Goal: Information Seeking & Learning: Find specific fact

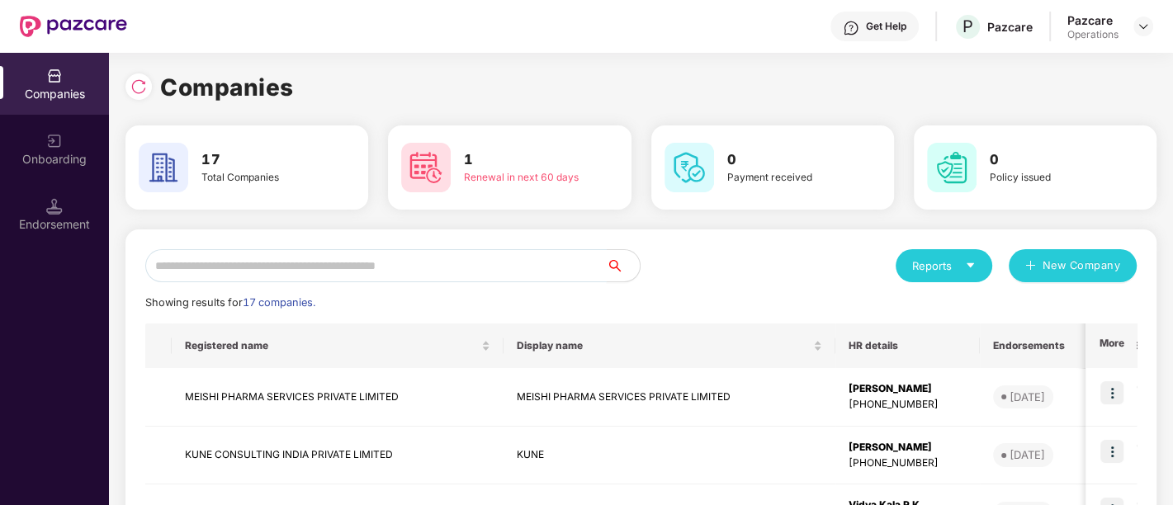
click at [276, 269] on input "text" at bounding box center [375, 265] width 461 height 33
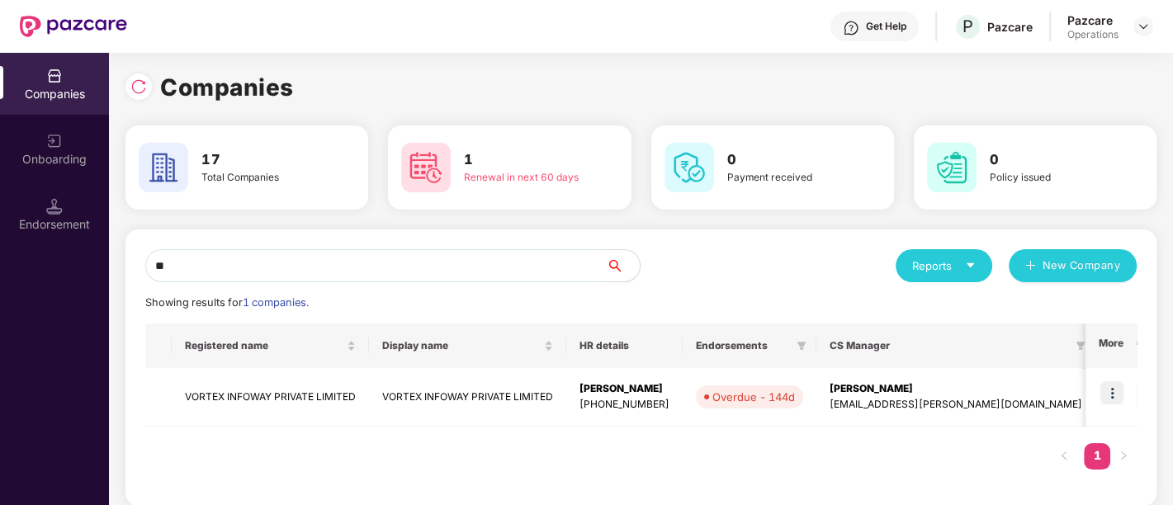
type input "**"
click at [1115, 386] on img at bounding box center [1111, 392] width 23 height 23
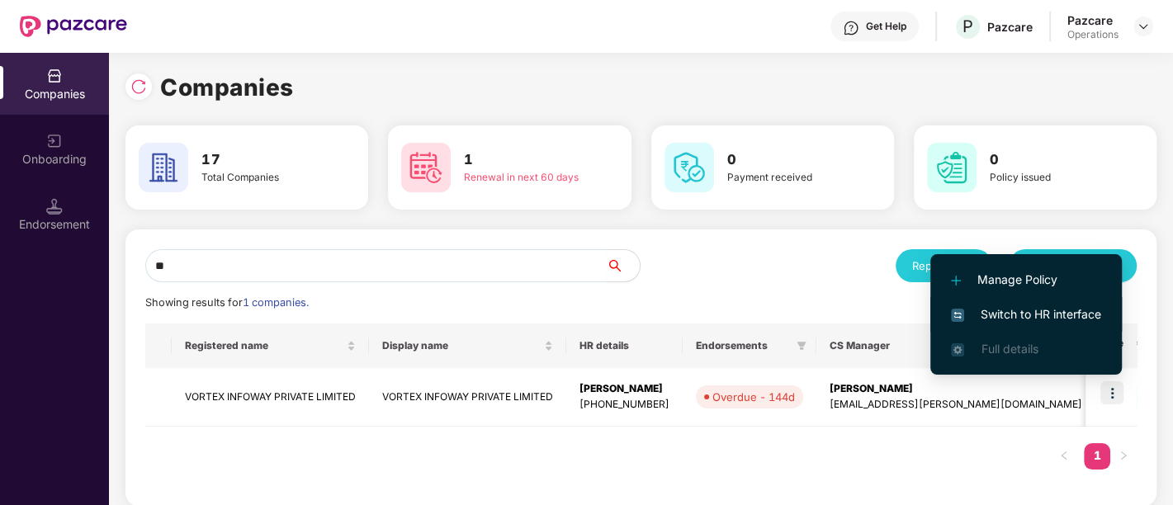
click at [1063, 304] on li "Switch to HR interface" at bounding box center [1025, 314] width 191 height 35
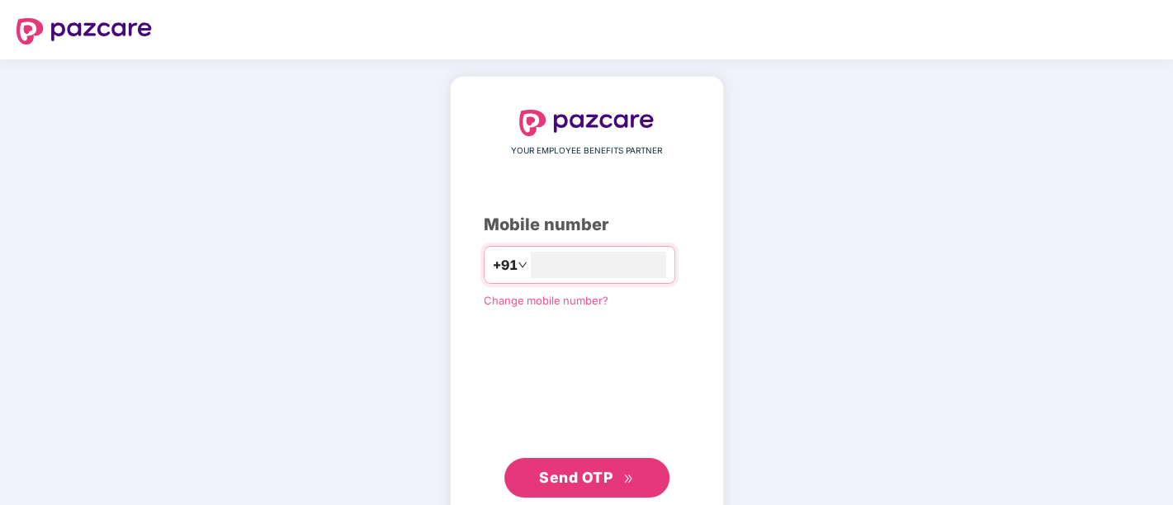
type input "**********"
click at [586, 467] on span "Send OTP" at bounding box center [575, 475] width 73 height 17
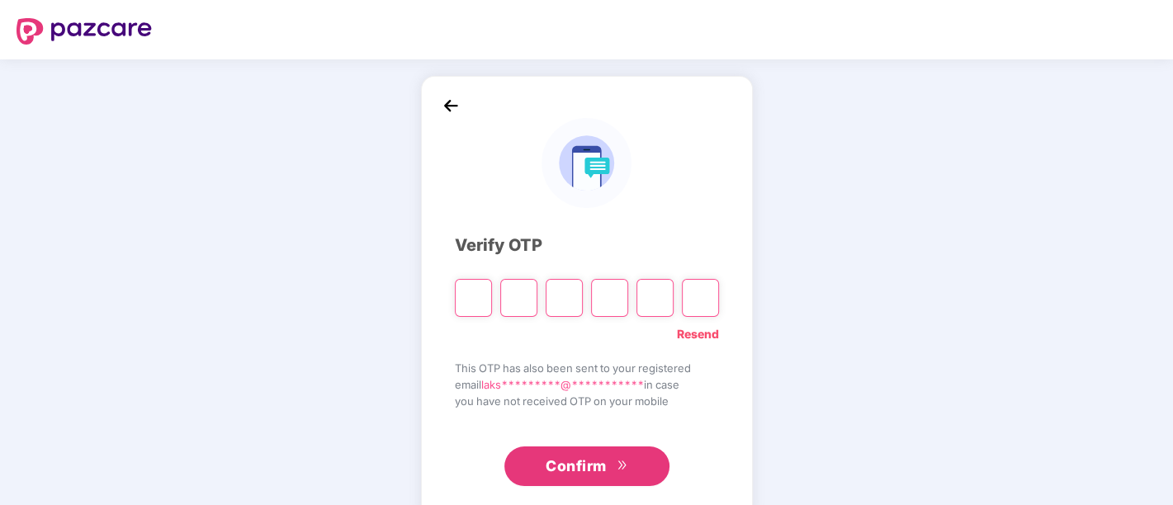
type input "*"
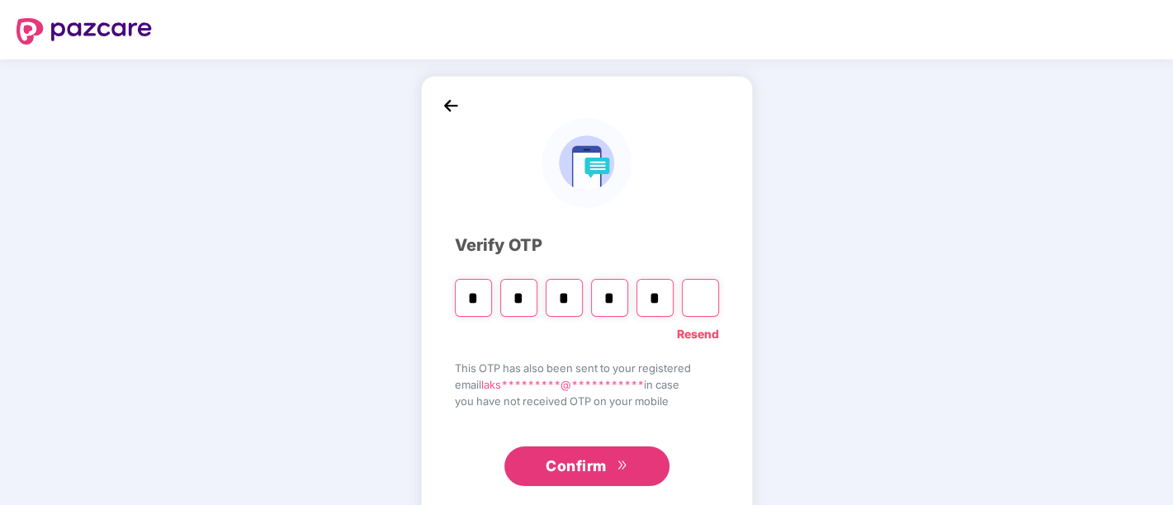
type input "*"
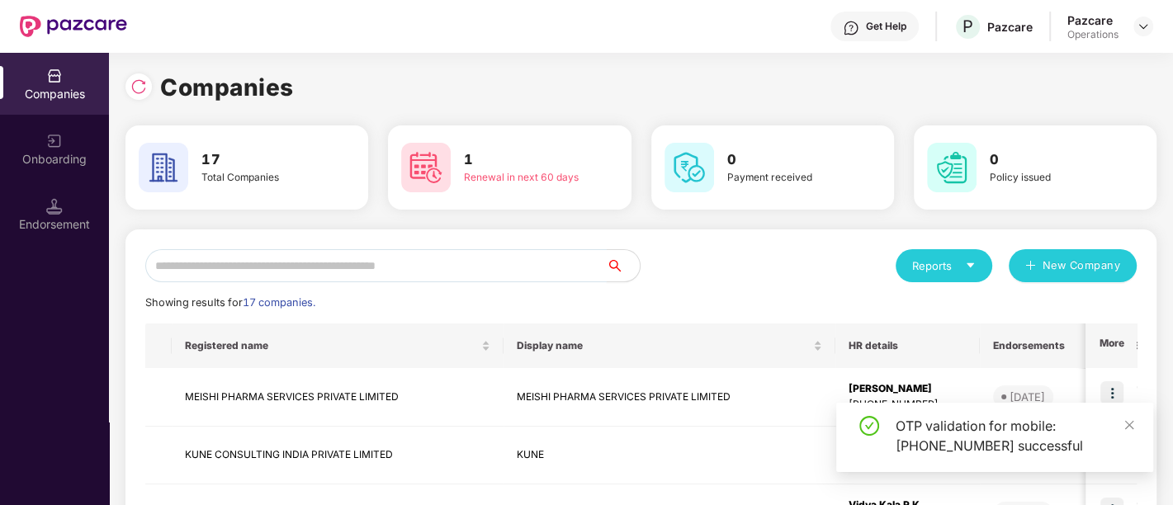
click at [383, 258] on input "text" at bounding box center [375, 265] width 461 height 33
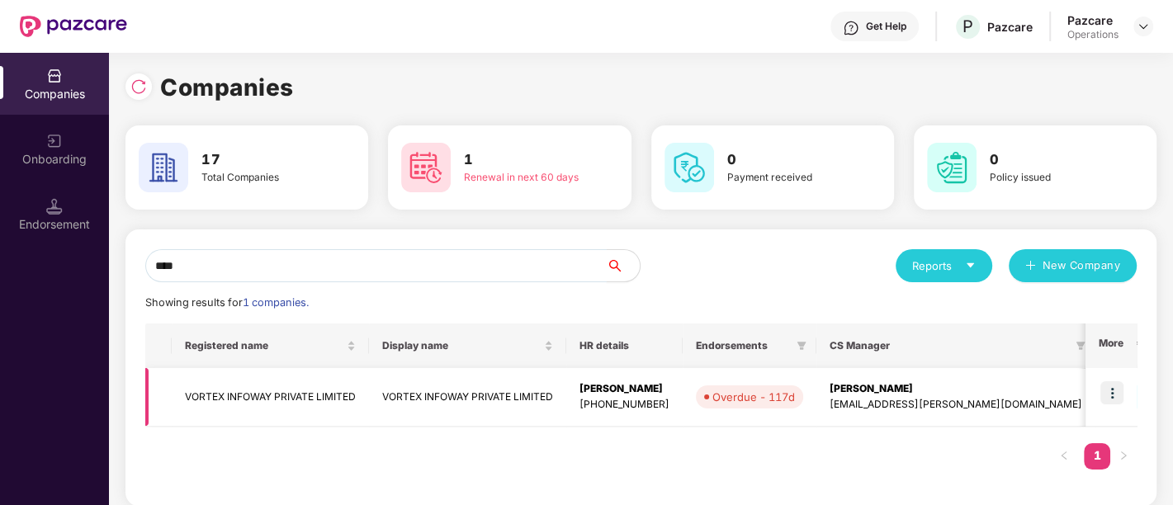
type input "****"
click at [1115, 402] on img at bounding box center [1111, 392] width 23 height 23
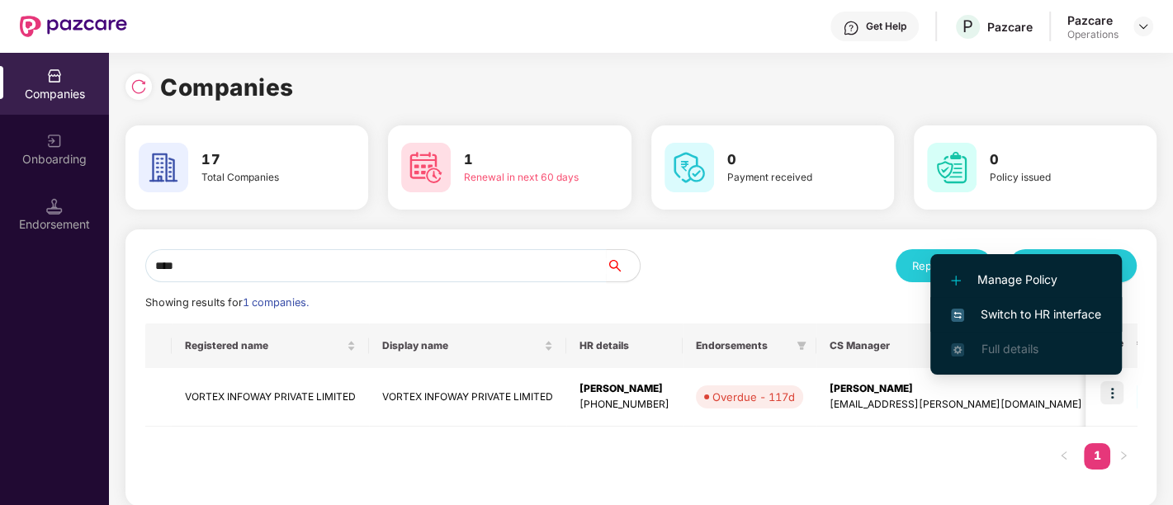
click at [1050, 317] on span "Switch to HR interface" at bounding box center [1026, 314] width 150 height 18
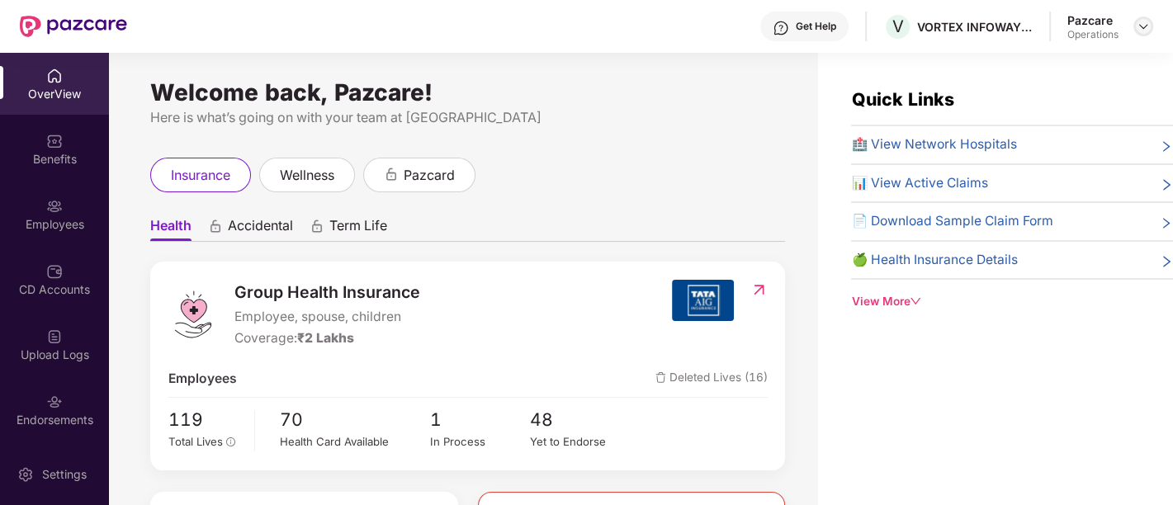
click at [1141, 30] on img at bounding box center [1143, 26] width 13 height 13
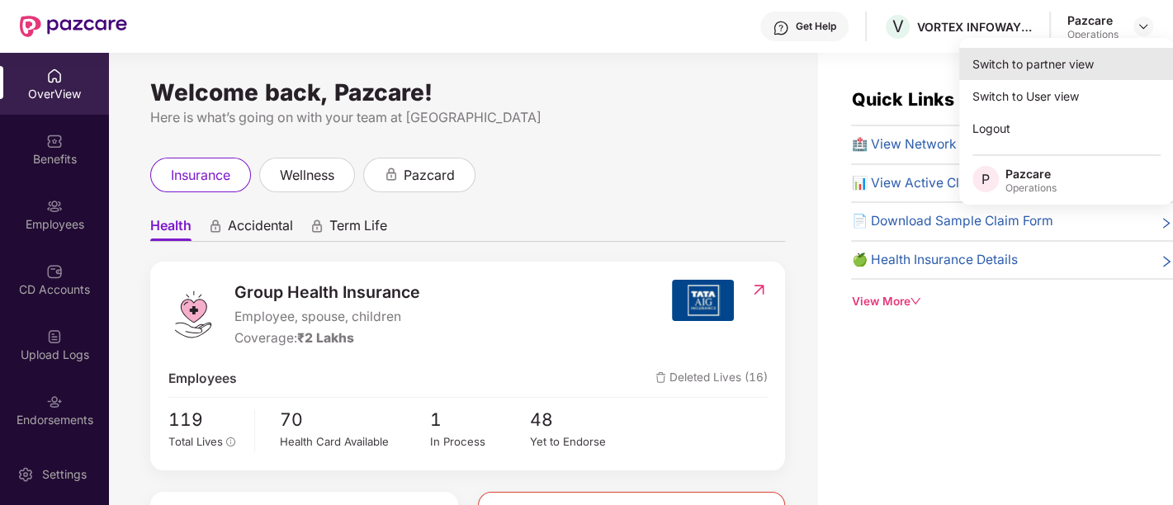
click at [1002, 67] on div "Switch to partner view" at bounding box center [1066, 64] width 215 height 32
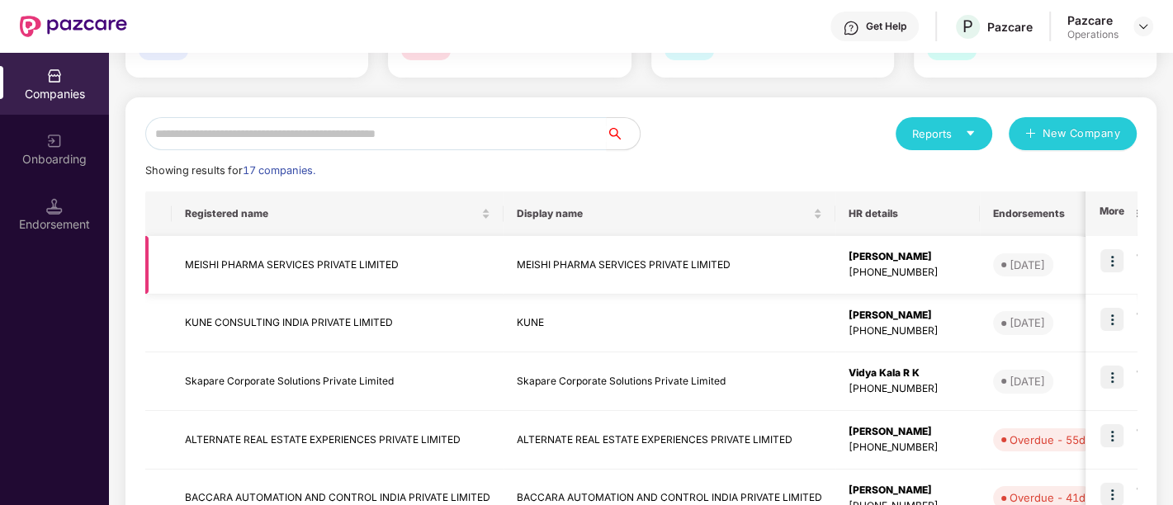
scroll to position [135, 0]
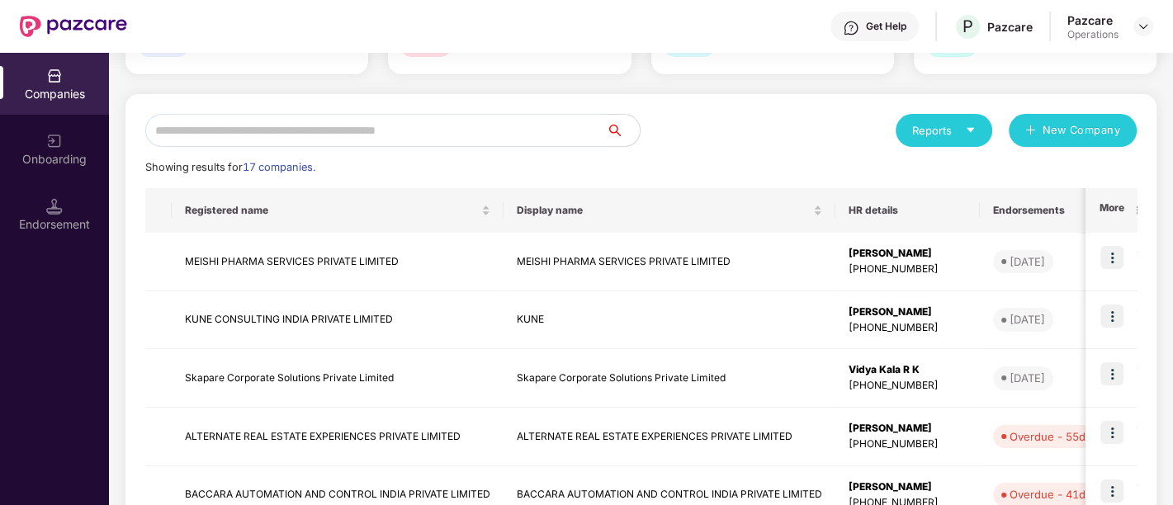
click at [327, 133] on input "text" at bounding box center [375, 130] width 461 height 33
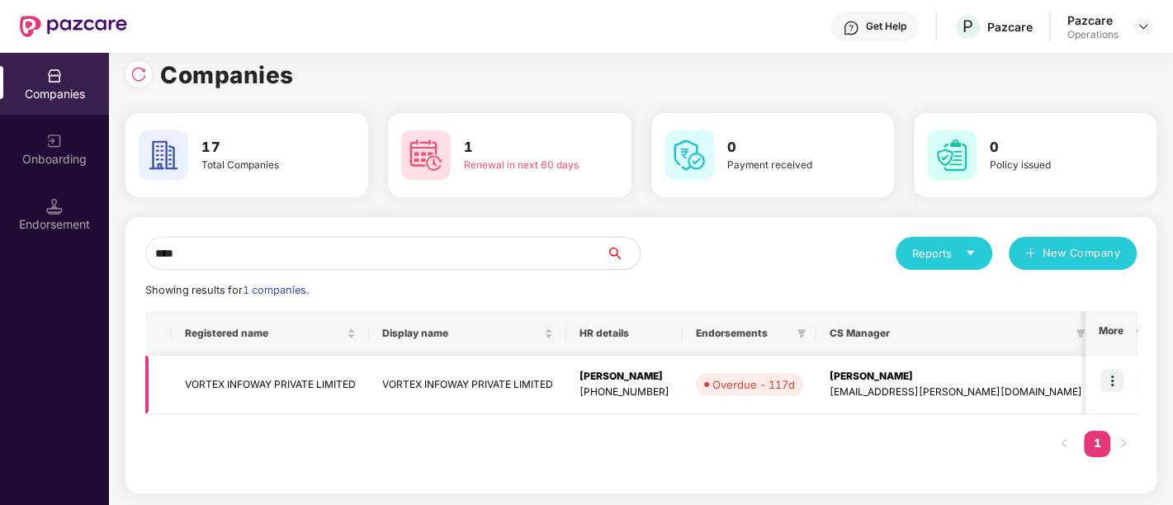
type input "****"
click at [420, 381] on td "VORTEX INFOWAY PRIVATE LIMITED" at bounding box center [467, 385] width 197 height 59
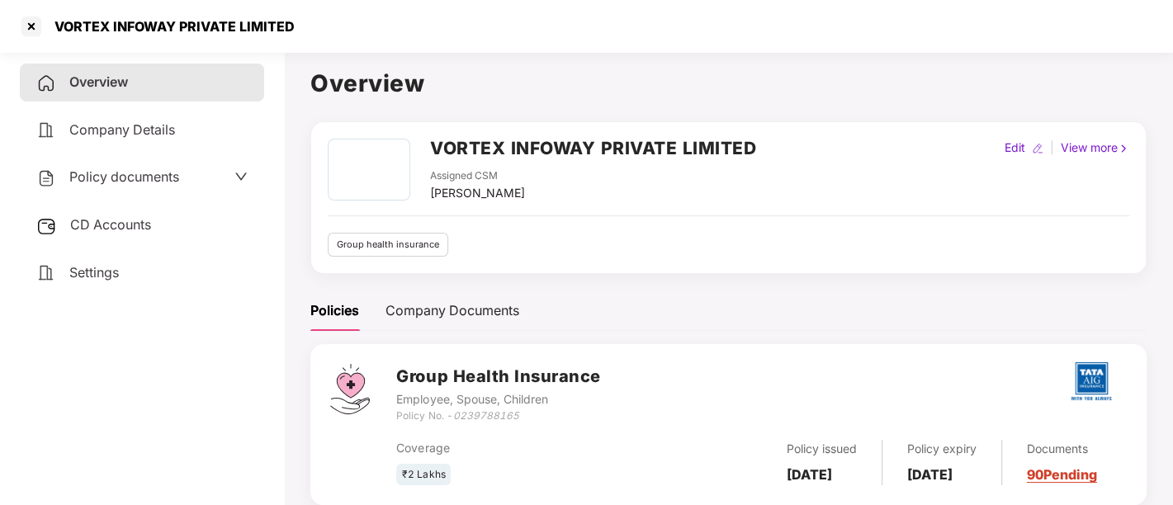
click at [234, 177] on icon "down" at bounding box center [240, 176] width 13 height 13
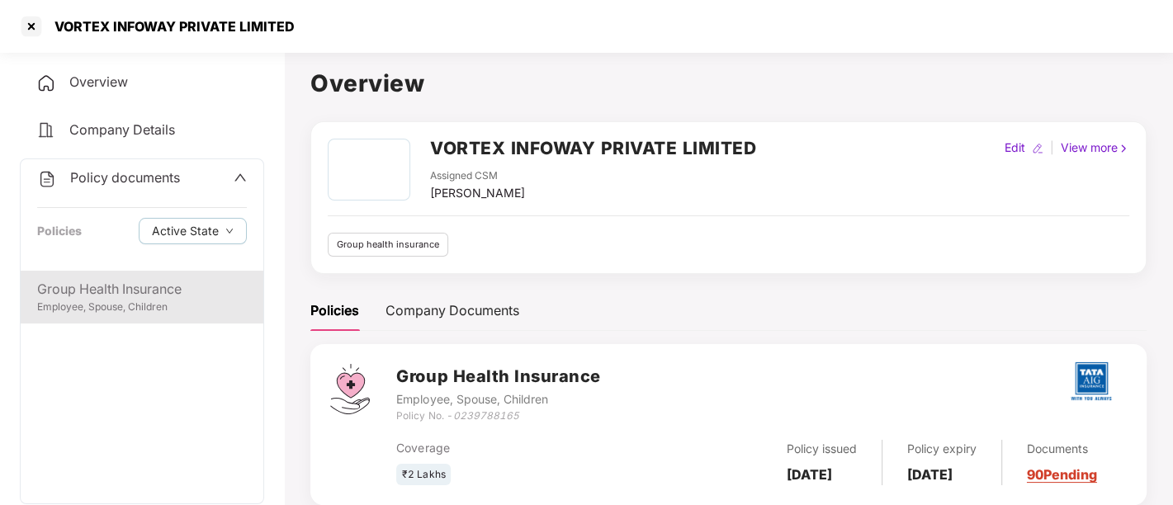
click at [85, 300] on div "Employee, Spouse, Children" at bounding box center [142, 308] width 210 height 16
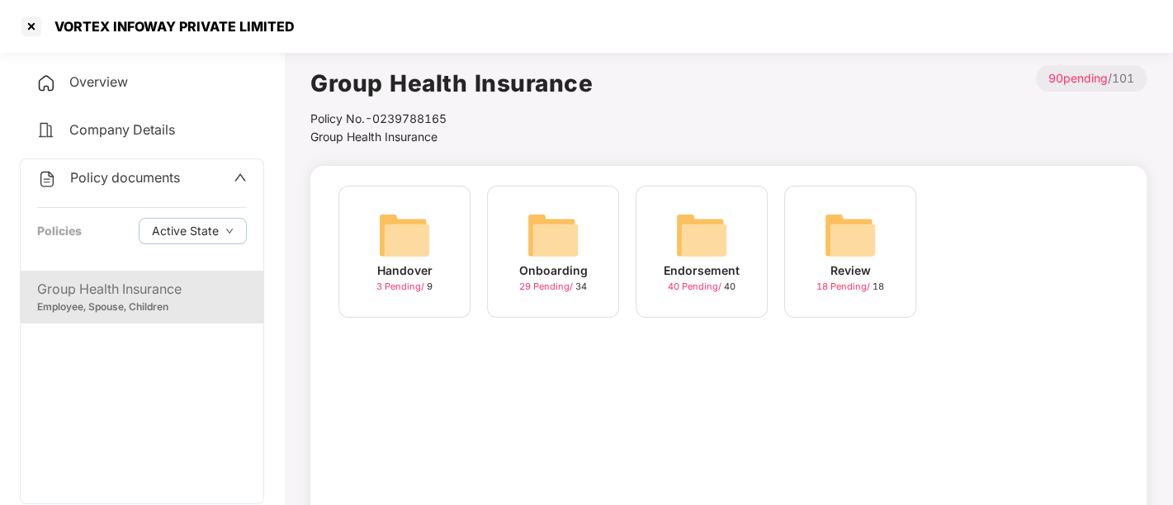
click at [692, 287] on span "40 Pending /" at bounding box center [696, 287] width 56 height 12
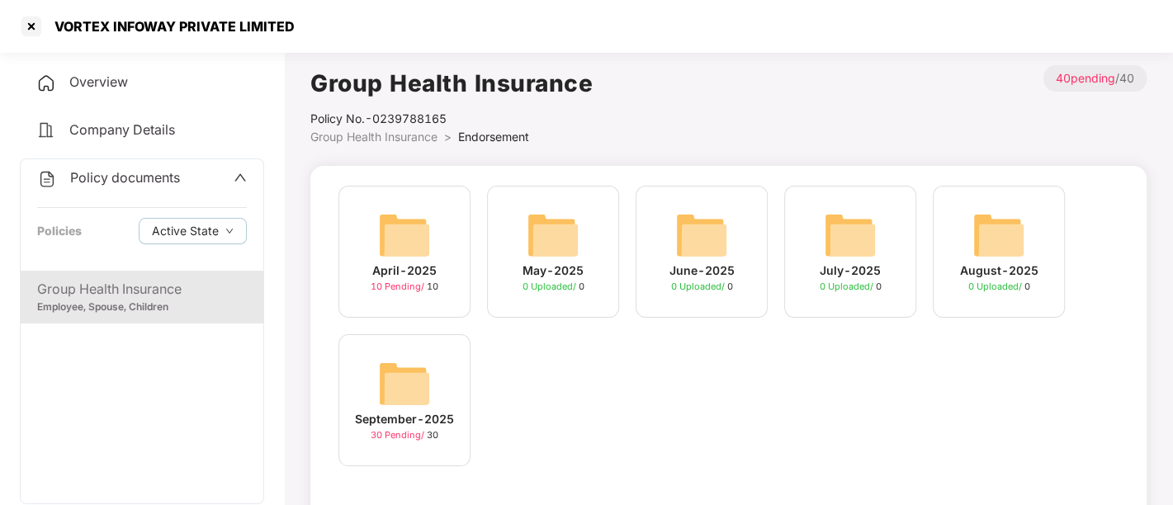
click at [389, 431] on span "30 Pending /" at bounding box center [399, 435] width 56 height 12
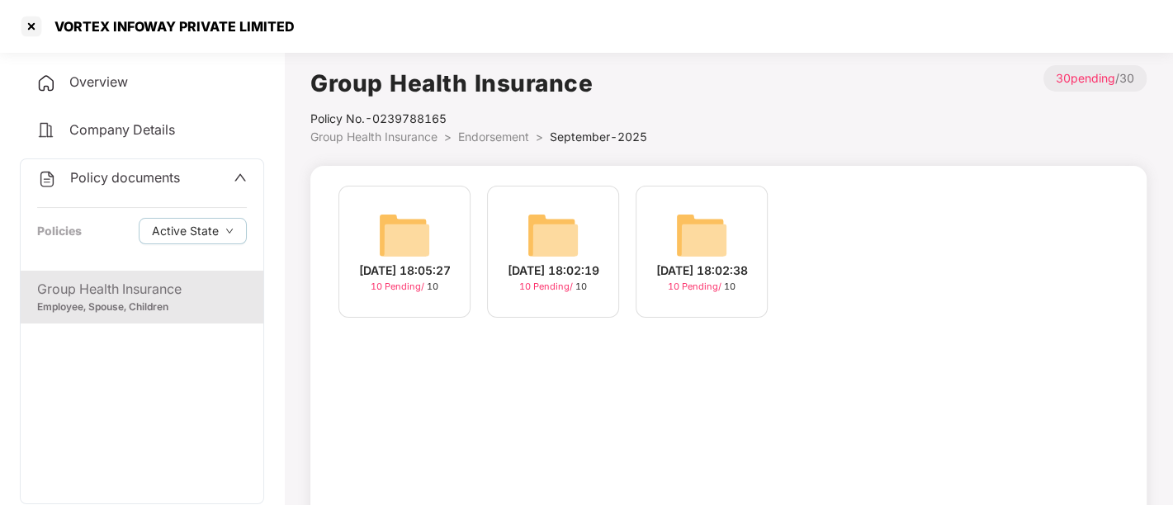
click at [379, 290] on span "10 Pending /" at bounding box center [399, 287] width 56 height 12
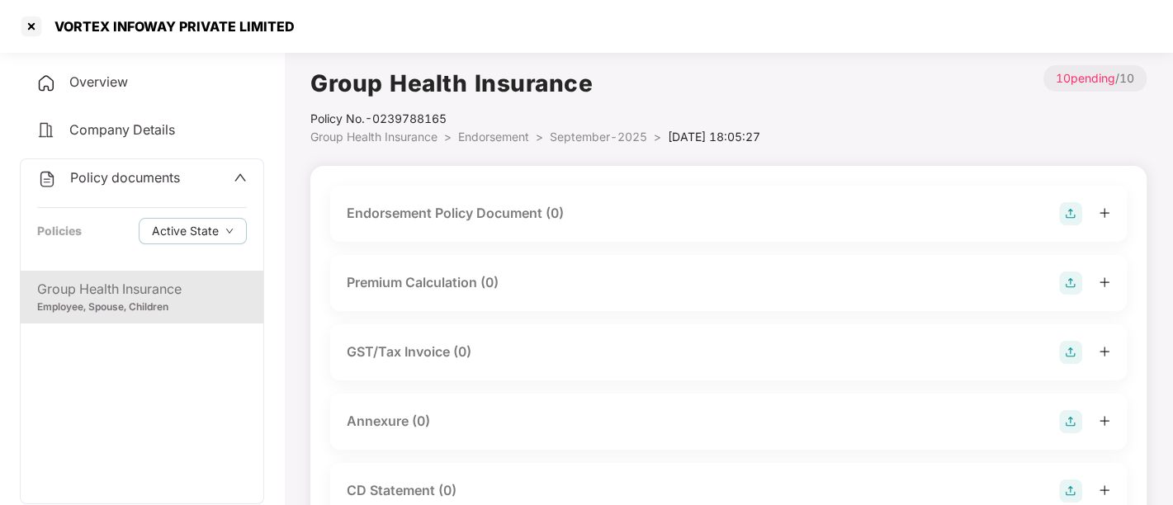
click at [1064, 220] on img at bounding box center [1070, 213] width 23 height 23
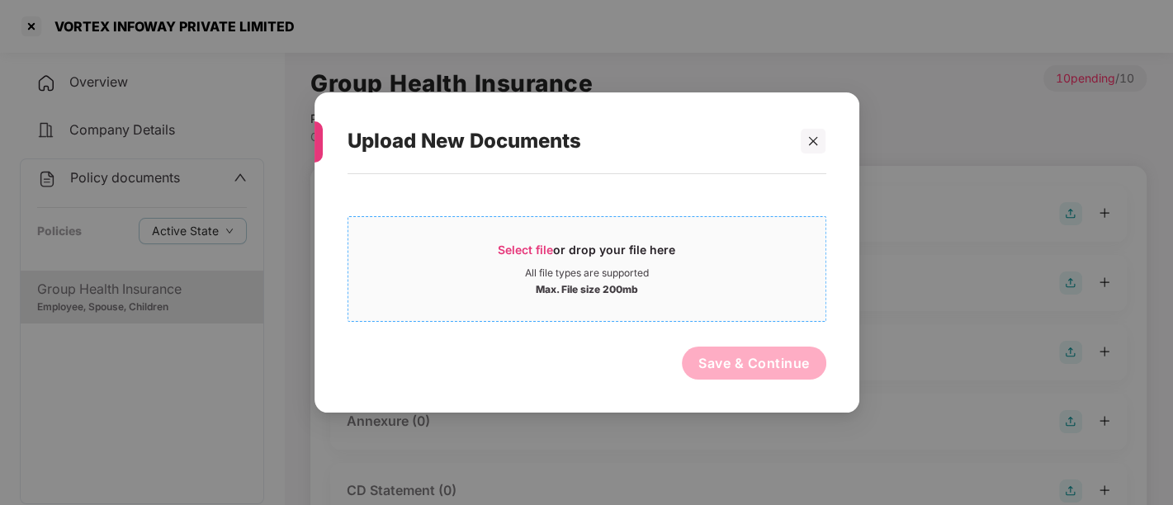
click at [581, 234] on span "Select file or drop your file here All file types are supported Max. File size …" at bounding box center [586, 268] width 477 height 79
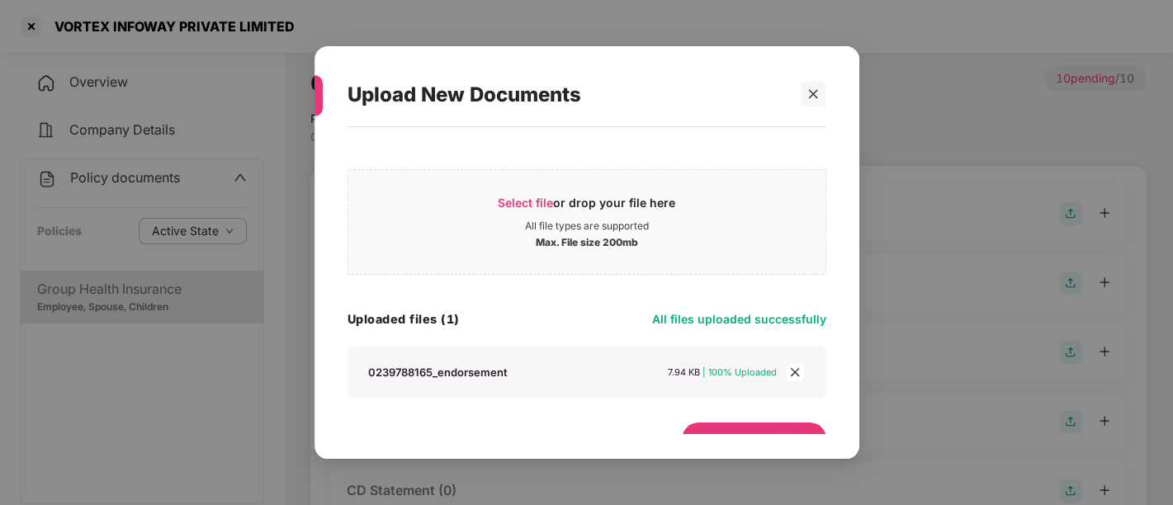
scroll to position [28, 0]
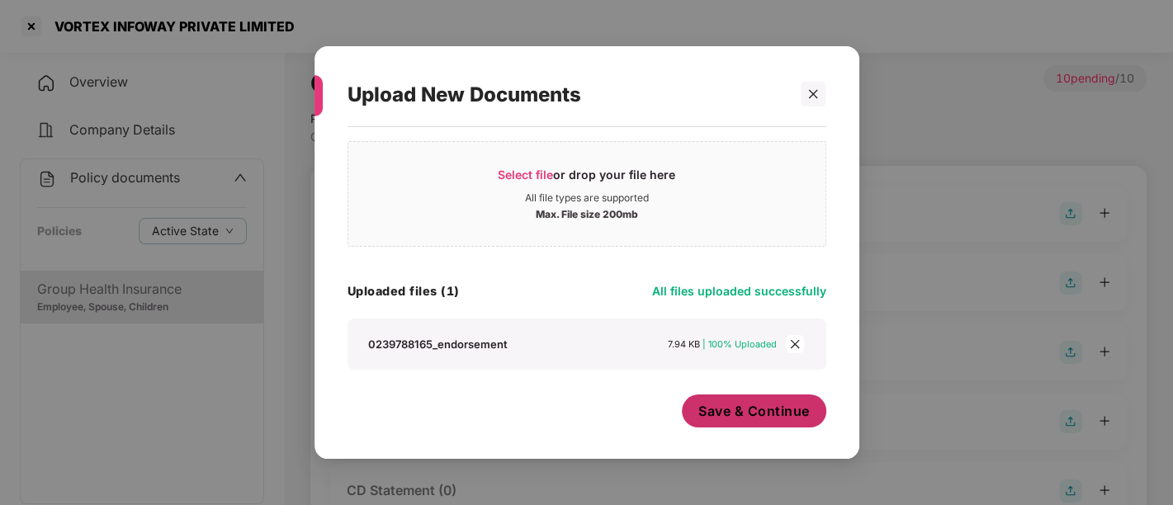
click at [749, 409] on span "Save & Continue" at bounding box center [753, 411] width 111 height 18
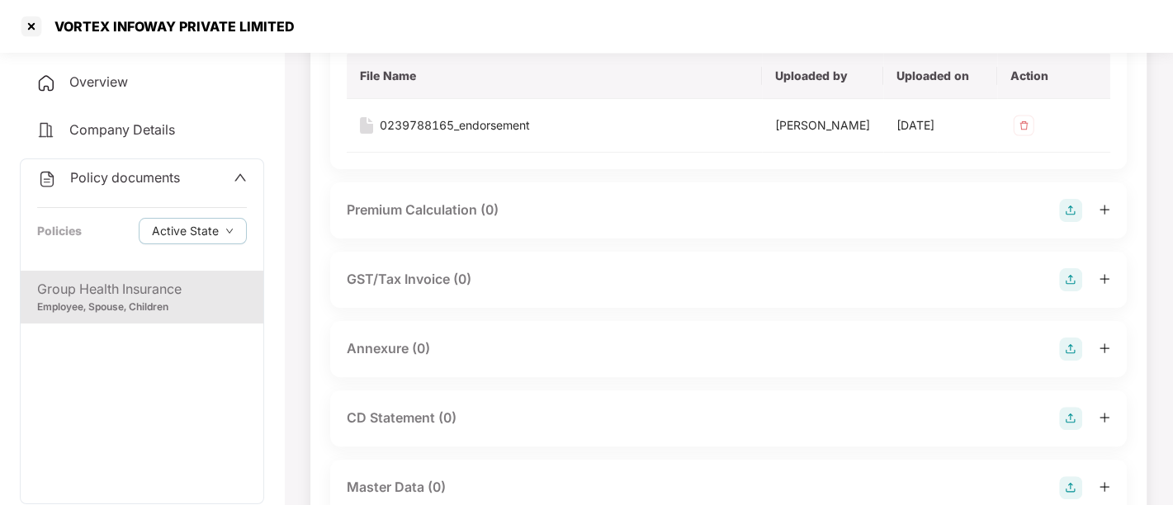
scroll to position [192, 0]
click at [1072, 347] on img at bounding box center [1070, 348] width 23 height 23
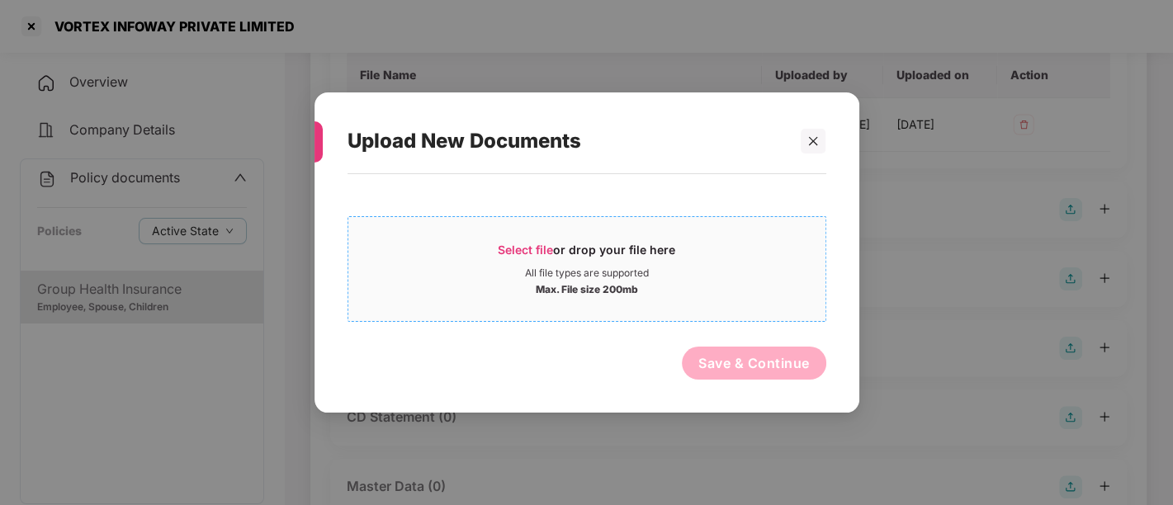
click at [549, 248] on span "Select file" at bounding box center [525, 250] width 55 height 14
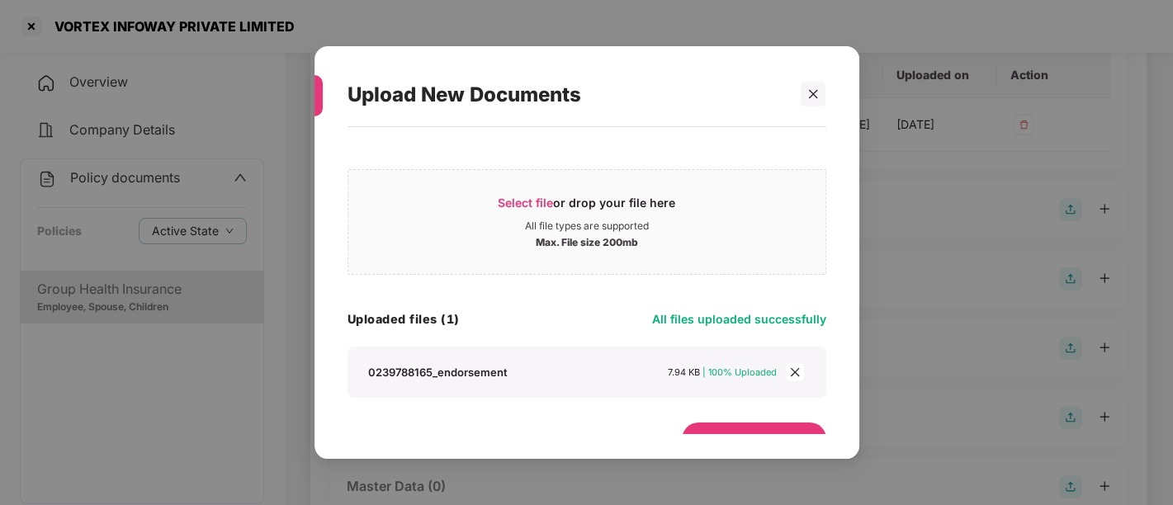
scroll to position [28, 0]
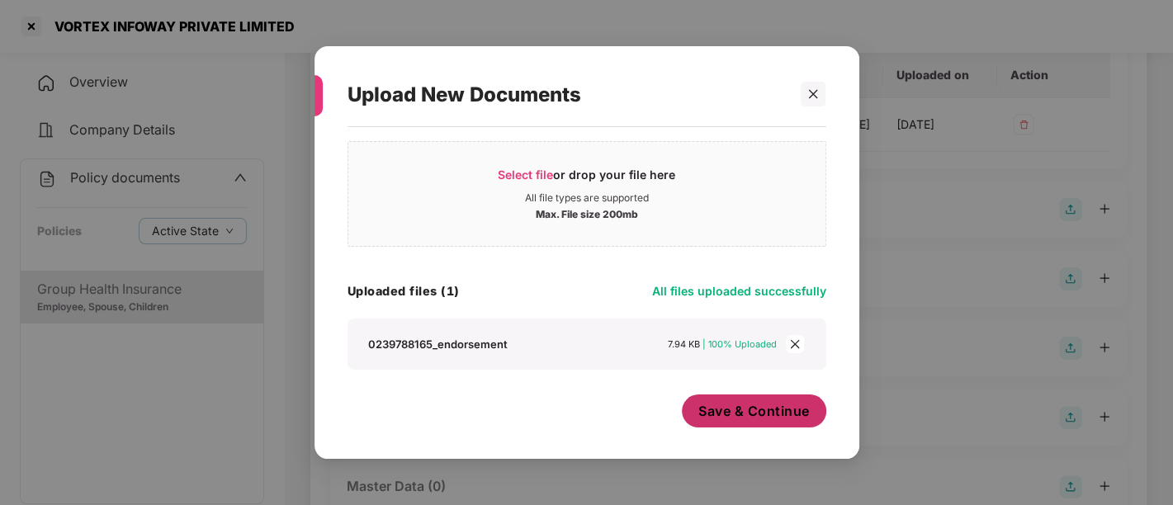
click at [738, 410] on span "Save & Continue" at bounding box center [753, 411] width 111 height 18
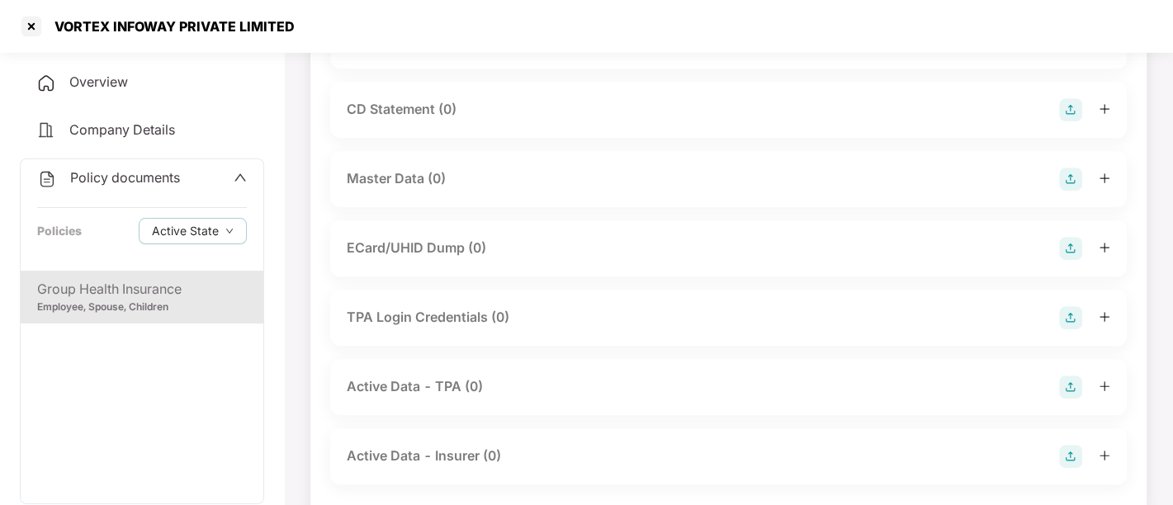
scroll to position [620, 0]
click at [1076, 178] on img at bounding box center [1070, 178] width 23 height 23
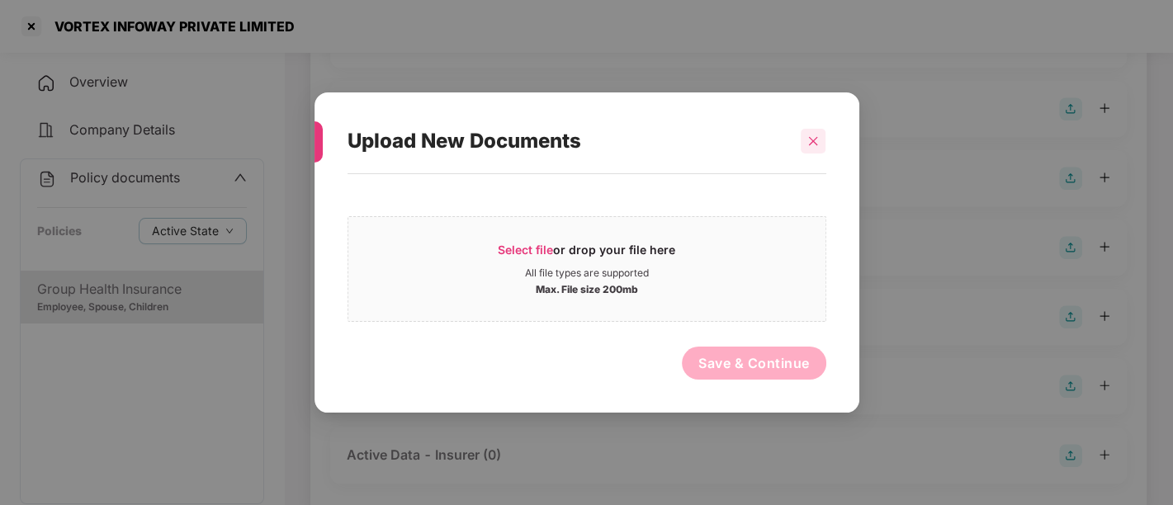
click at [806, 137] on div at bounding box center [813, 141] width 25 height 25
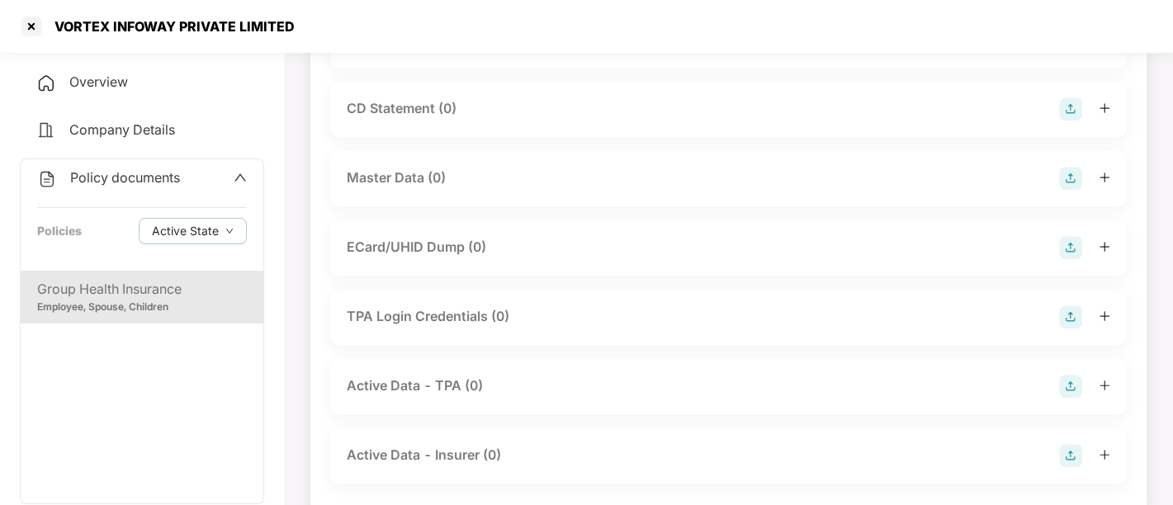
click at [1066, 177] on img at bounding box center [1070, 178] width 23 height 23
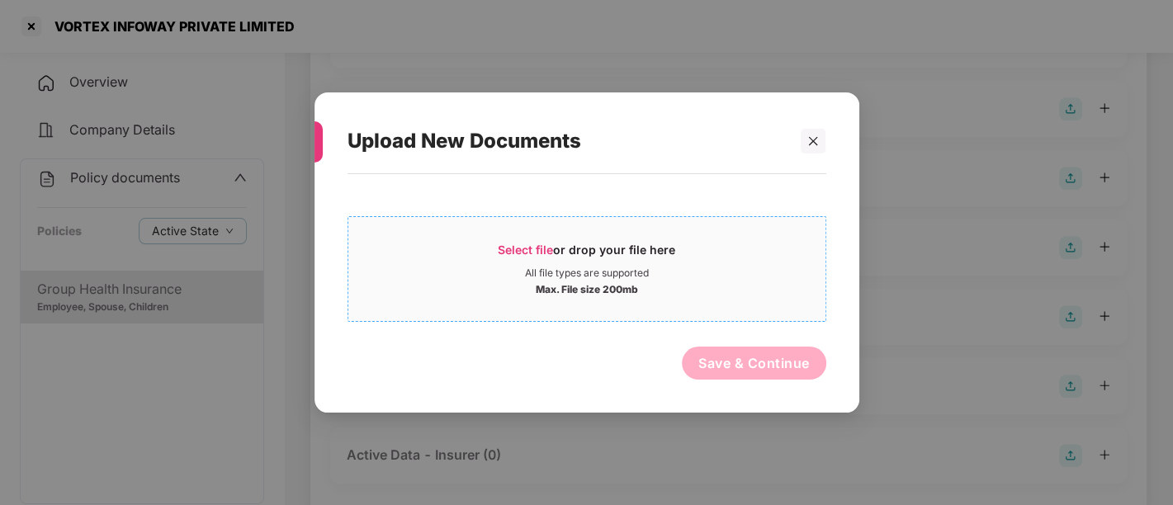
click at [522, 250] on span "Select file" at bounding box center [525, 250] width 55 height 14
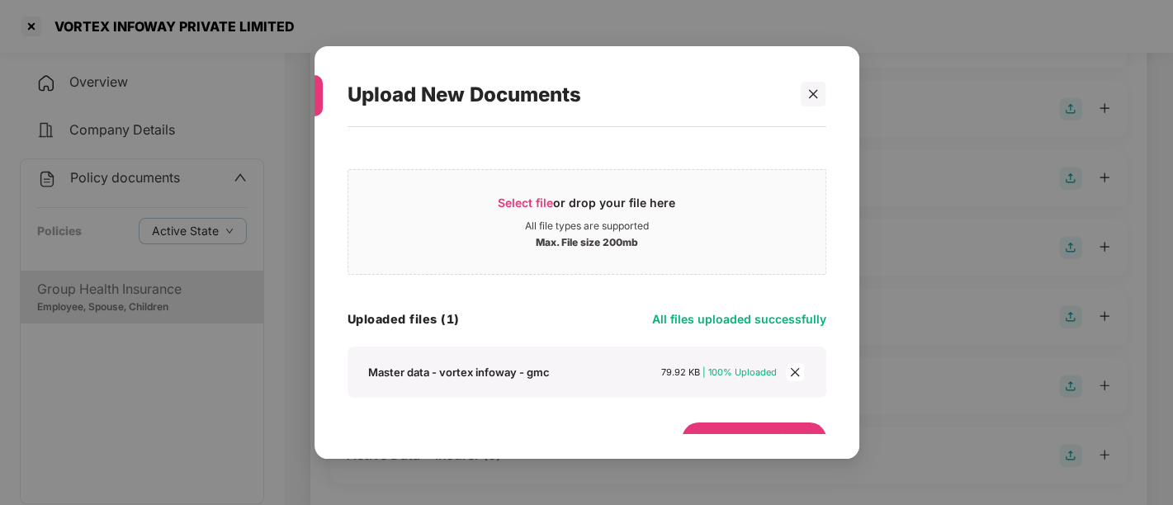
scroll to position [28, 0]
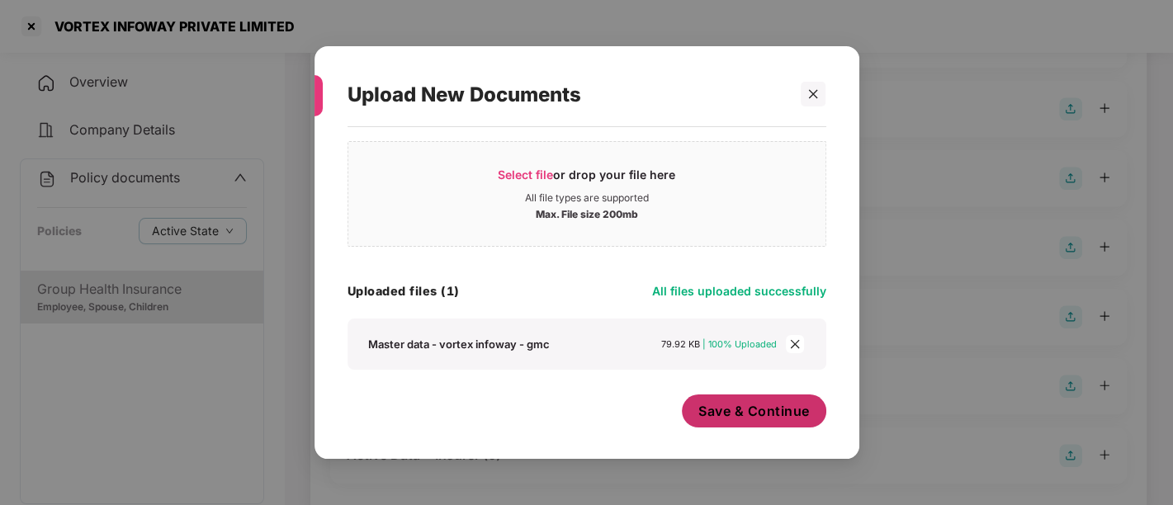
click at [735, 414] on span "Save & Continue" at bounding box center [753, 411] width 111 height 18
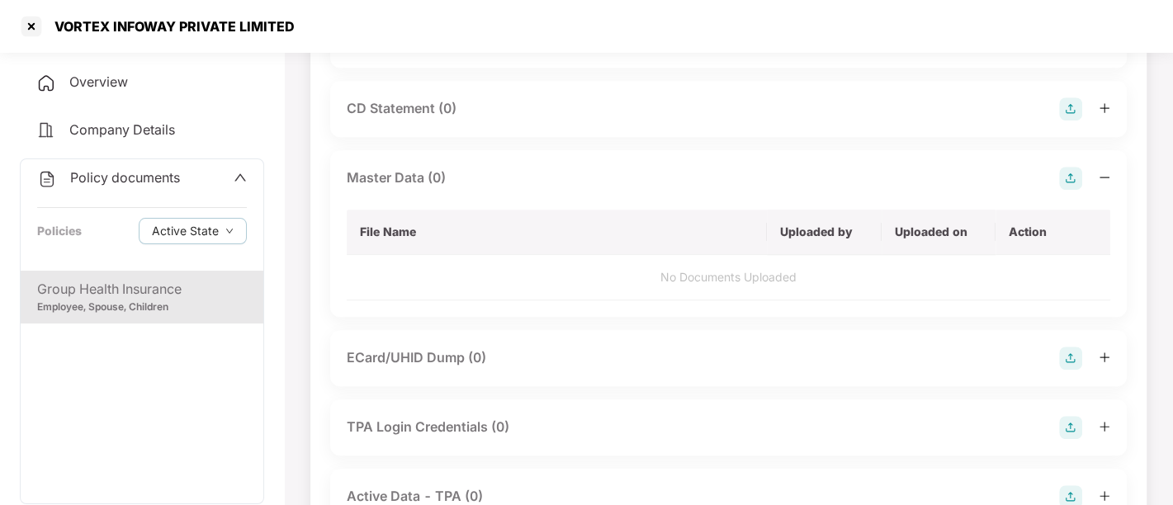
scroll to position [0, 0]
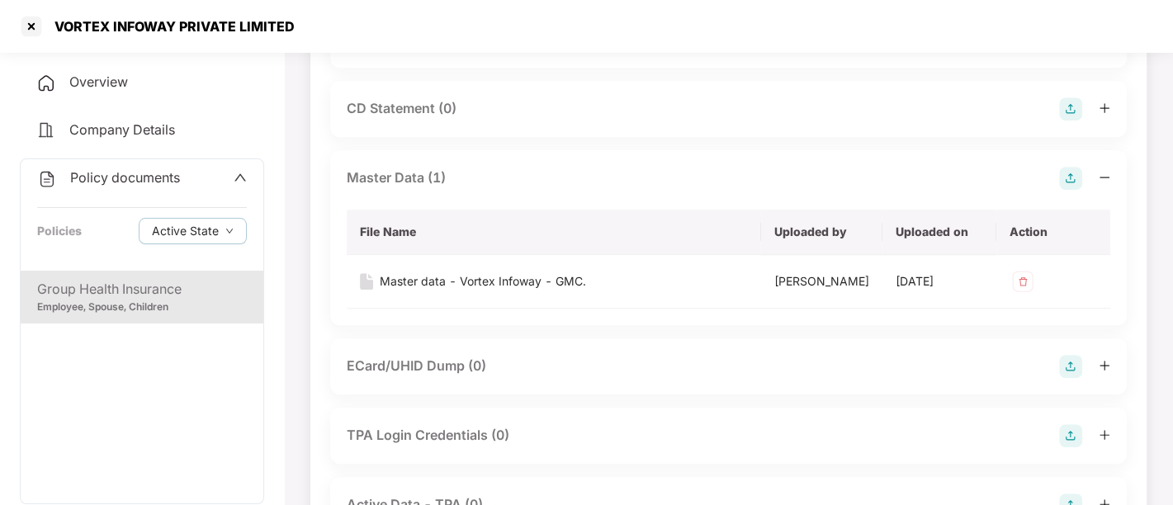
click at [172, 302] on div "Employee, Spouse, Children" at bounding box center [142, 308] width 210 height 16
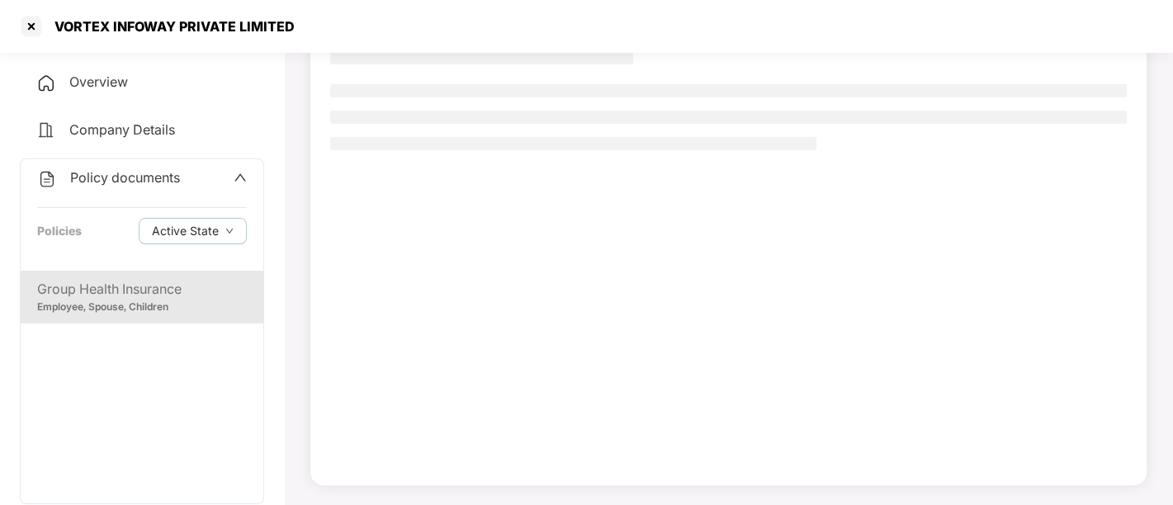
scroll to position [134, 0]
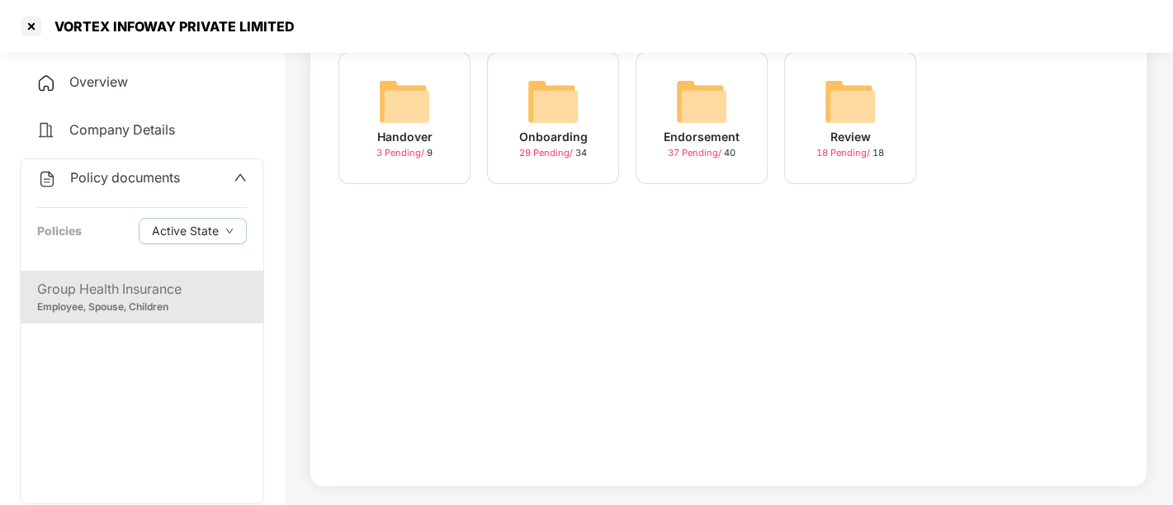
click at [234, 173] on icon "up" at bounding box center [240, 177] width 13 height 13
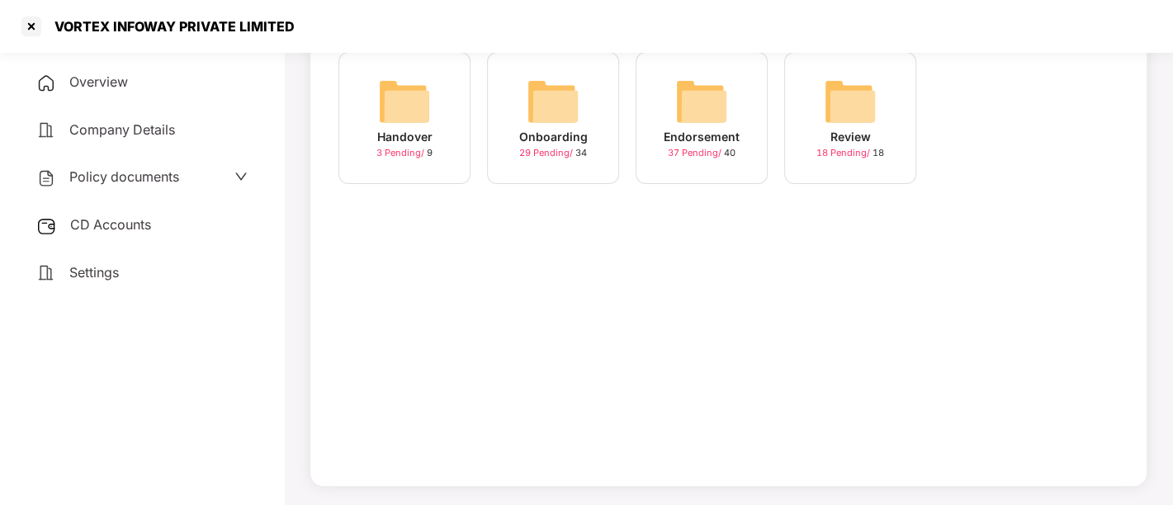
click at [139, 231] on span "CD Accounts" at bounding box center [110, 224] width 81 height 17
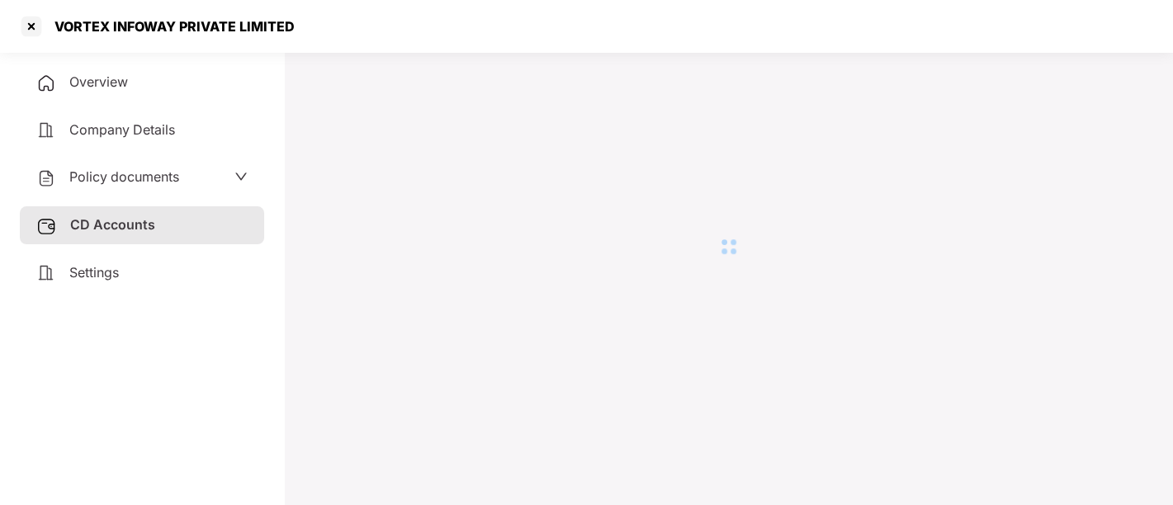
scroll to position [45, 0]
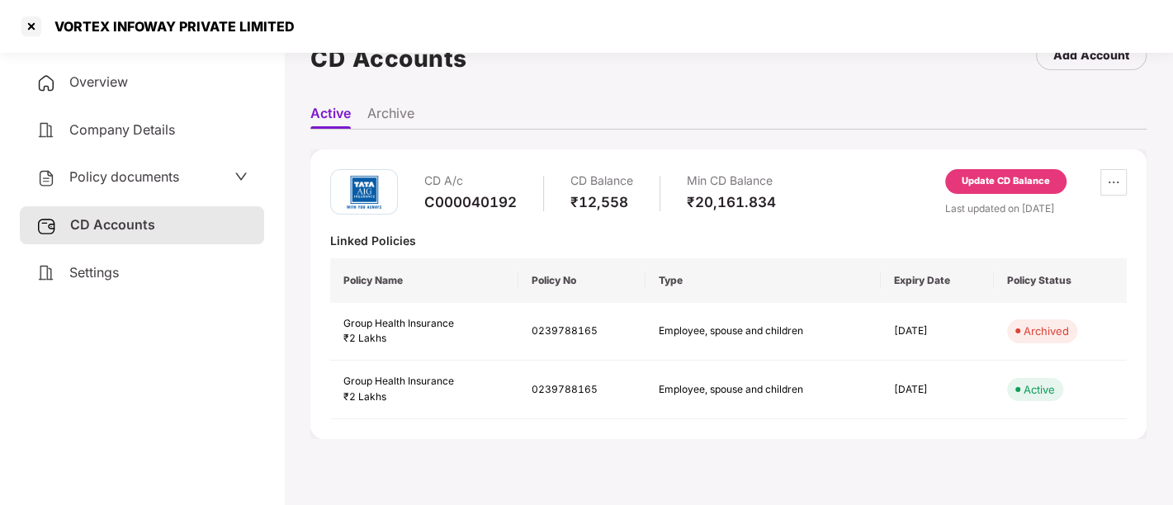
click at [989, 186] on div "Update CD Balance" at bounding box center [1006, 181] width 88 height 15
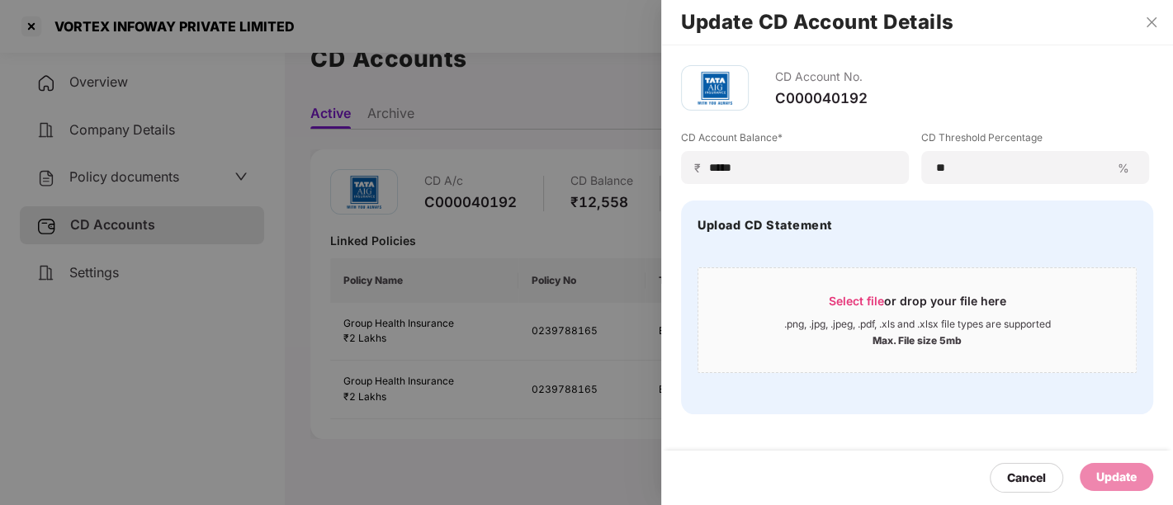
click at [1118, 472] on div "Update" at bounding box center [1116, 477] width 40 height 18
click at [780, 170] on input "*****" at bounding box center [801, 167] width 187 height 17
type input "*"
type input "*****"
click at [1141, 475] on div "Update" at bounding box center [1116, 477] width 73 height 28
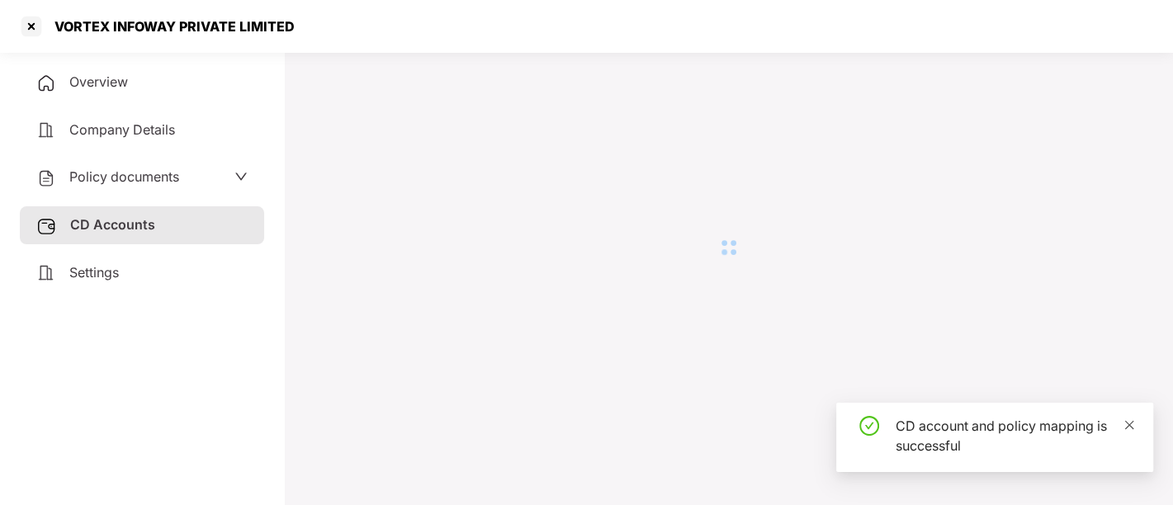
click at [1125, 430] on icon "close" at bounding box center [1129, 425] width 12 height 12
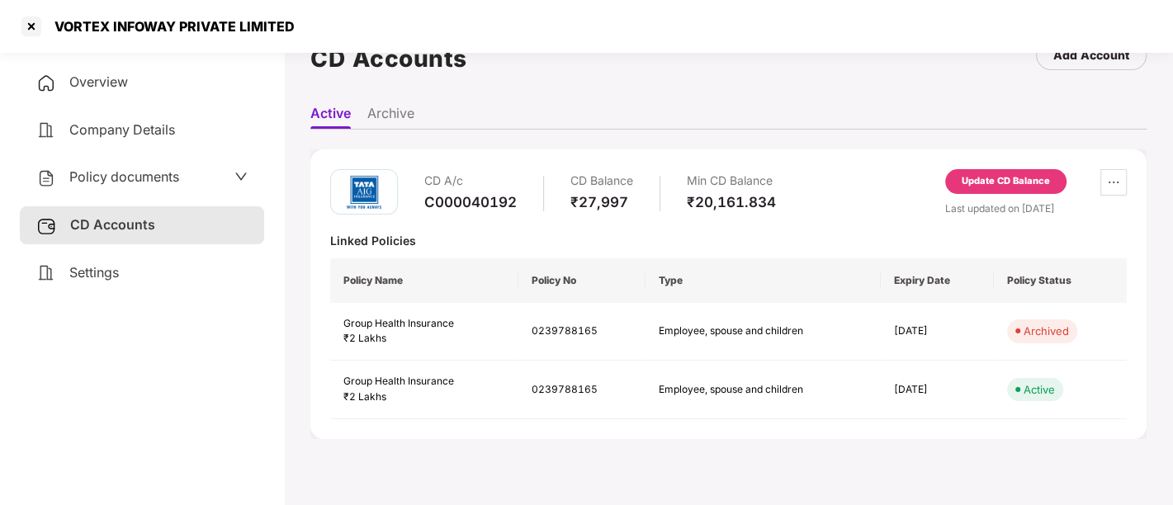
scroll to position [0, 0]
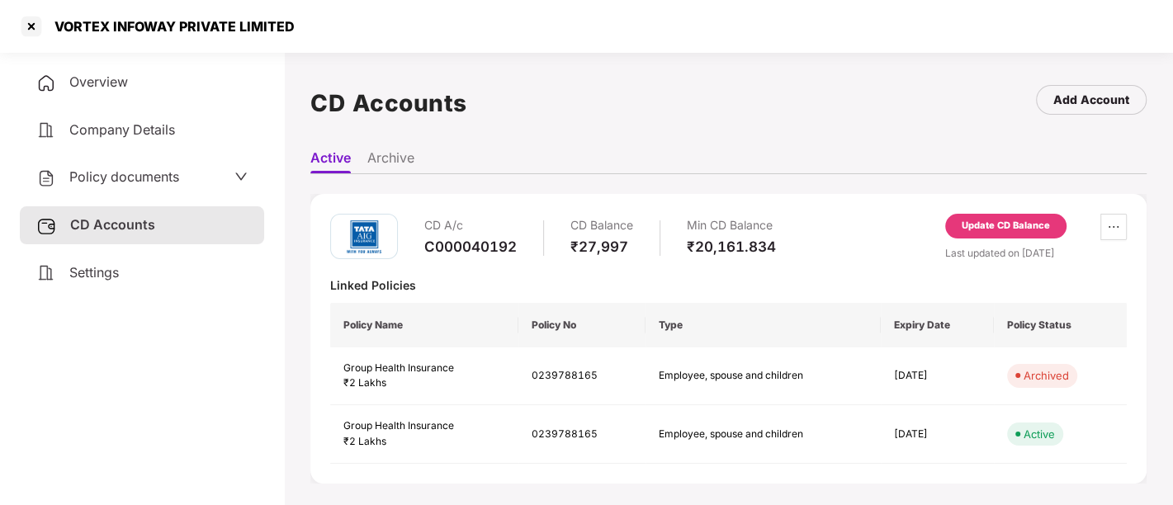
click at [99, 105] on div "Overview Company Details Policy documents CD Accounts Settings" at bounding box center [142, 178] width 244 height 228
click at [86, 78] on span "Overview" at bounding box center [98, 81] width 59 height 17
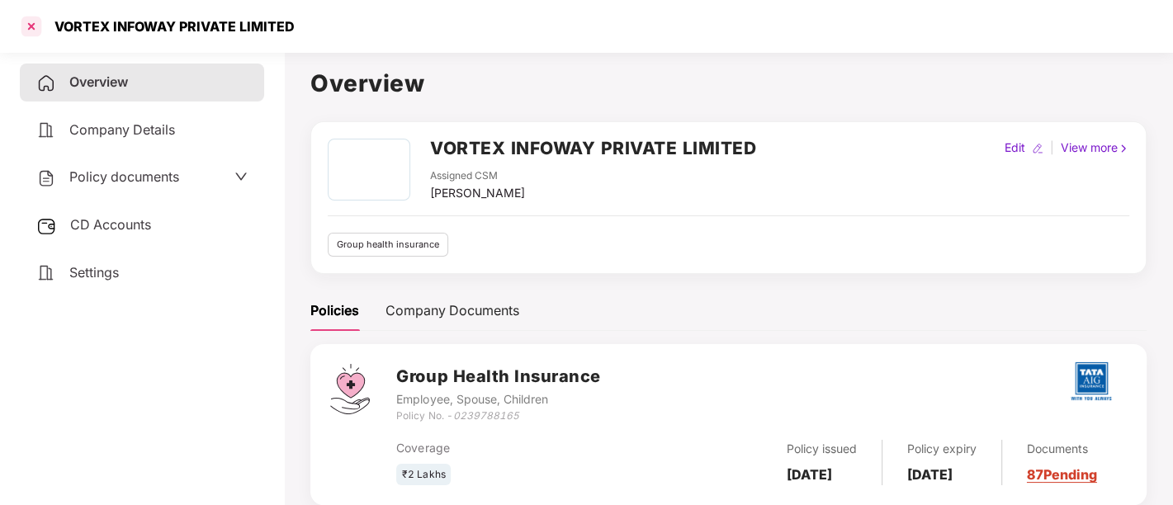
click at [31, 27] on div at bounding box center [31, 26] width 26 height 26
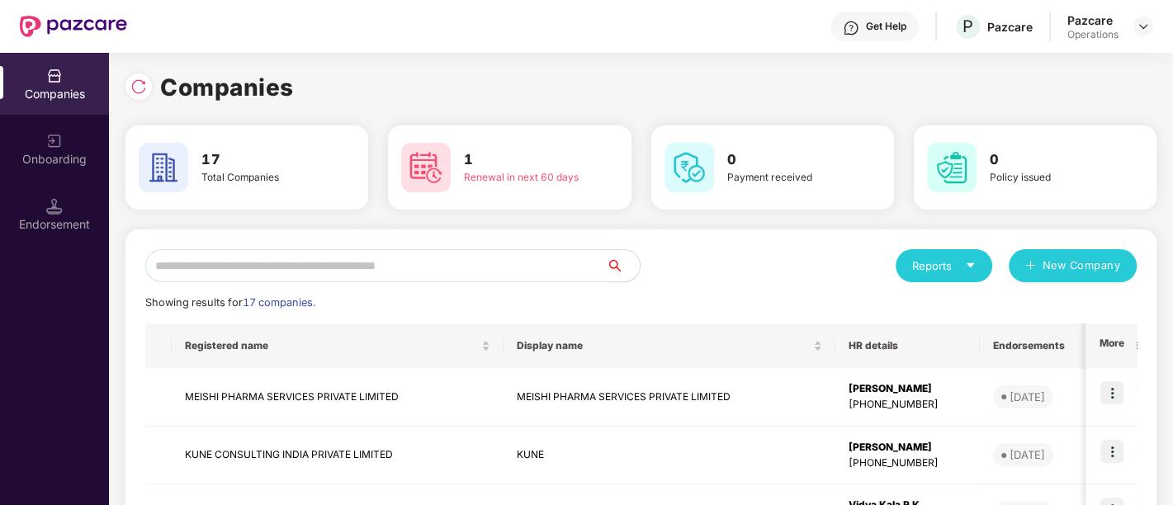
click at [280, 260] on input "text" at bounding box center [375, 265] width 461 height 33
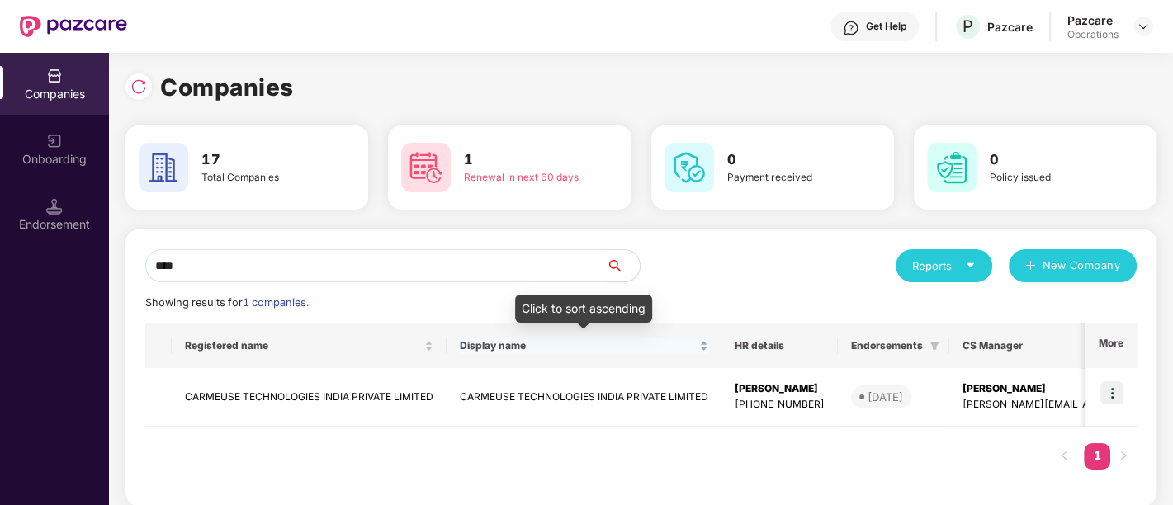
scroll to position [12, 0]
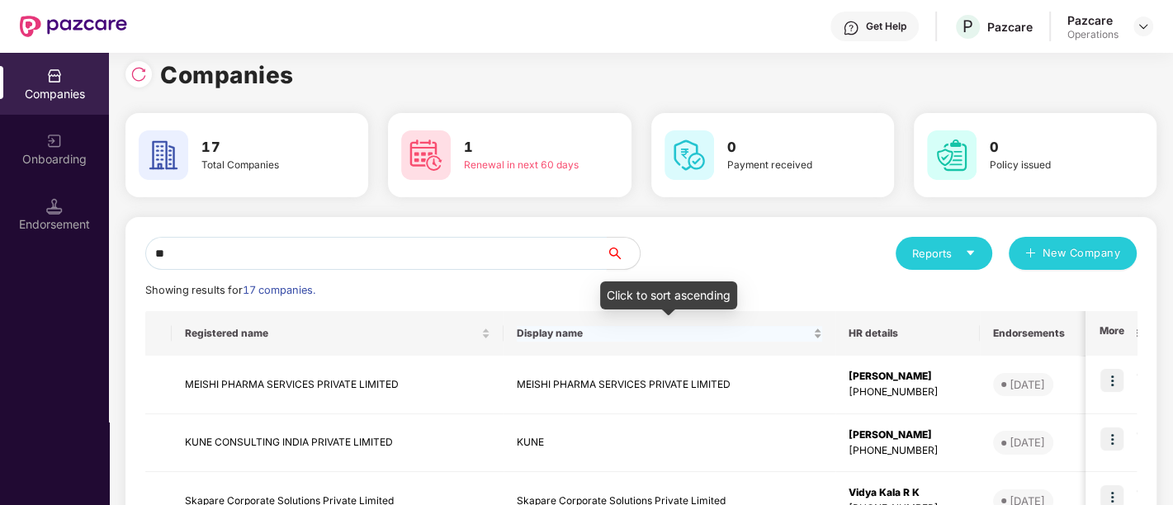
type input "*"
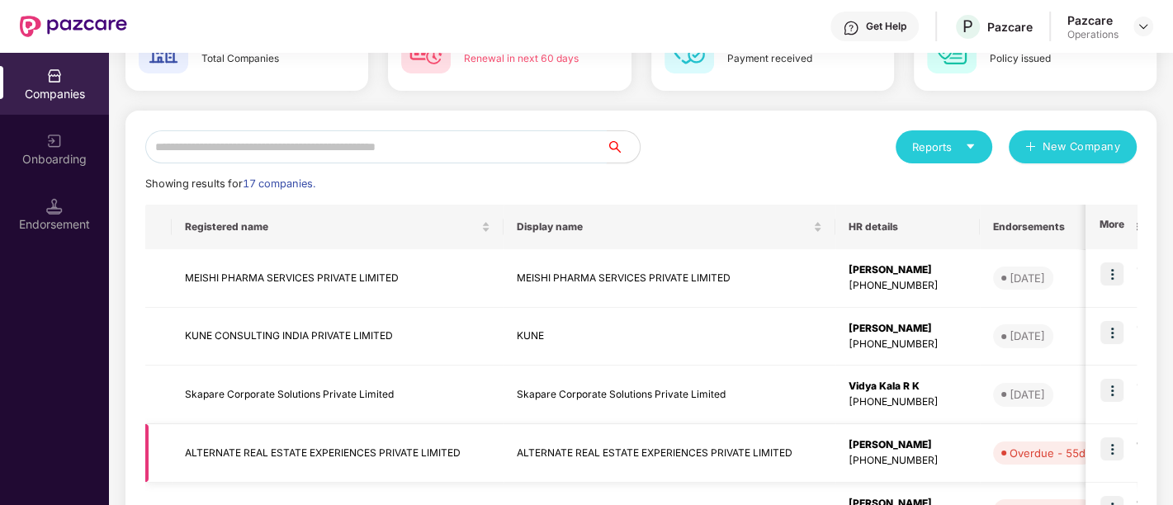
scroll to position [0, 0]
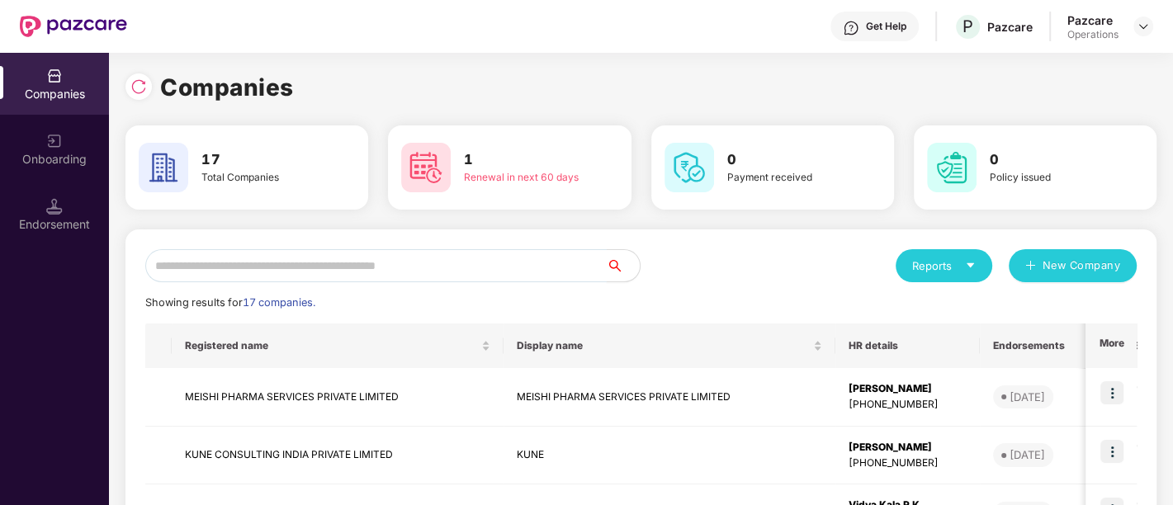
click at [432, 277] on input "text" at bounding box center [375, 265] width 461 height 33
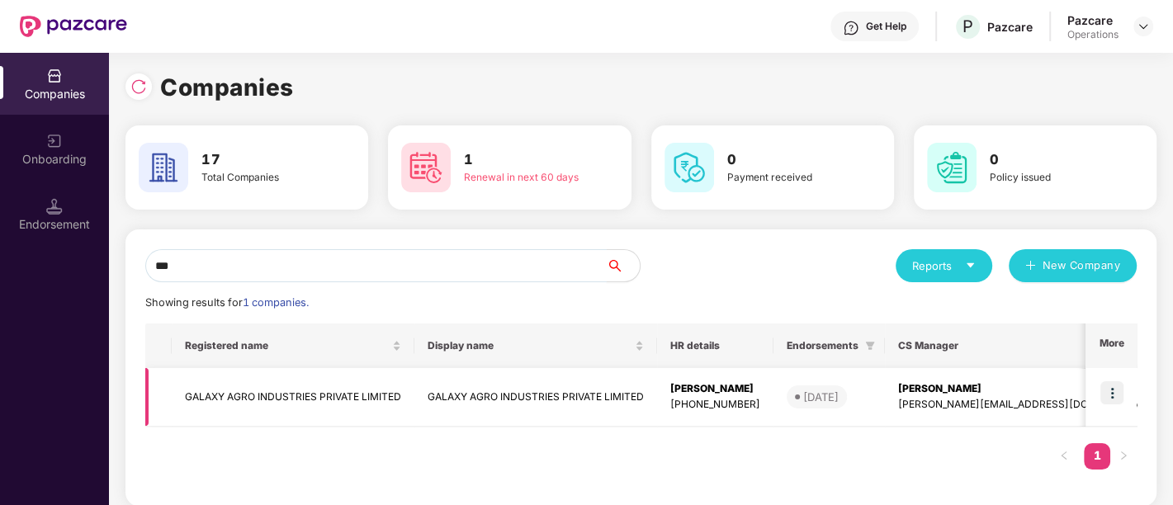
type input "***"
click at [1100, 390] on img at bounding box center [1111, 392] width 23 height 23
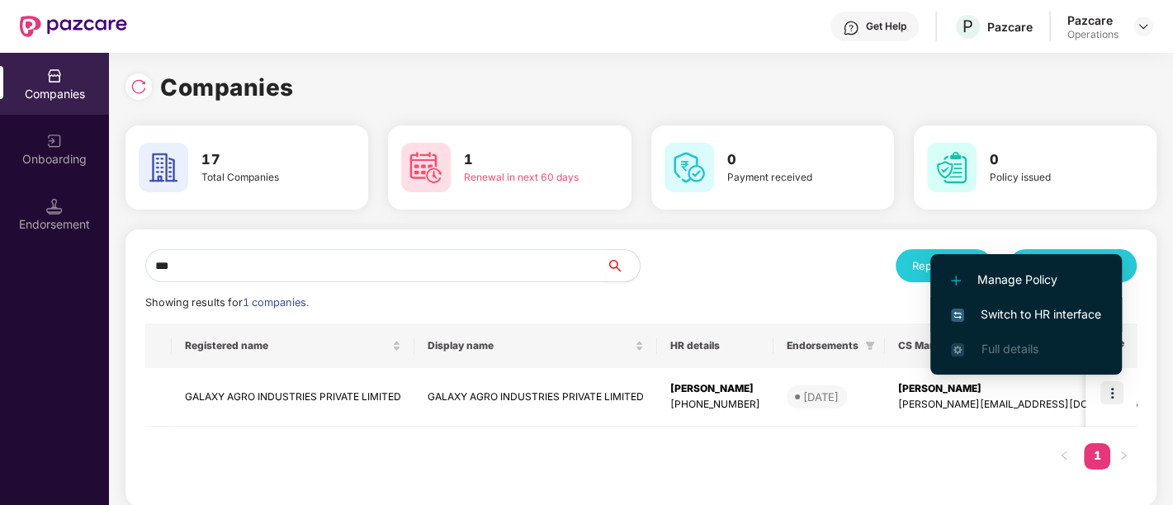
click at [1019, 316] on span "Switch to HR interface" at bounding box center [1026, 314] width 150 height 18
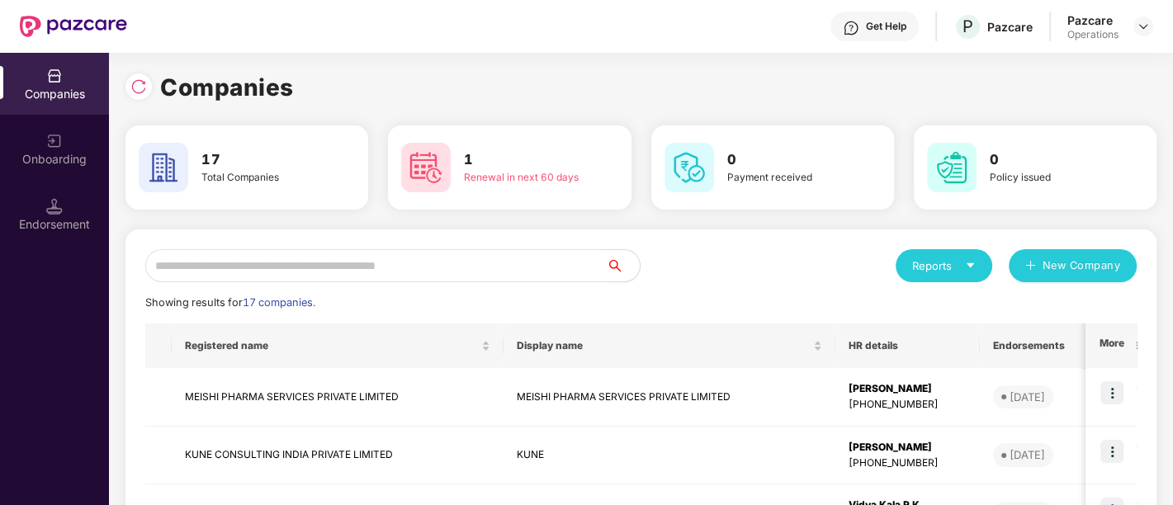
click at [515, 267] on input "text" at bounding box center [375, 265] width 461 height 33
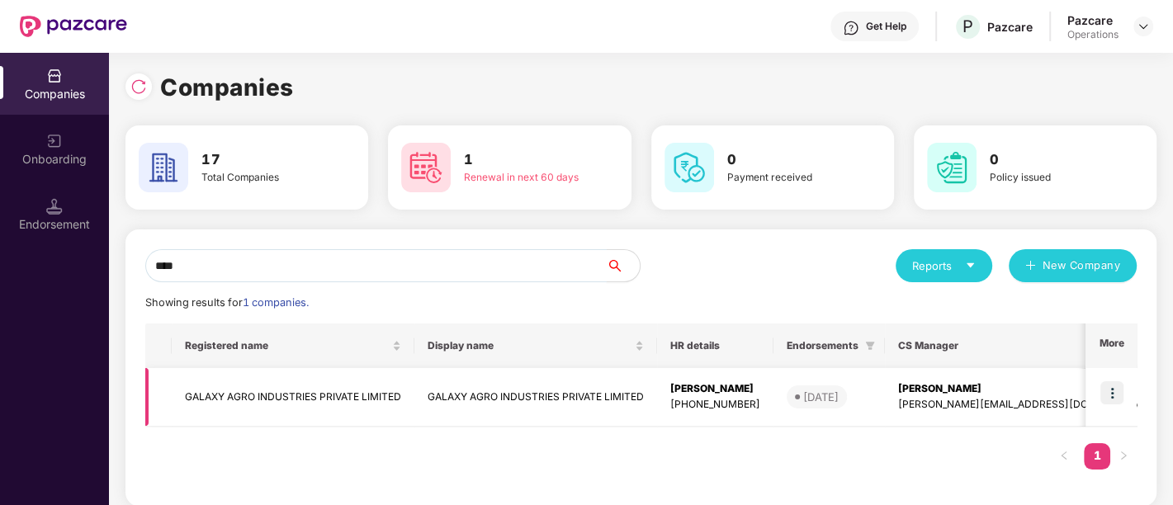
type input "****"
click at [678, 401] on div "[PHONE_NUMBER]" at bounding box center [715, 405] width 90 height 16
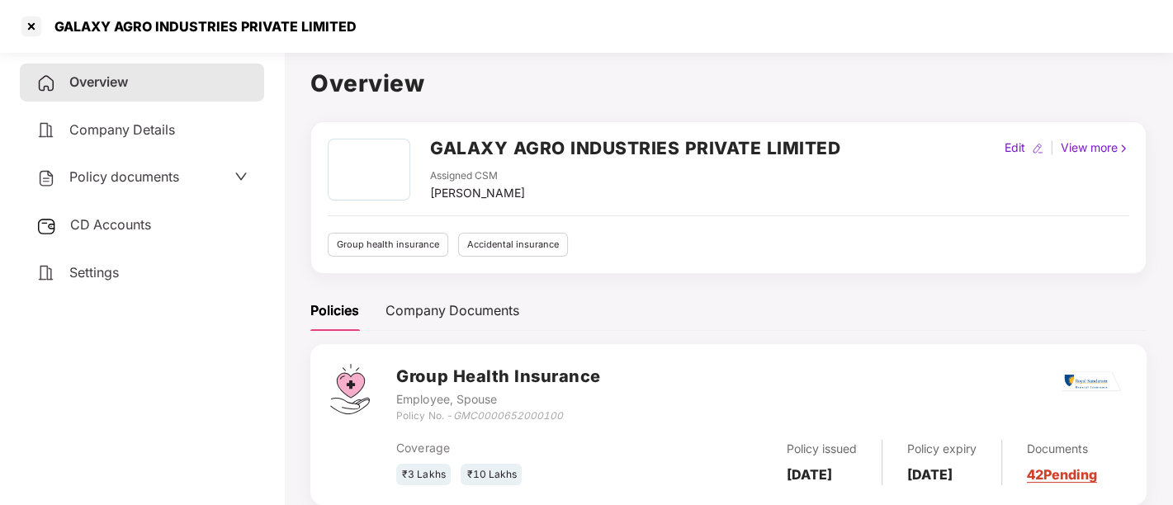
click at [134, 225] on span "CD Accounts" at bounding box center [110, 224] width 81 height 17
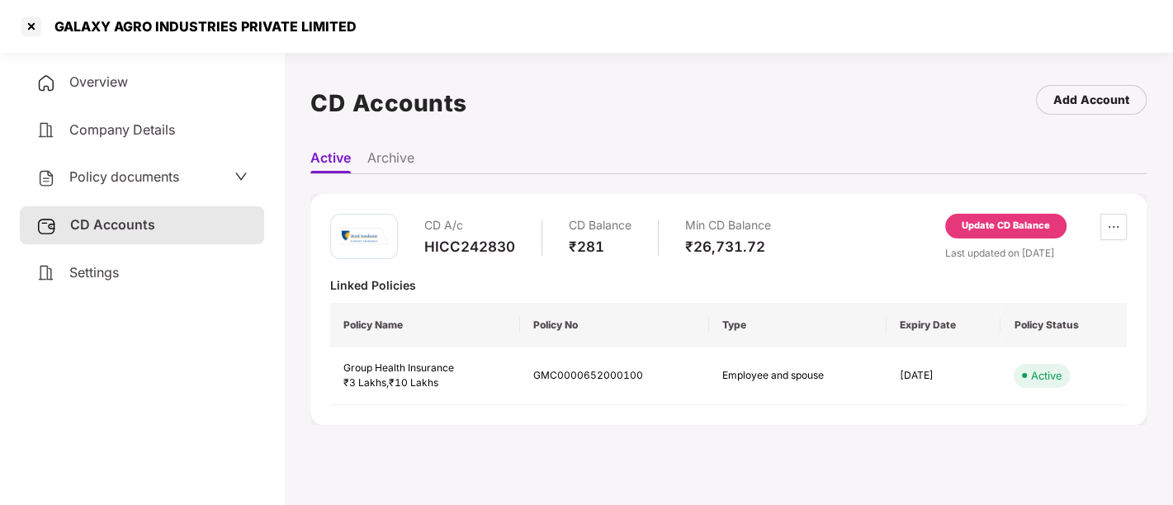
click at [160, 177] on span "Policy documents" at bounding box center [124, 176] width 110 height 17
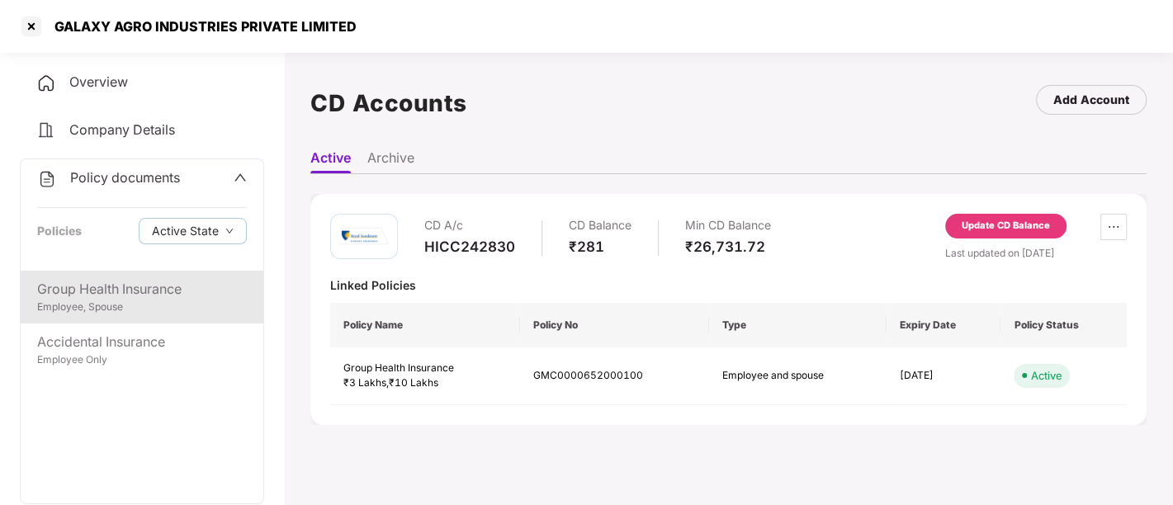
click at [182, 285] on div "Group Health Insurance" at bounding box center [142, 289] width 210 height 21
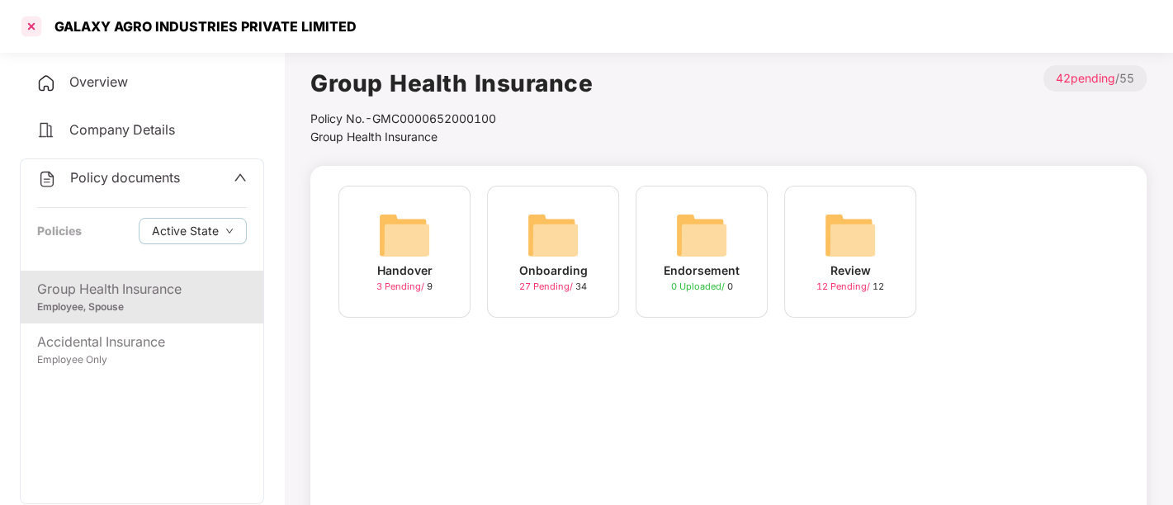
click at [33, 27] on div at bounding box center [31, 26] width 26 height 26
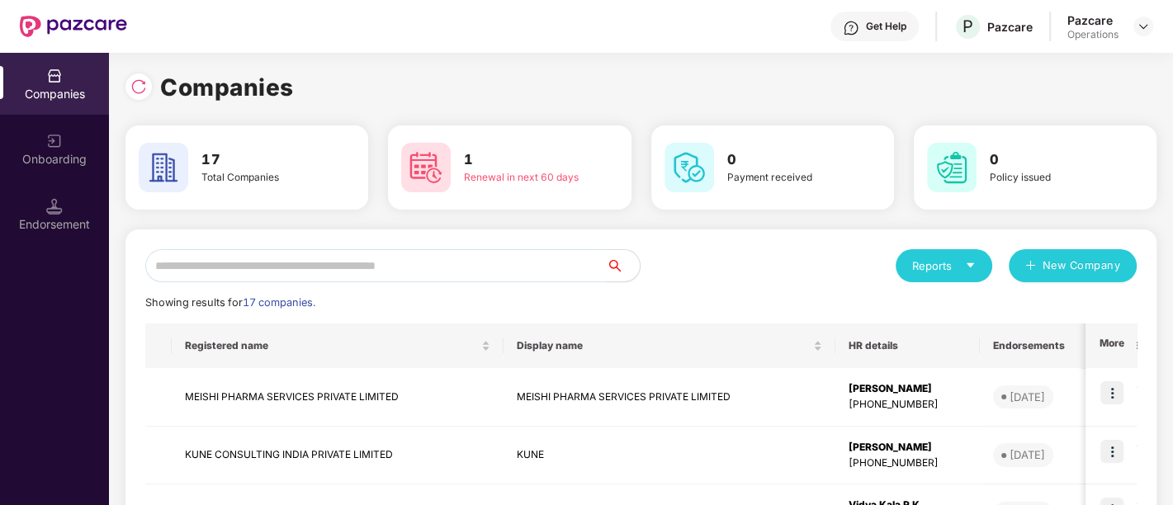
click at [358, 268] on input "text" at bounding box center [375, 265] width 461 height 33
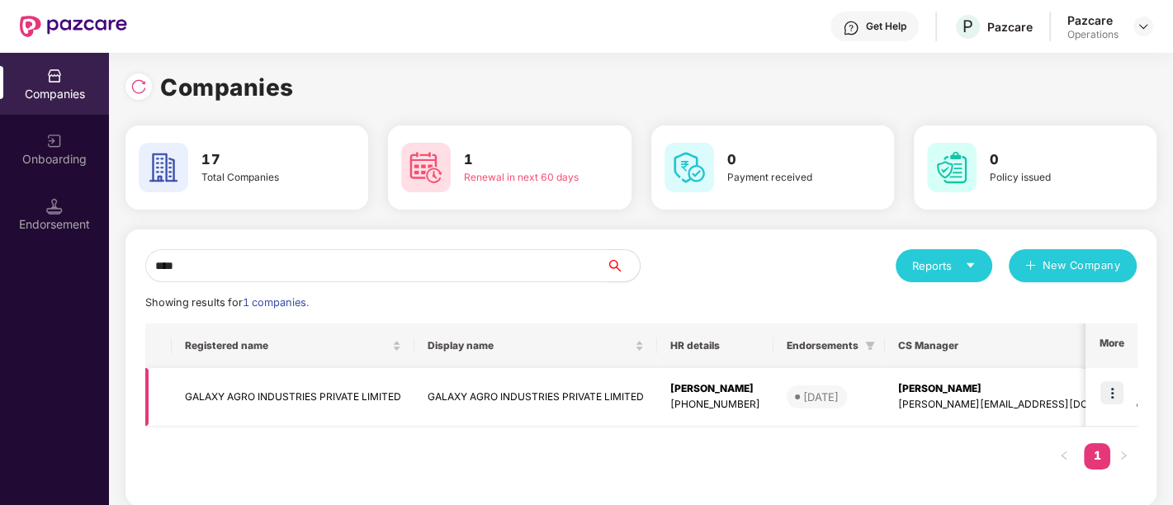
type input "****"
click at [1112, 397] on img at bounding box center [1111, 392] width 23 height 23
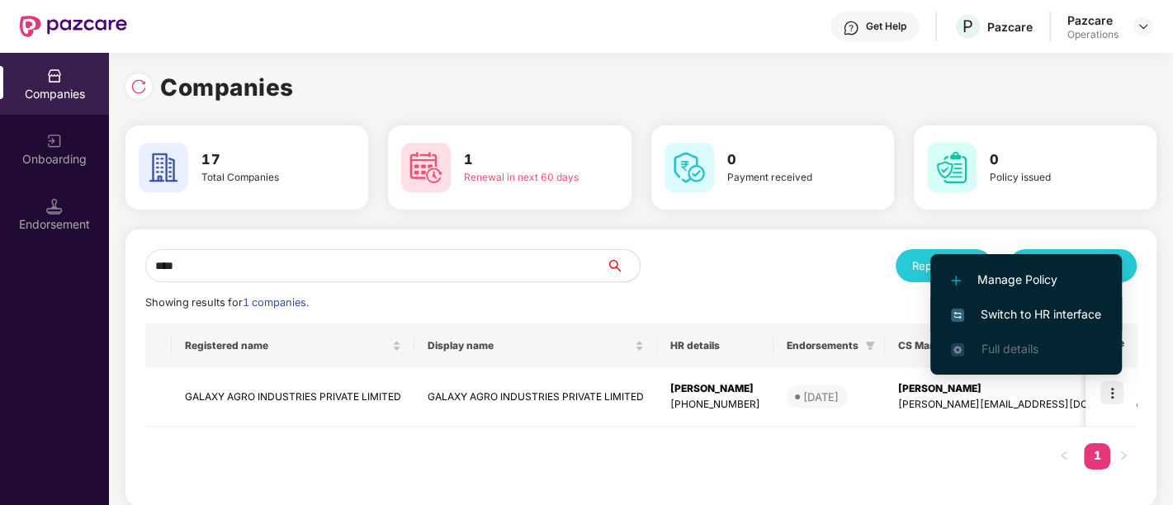
click at [1019, 310] on span "Switch to HR interface" at bounding box center [1026, 314] width 150 height 18
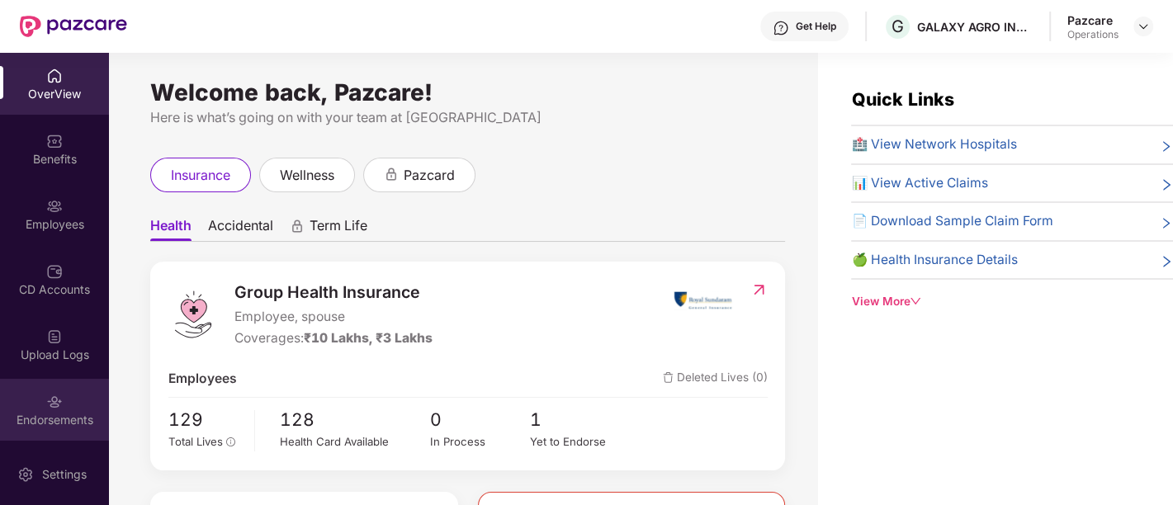
click at [72, 395] on div "Endorsements" at bounding box center [54, 410] width 109 height 62
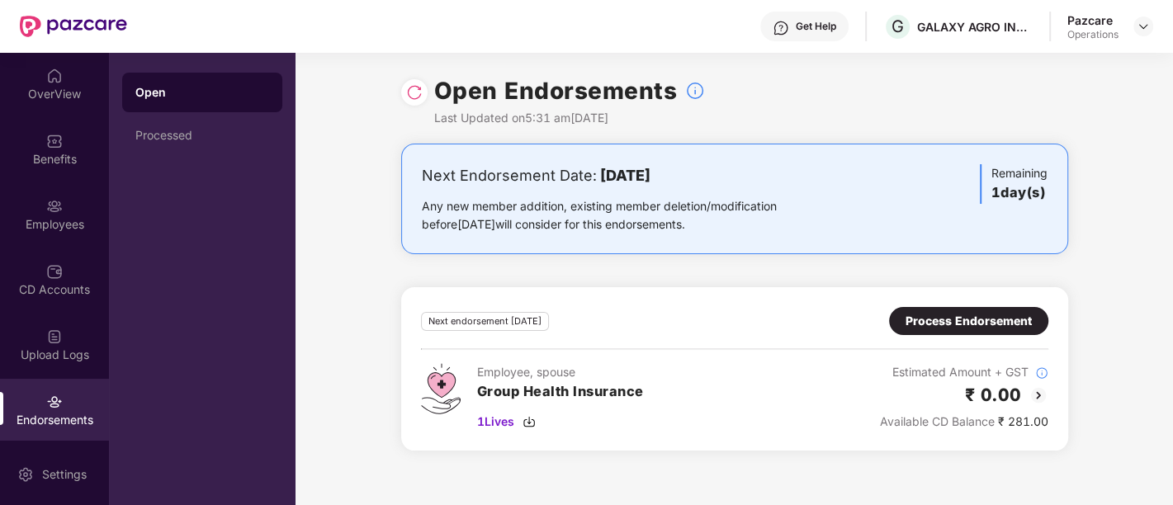
click at [916, 324] on div "Process Endorsement" at bounding box center [968, 321] width 126 height 18
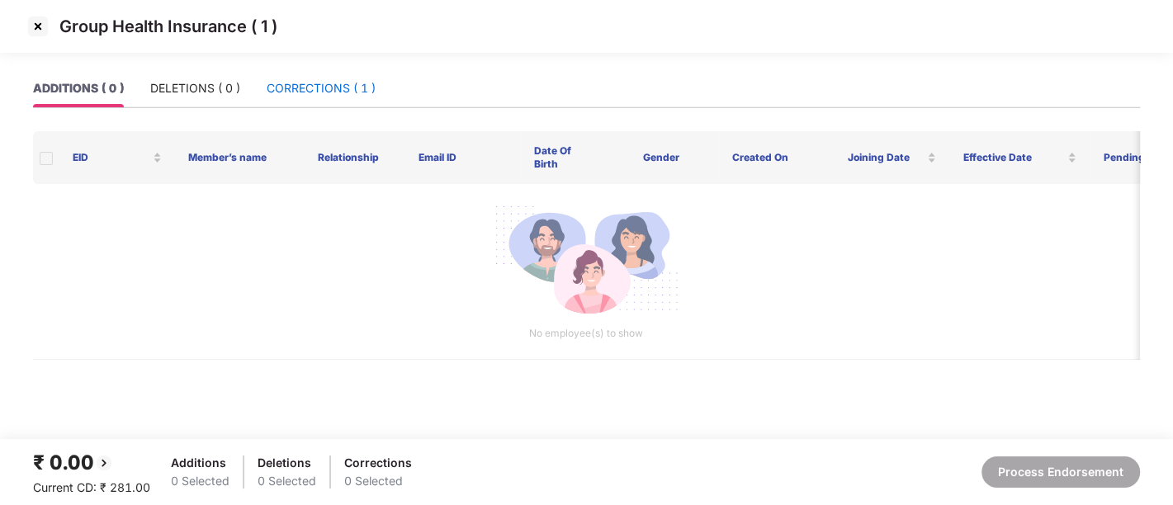
click at [297, 86] on div "CORRECTIONS ( 1 )" at bounding box center [321, 88] width 109 height 18
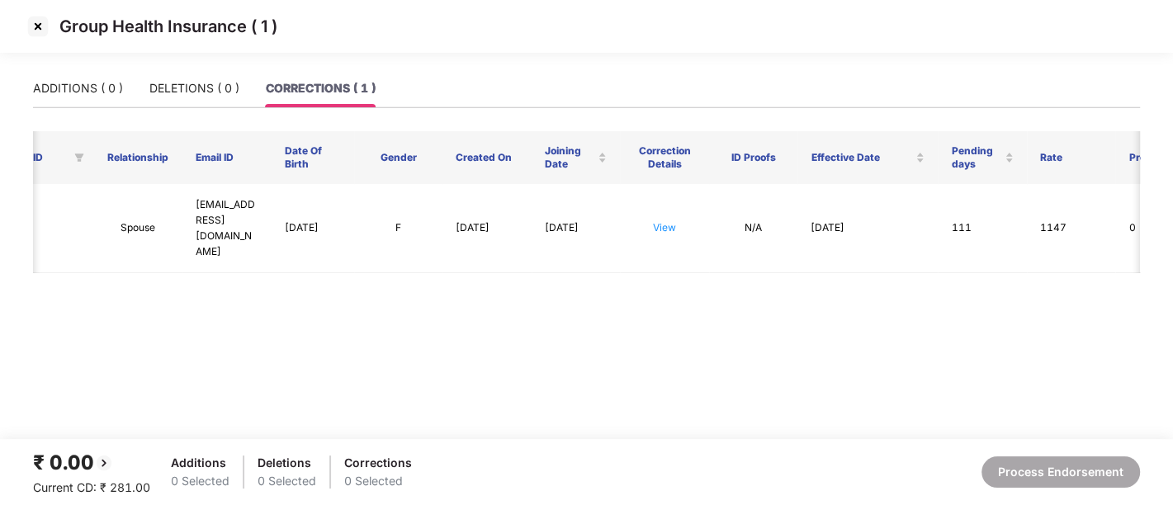
scroll to position [0, 297]
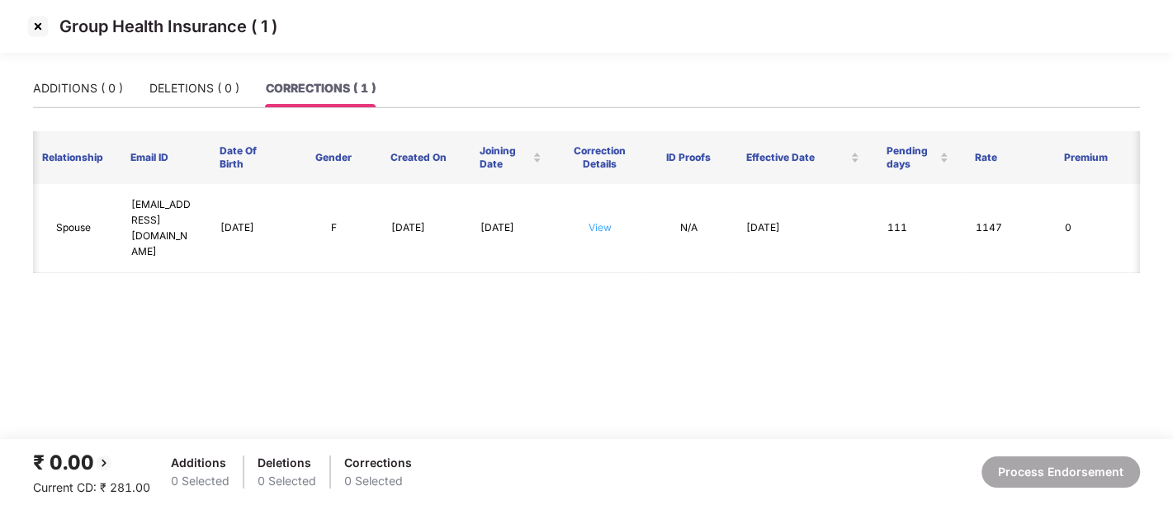
click at [607, 221] on link "View" at bounding box center [600, 227] width 23 height 12
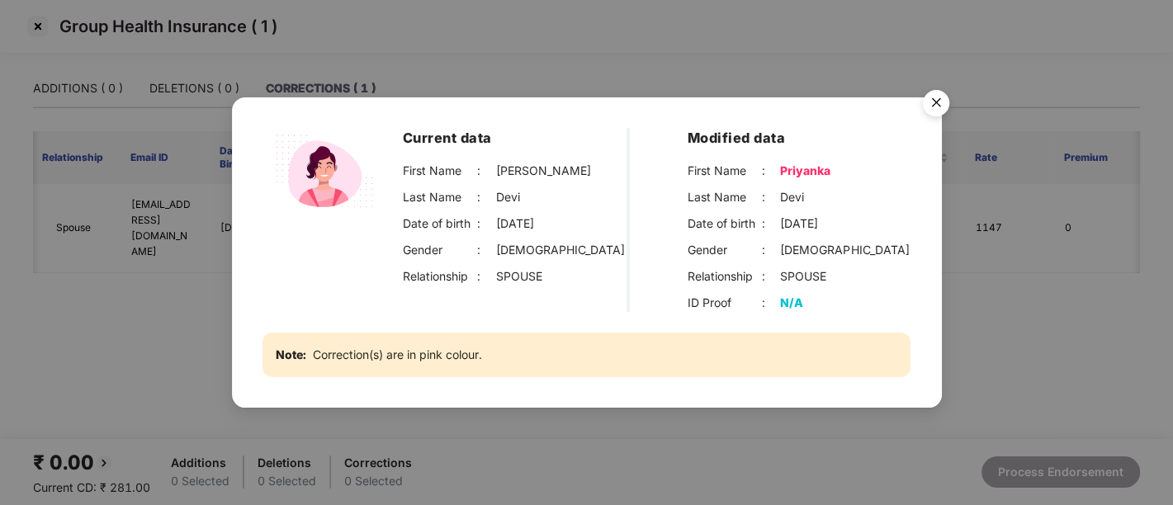
click at [936, 106] on img "Close" at bounding box center [936, 106] width 46 height 46
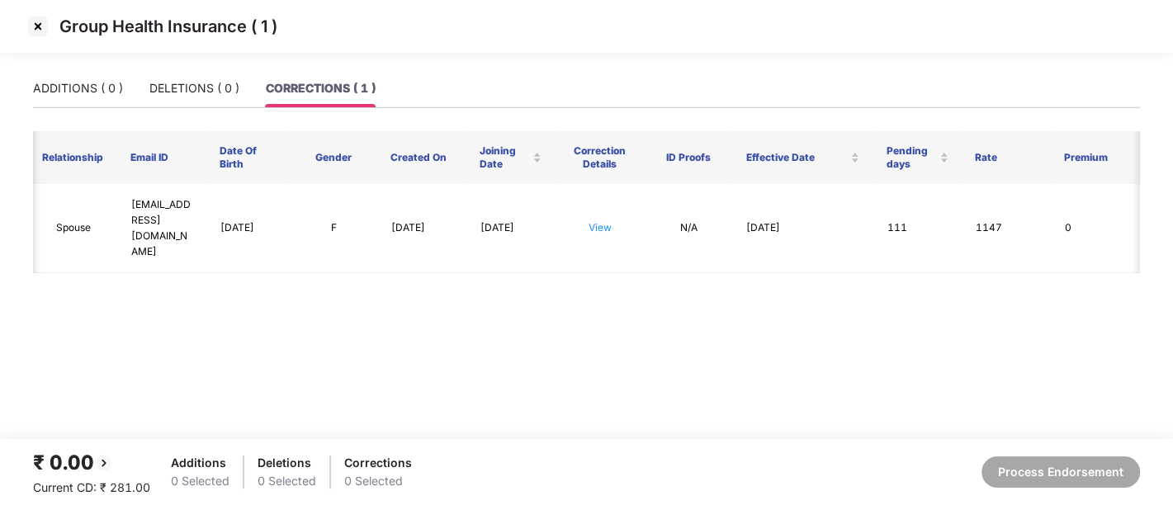
click at [45, 23] on img at bounding box center [38, 26] width 26 height 26
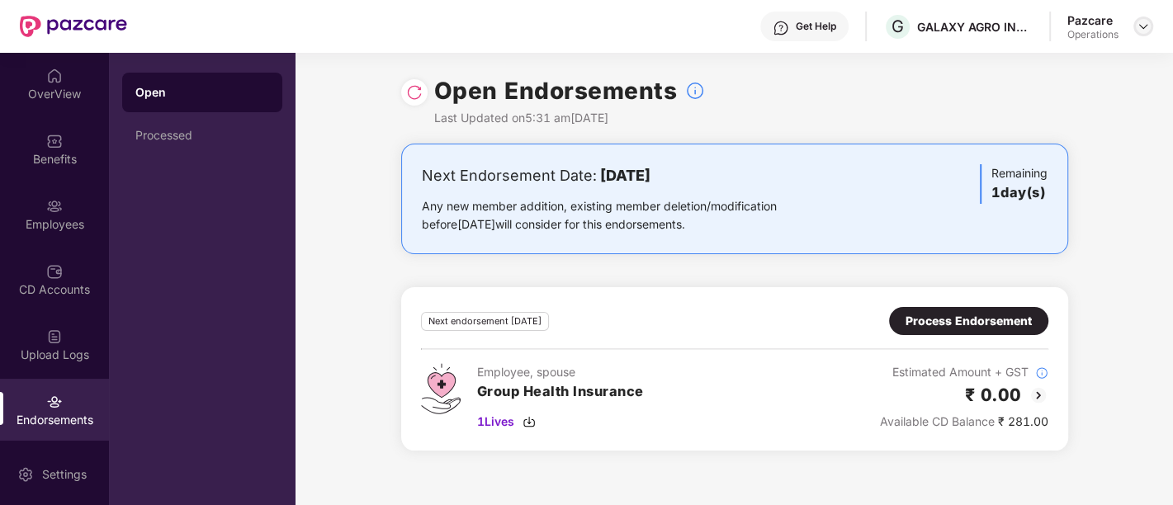
click at [1137, 20] on img at bounding box center [1143, 26] width 13 height 13
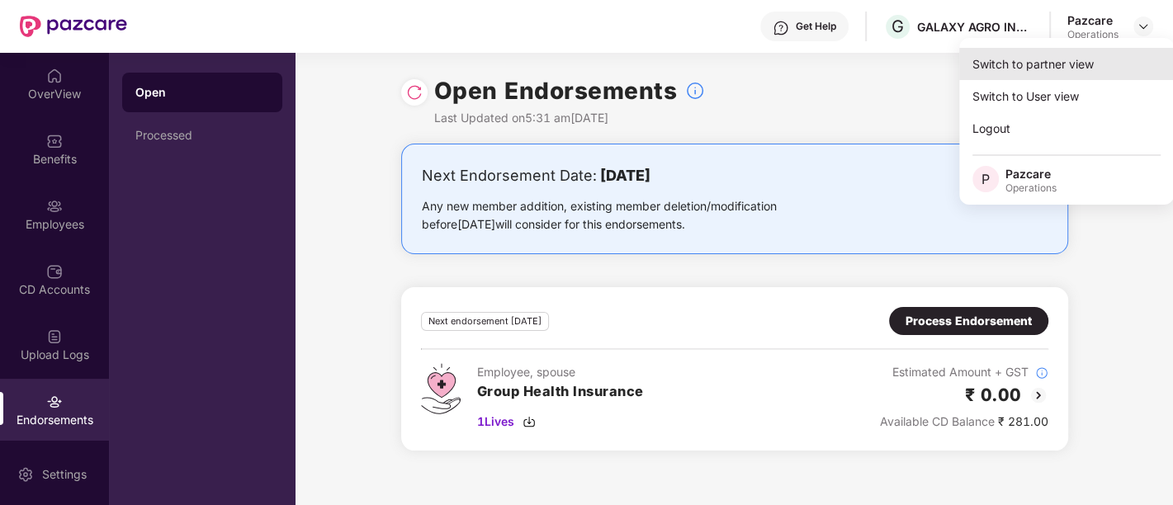
click at [1042, 67] on div "Switch to partner view" at bounding box center [1066, 64] width 215 height 32
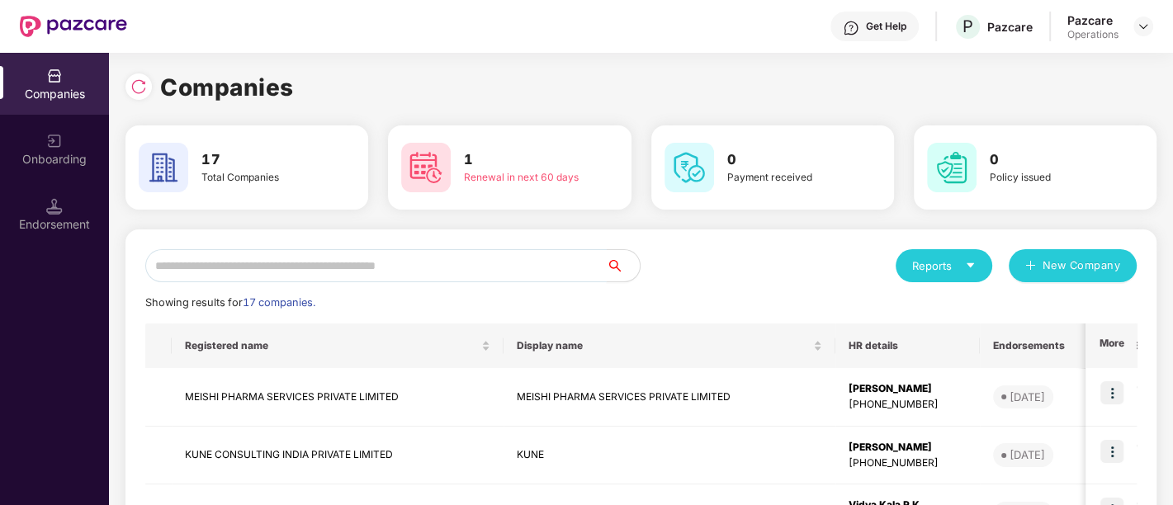
click at [469, 263] on input "text" at bounding box center [375, 265] width 461 height 33
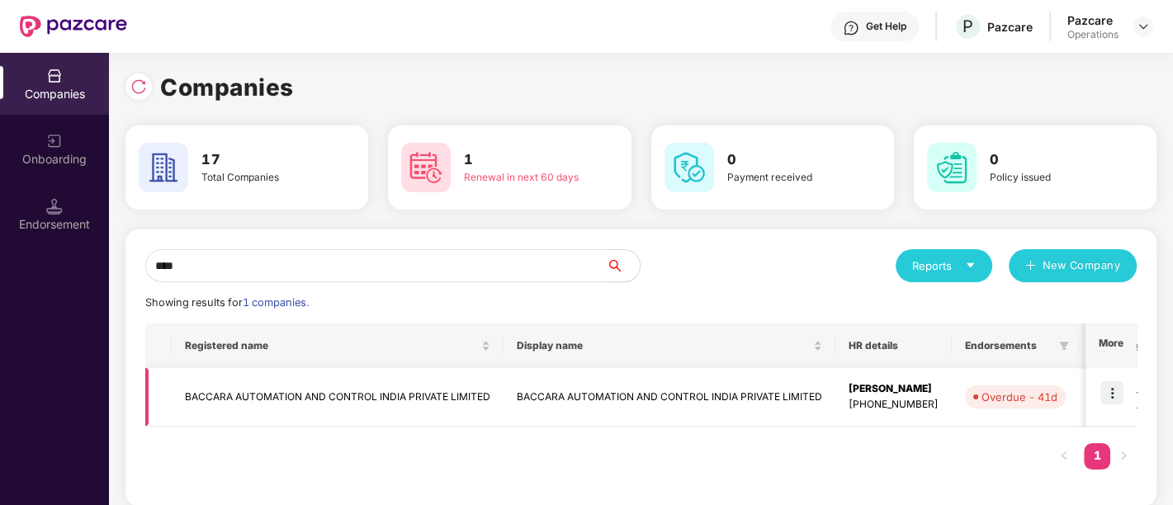
type input "****"
click at [725, 404] on td "BACCARA AUTOMATION AND CONTROL INDIA PRIVATE LIMITED" at bounding box center [670, 397] width 332 height 59
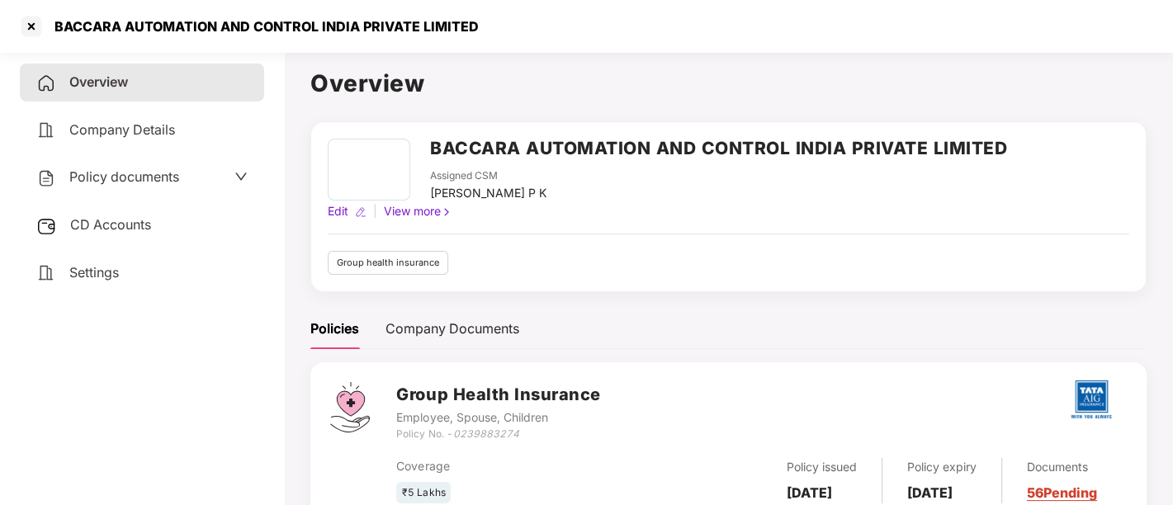
scroll to position [61, 0]
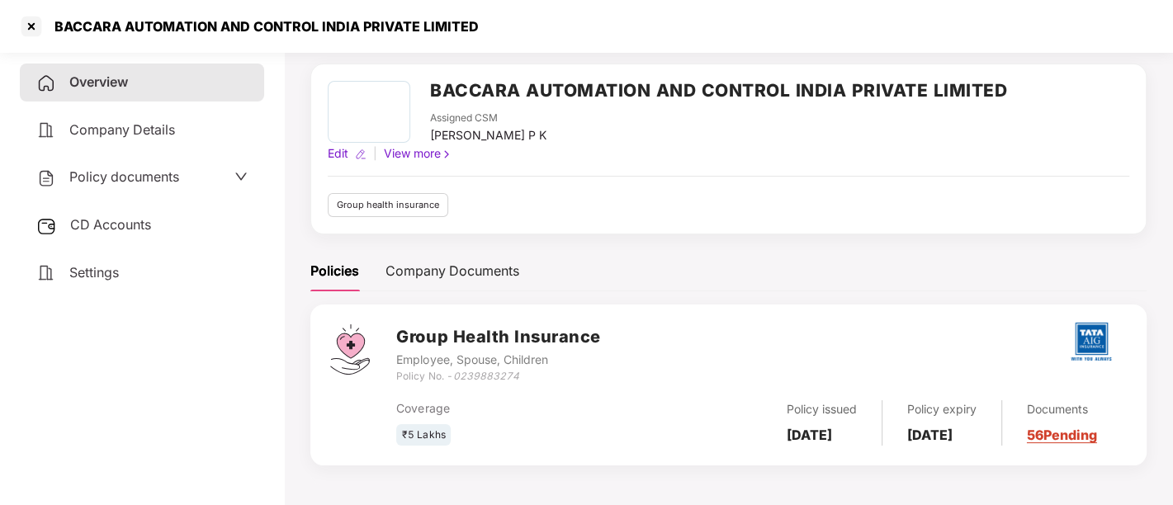
click at [202, 177] on div "Policy documents" at bounding box center [141, 177] width 211 height 21
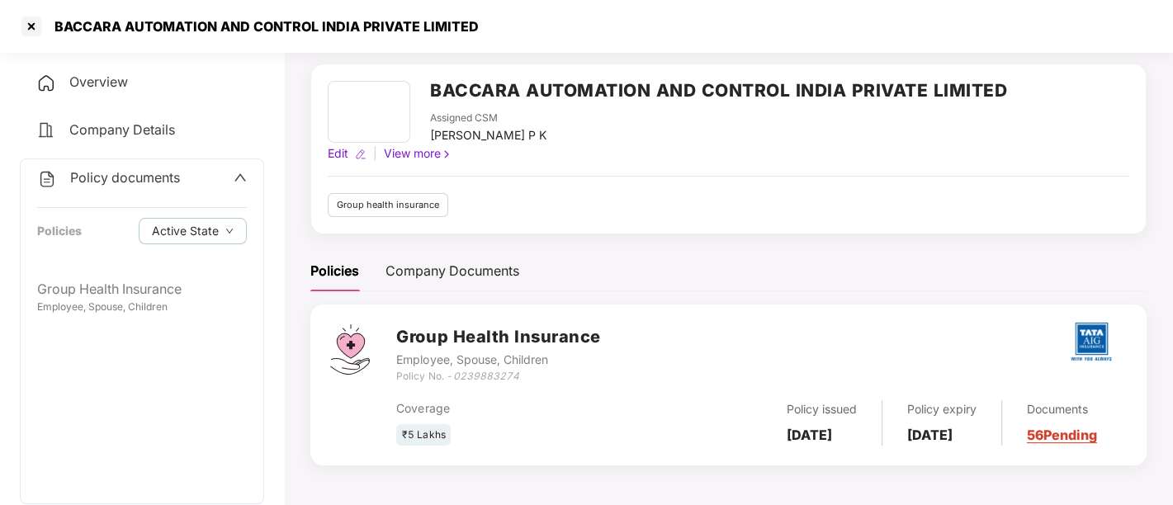
click at [182, 176] on div "Policy documents" at bounding box center [142, 178] width 210 height 21
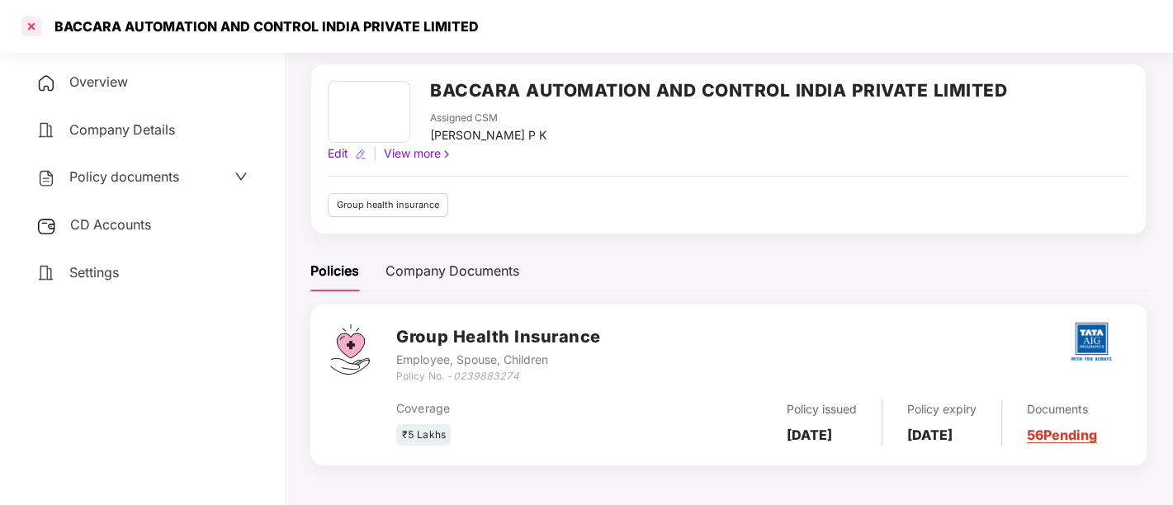
click at [21, 28] on div at bounding box center [31, 26] width 26 height 26
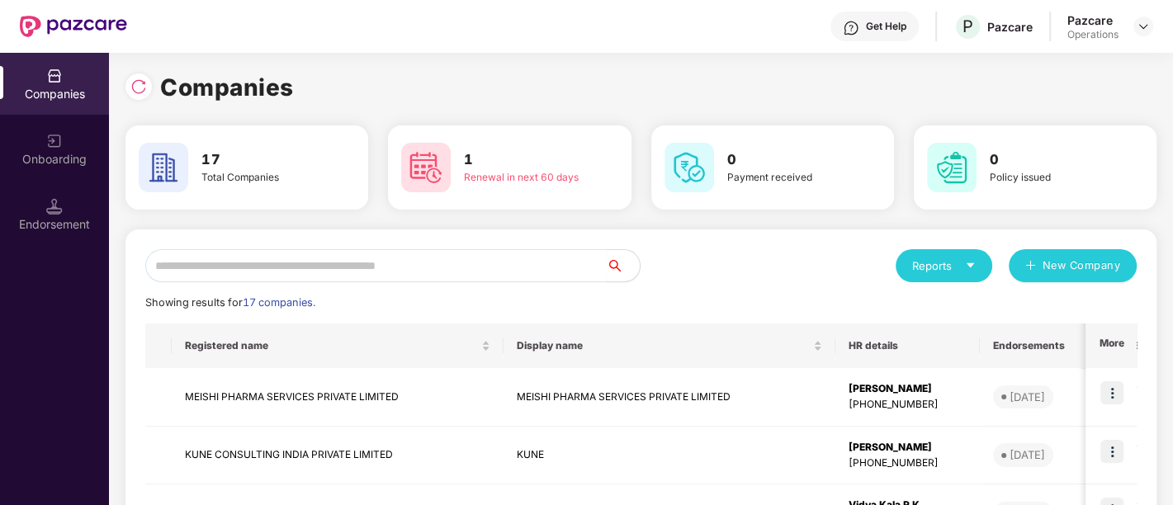
scroll to position [0, 0]
click at [344, 262] on input "text" at bounding box center [375, 265] width 461 height 33
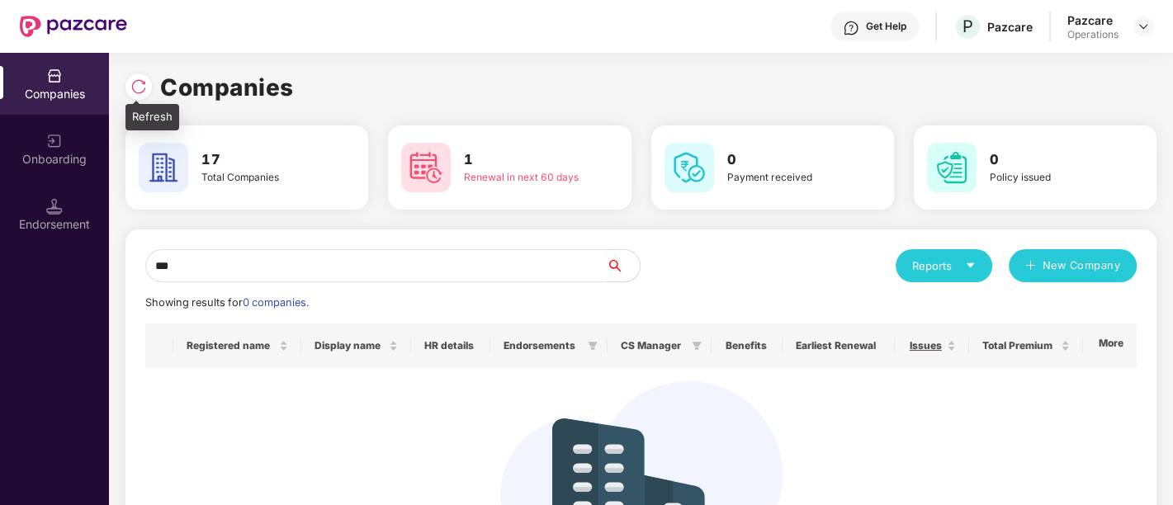
click at [139, 87] on img at bounding box center [138, 86] width 17 height 17
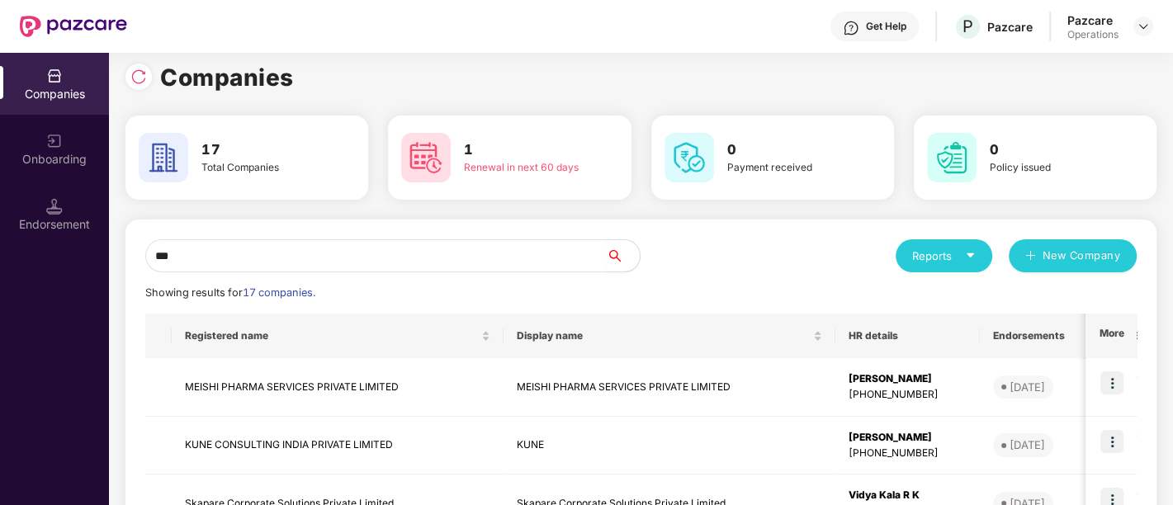
scroll to position [4, 0]
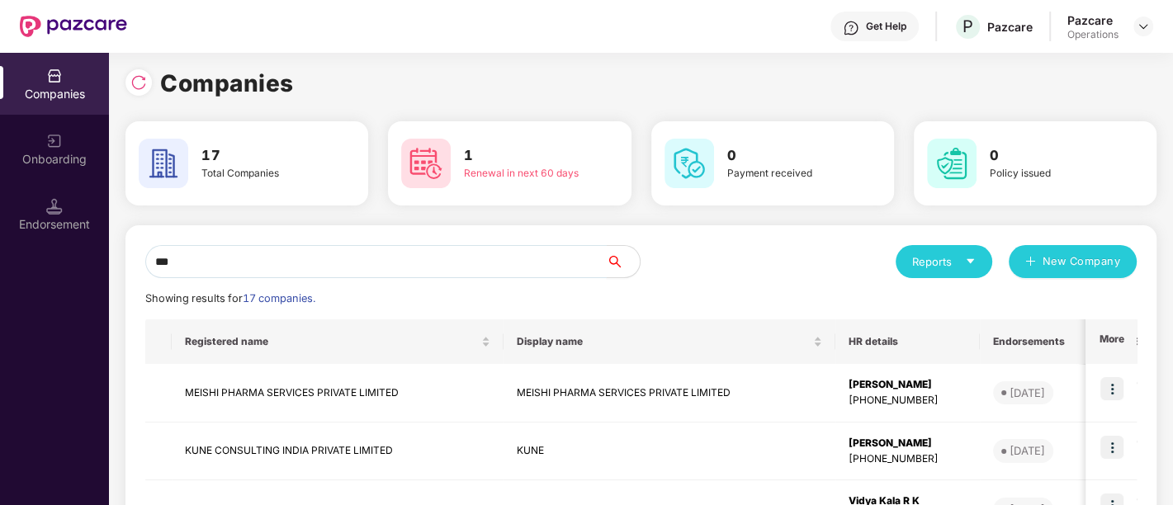
drag, startPoint x: 205, startPoint y: 262, endPoint x: 108, endPoint y: 260, distance: 96.6
click at [108, 260] on div "Companies Onboarding Endorsement Companies 17 Total Companies 1 Renewal in next…" at bounding box center [586, 279] width 1173 height 452
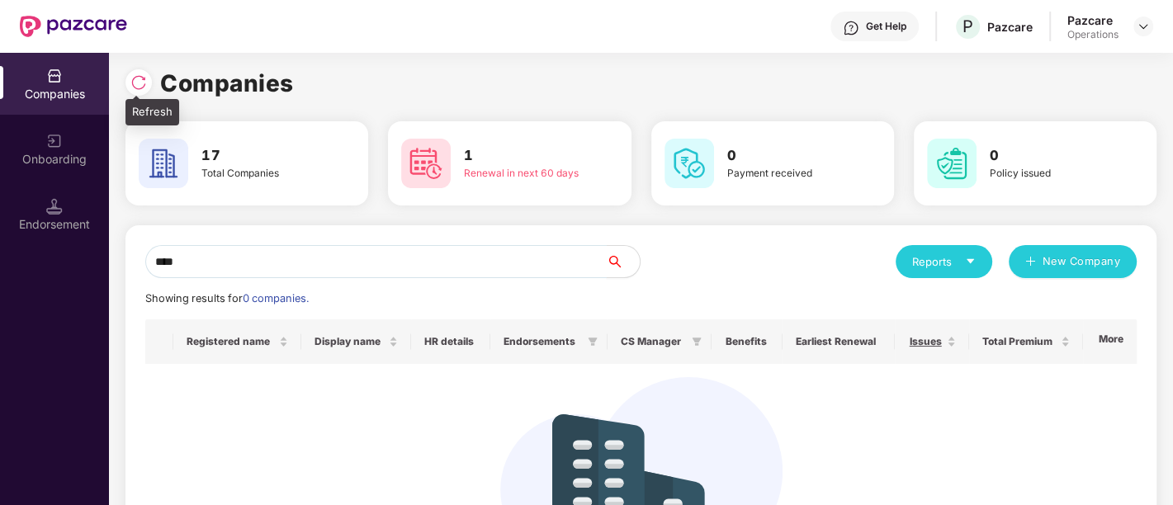
type input "****"
click at [145, 83] on img at bounding box center [138, 82] width 17 height 17
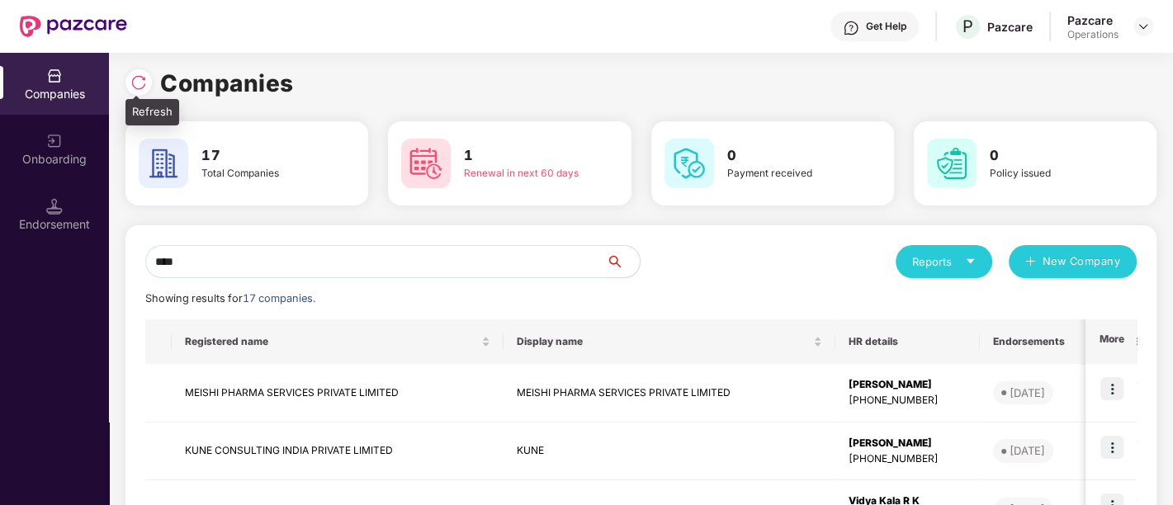
click at [145, 83] on img at bounding box center [138, 82] width 17 height 17
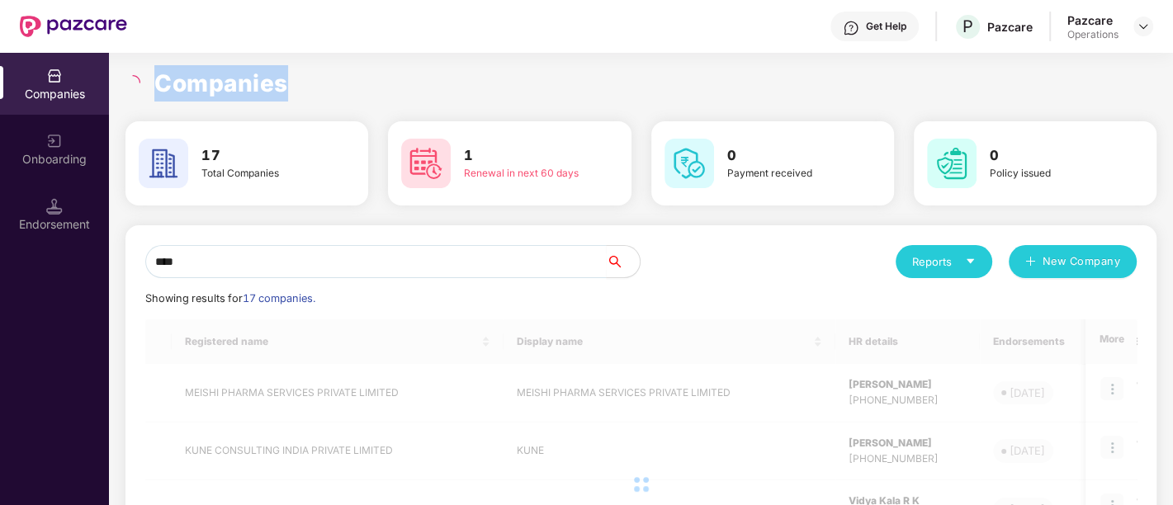
click at [145, 83] on div "Companies" at bounding box center [640, 83] width 1031 height 36
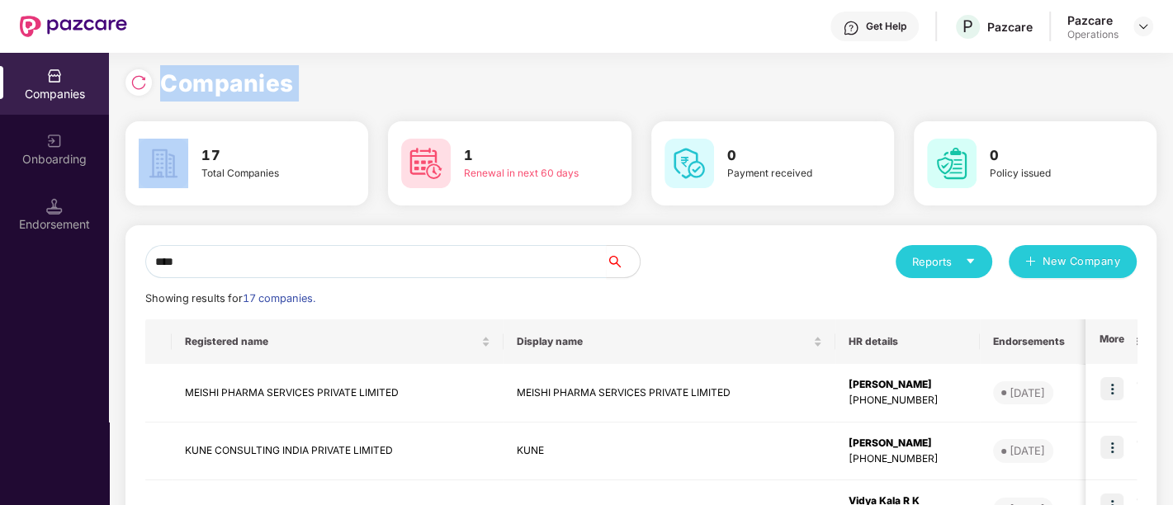
click at [145, 83] on div "Companies" at bounding box center [640, 83] width 1031 height 36
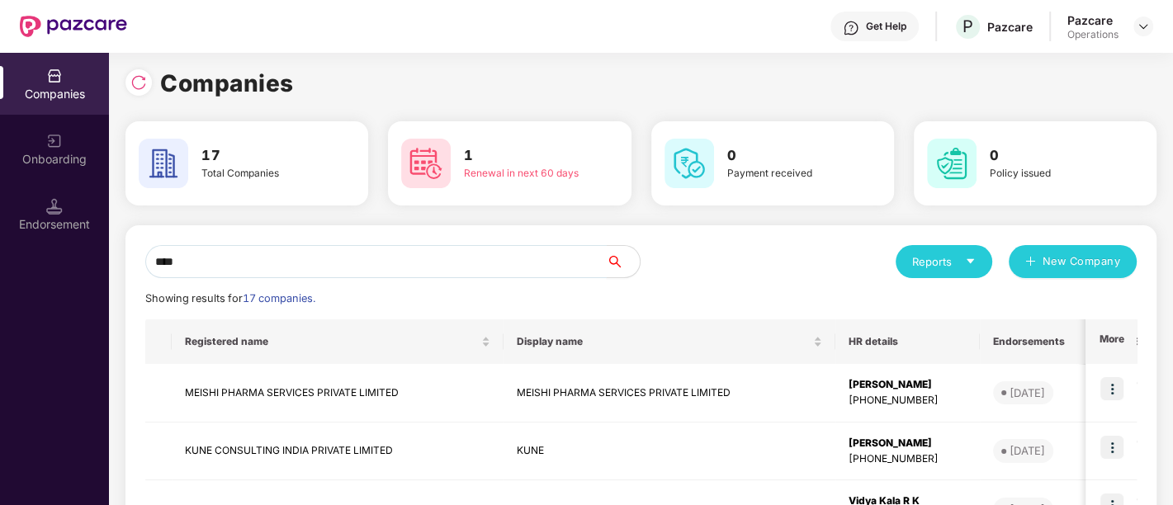
drag, startPoint x: 211, startPoint y: 256, endPoint x: 129, endPoint y: 253, distance: 82.6
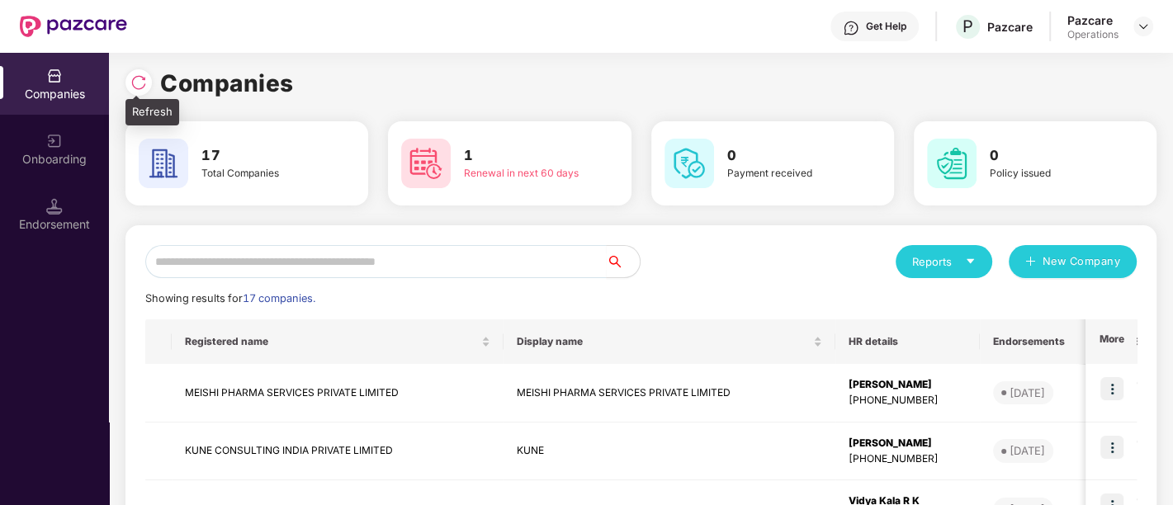
click at [134, 83] on img at bounding box center [138, 82] width 17 height 17
click at [241, 265] on input "text" at bounding box center [375, 261] width 461 height 33
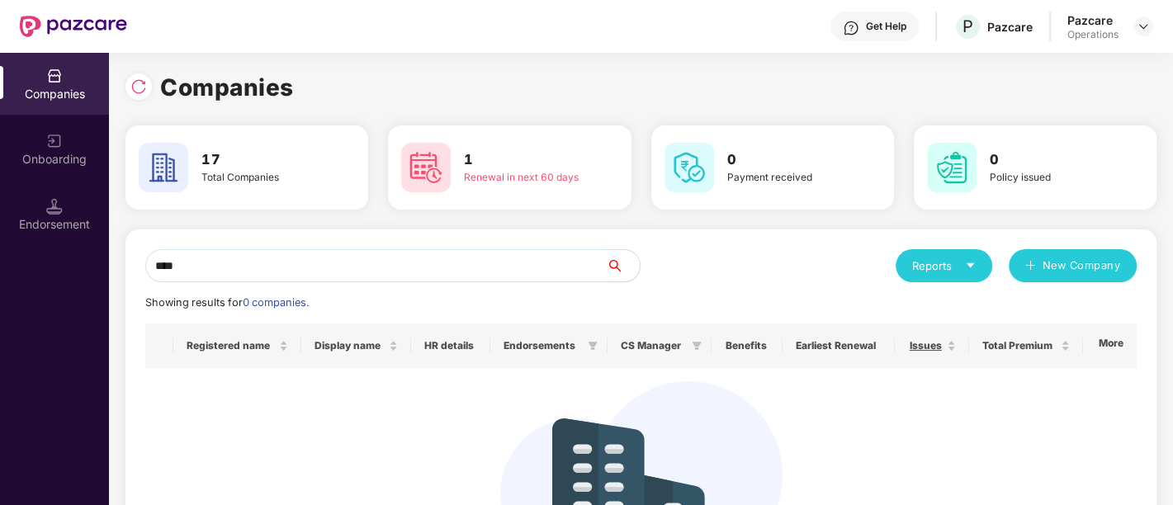
scroll to position [0, 0]
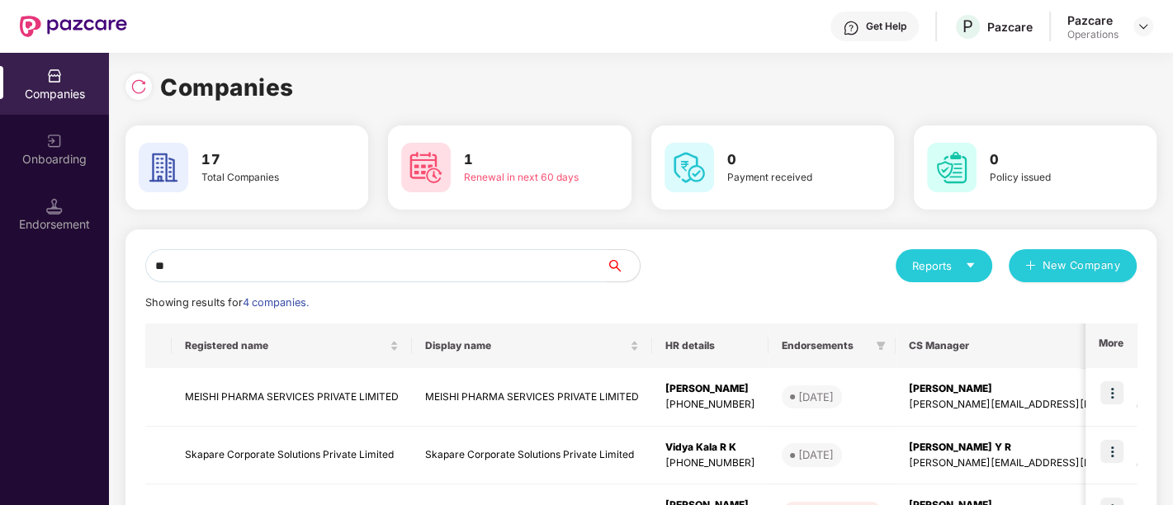
type input "*"
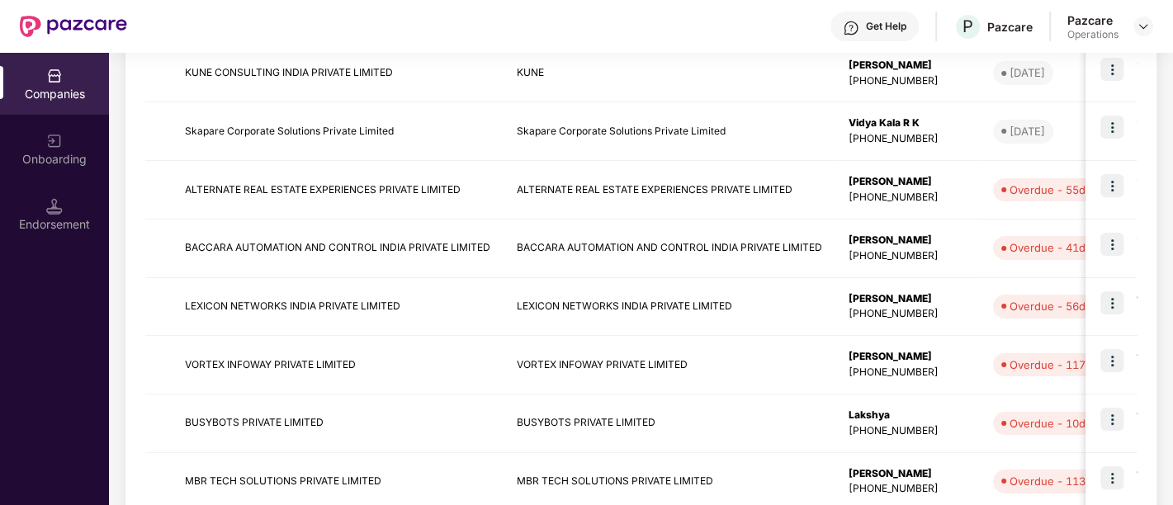
scroll to position [536, 0]
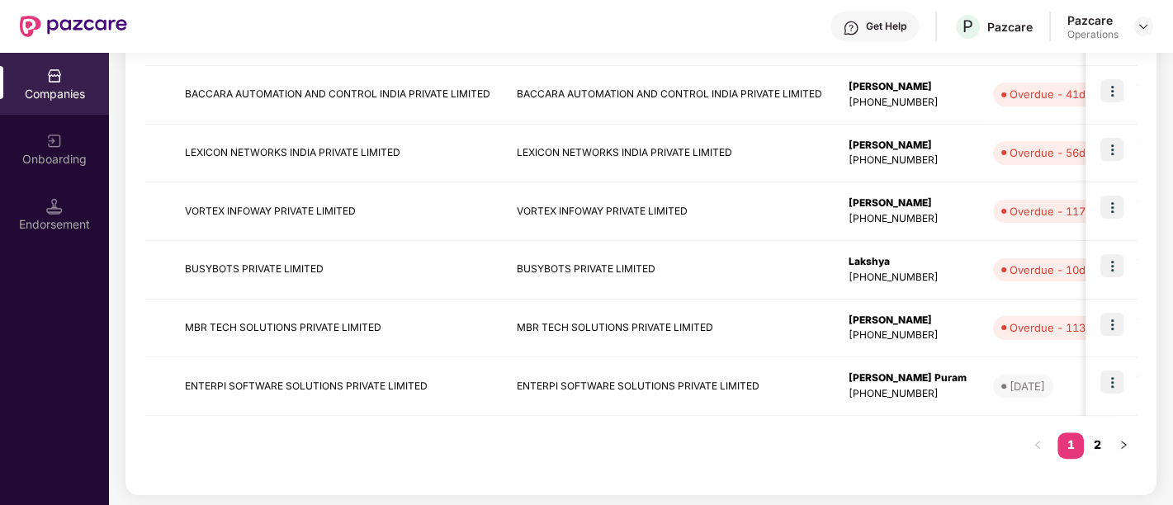
click at [1096, 440] on link "2" at bounding box center [1097, 445] width 26 height 25
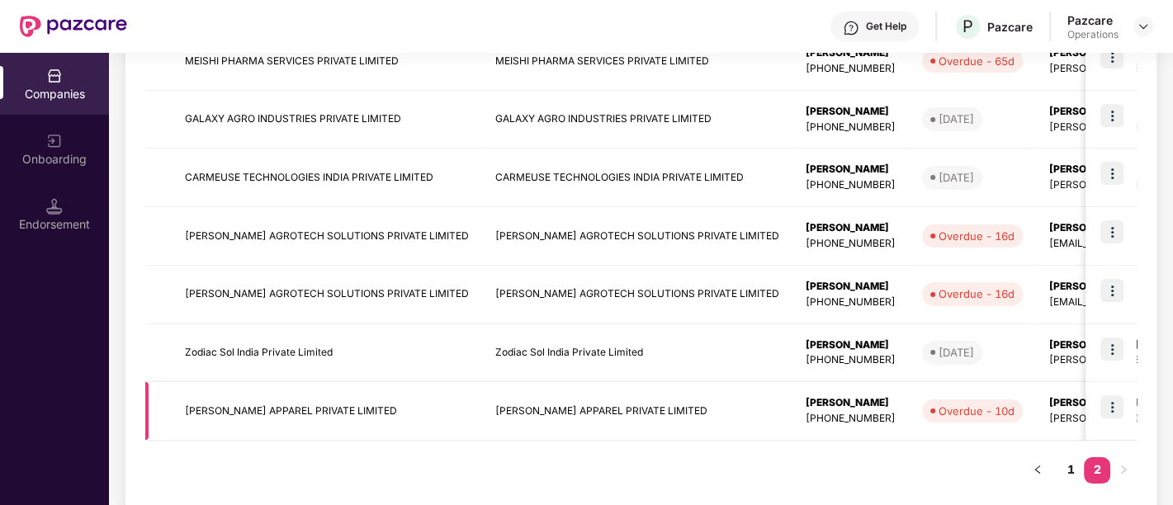
scroll to position [362, 0]
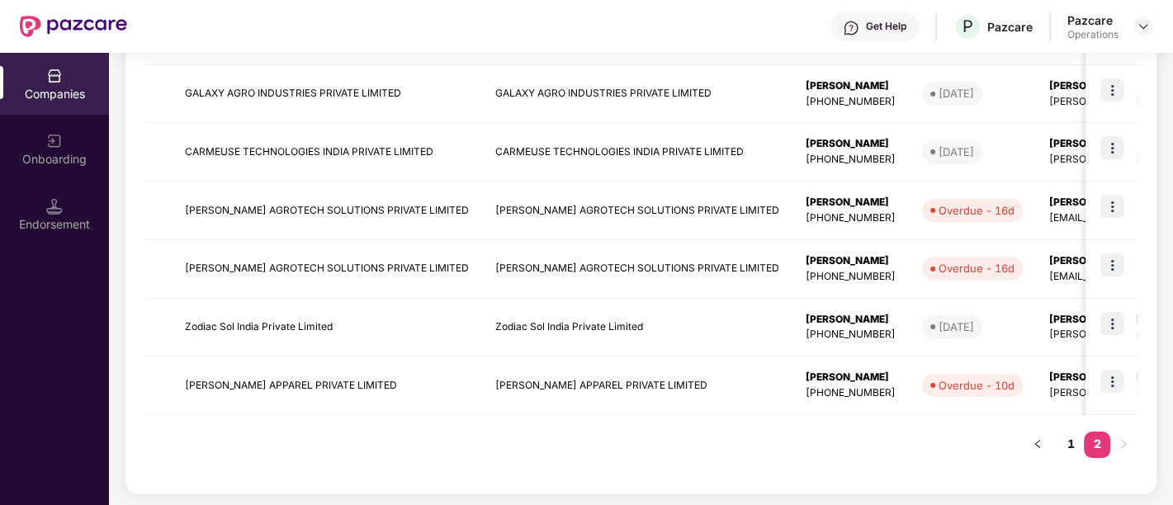
click at [73, 432] on div "Companies Onboarding Endorsement" at bounding box center [54, 279] width 109 height 452
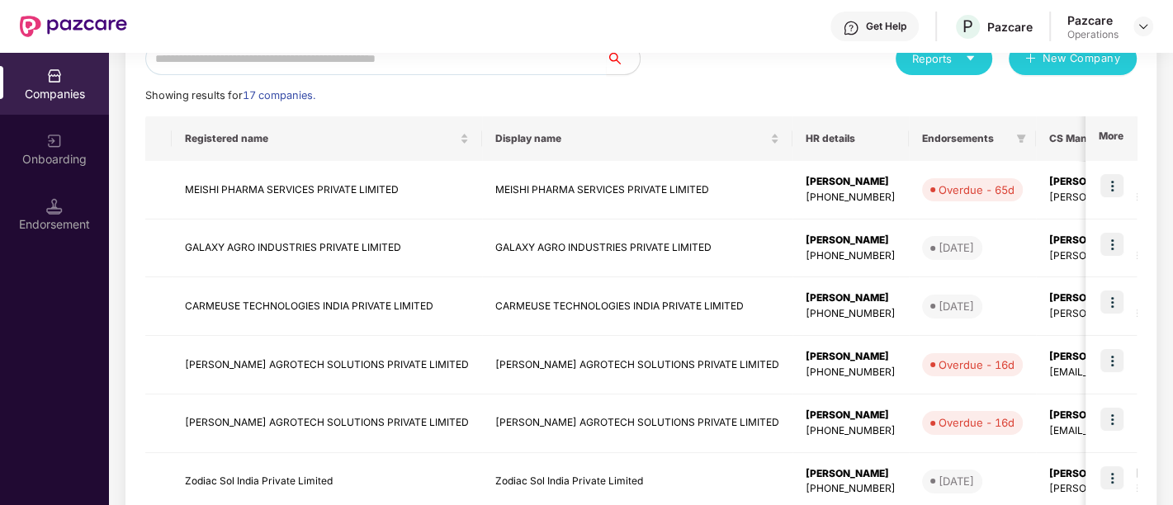
scroll to position [0, 0]
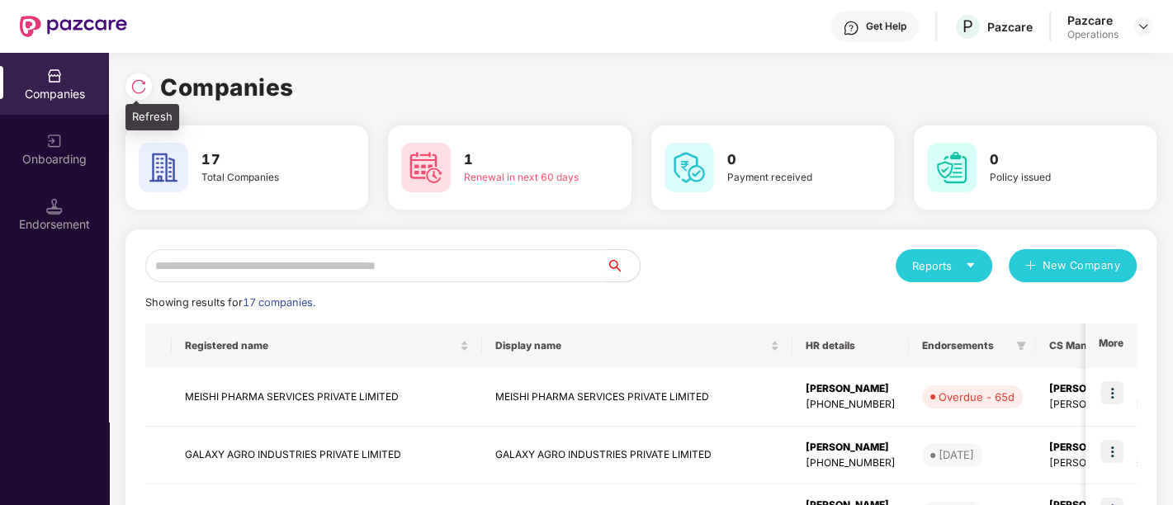
click at [143, 88] on img at bounding box center [138, 86] width 17 height 17
click at [246, 271] on input "text" at bounding box center [375, 265] width 461 height 33
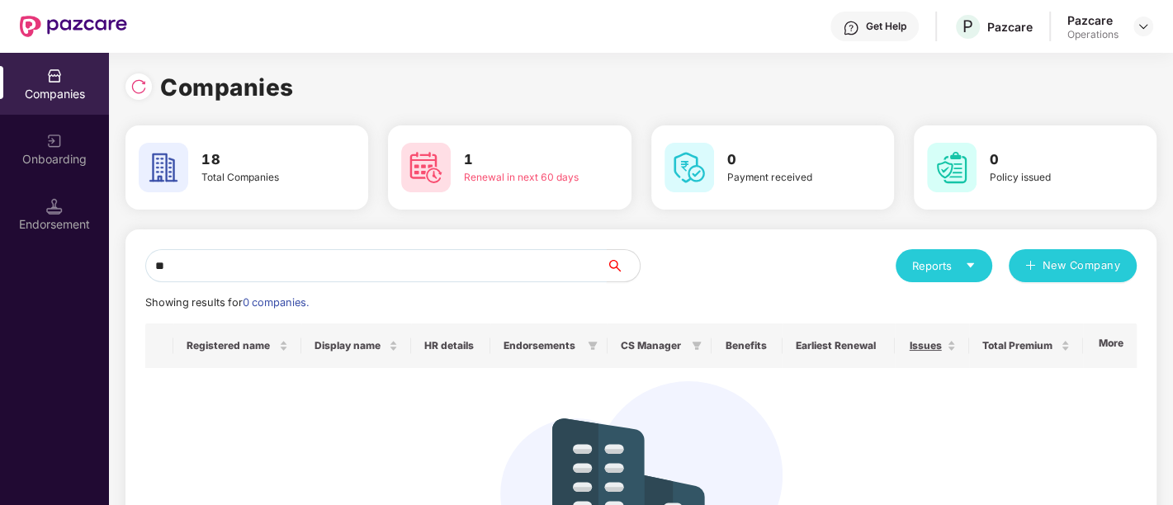
drag, startPoint x: 174, startPoint y: 259, endPoint x: 127, endPoint y: 258, distance: 47.1
click at [127, 258] on div "** Reports New Company Showing results for 0 companies. Registered name Display…" at bounding box center [640, 441] width 1031 height 424
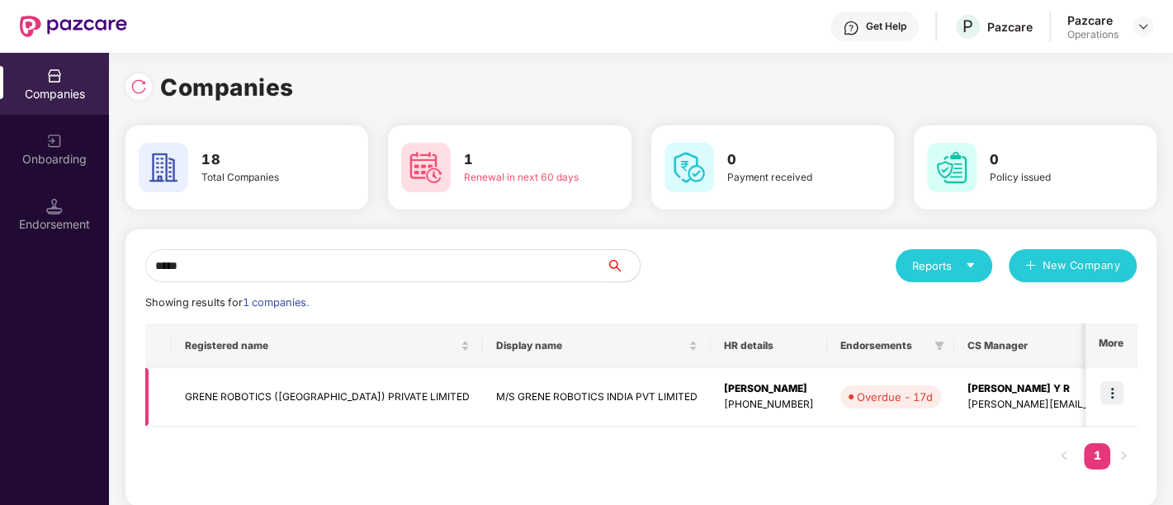
type input "*****"
click at [251, 392] on td "GRENE ROBOTICS ([GEOGRAPHIC_DATA]) PRIVATE LIMITED" at bounding box center [327, 397] width 311 height 59
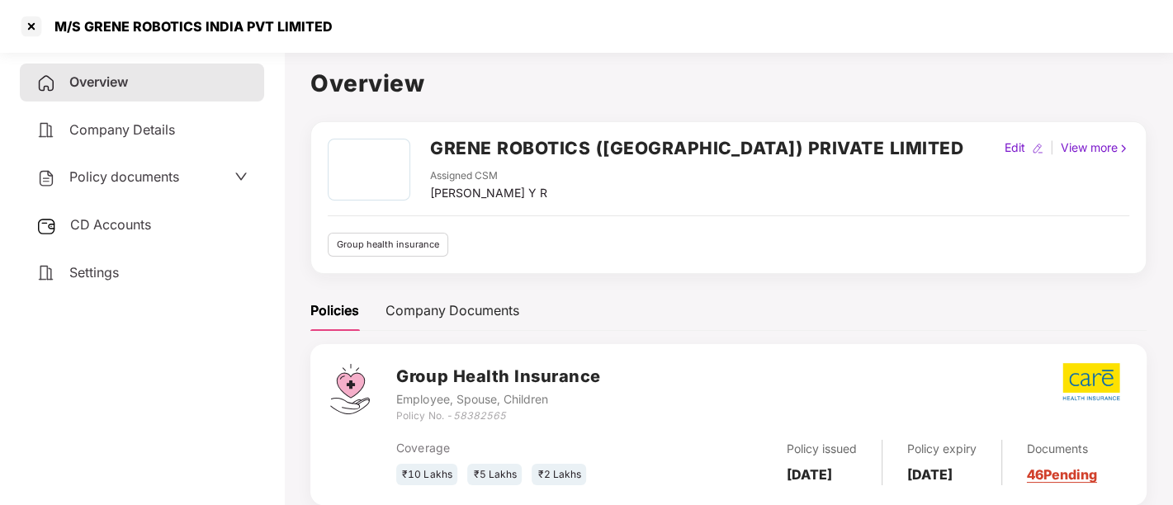
scroll to position [45, 0]
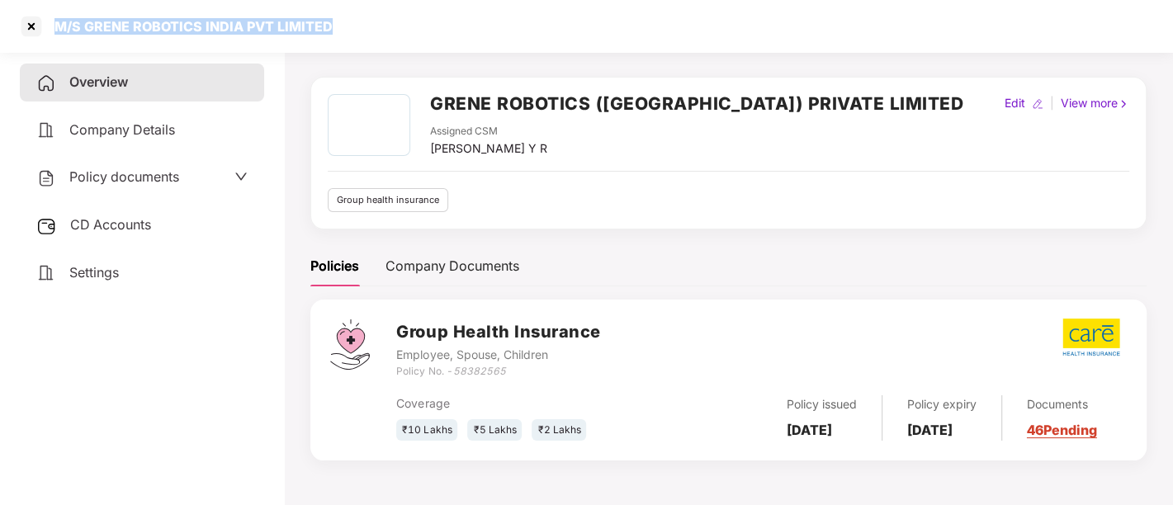
drag, startPoint x: 331, startPoint y: 26, endPoint x: 59, endPoint y: 26, distance: 272.4
click at [59, 26] on div "M/S GRENE ROBOTICS INDIA PVT LIMITED" at bounding box center [586, 26] width 1173 height 53
copy div "M/S GRENE ROBOTICS INDIA PVT LIMITED"
drag, startPoint x: 433, startPoint y: 144, endPoint x: 578, endPoint y: 139, distance: 144.5
click at [578, 139] on div "Assigned CSM [PERSON_NAME] Y R" at bounding box center [696, 141] width 533 height 34
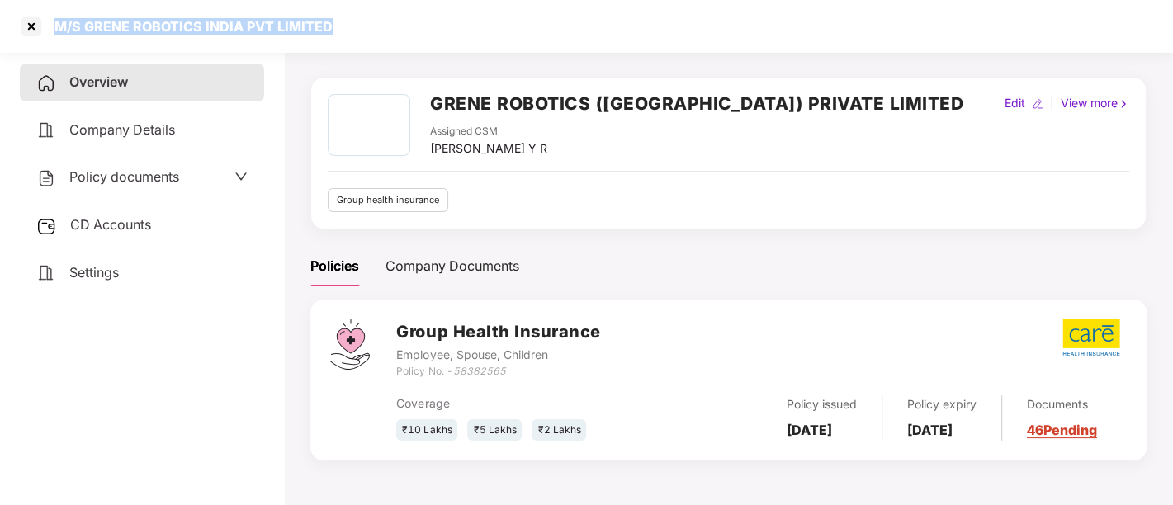
click at [578, 142] on div "Assigned CSM [PERSON_NAME] Y R" at bounding box center [696, 141] width 533 height 34
drag, startPoint x: 431, startPoint y: 147, endPoint x: 574, endPoint y: 144, distance: 143.6
click at [574, 144] on div "Assigned CSM [PERSON_NAME] Y R" at bounding box center [696, 141] width 533 height 34
copy div "[PERSON_NAME] Y R"
drag, startPoint x: 459, startPoint y: 365, endPoint x: 495, endPoint y: 370, distance: 36.7
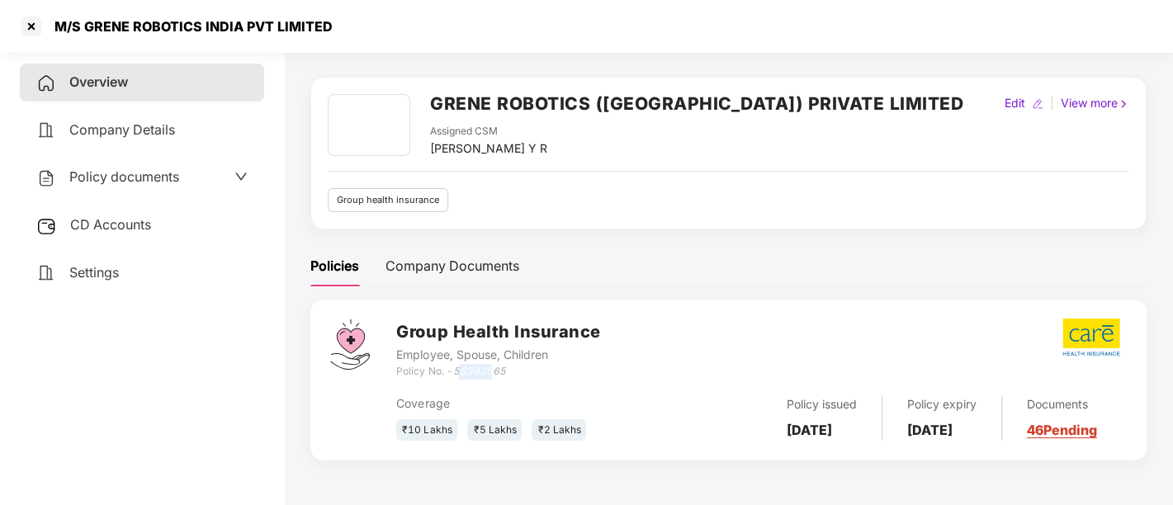
click at [495, 370] on icon "58382565" at bounding box center [478, 371] width 53 height 12
drag, startPoint x: 457, startPoint y: 368, endPoint x: 504, endPoint y: 371, distance: 46.3
click at [504, 371] on icon "58382565" at bounding box center [478, 371] width 53 height 12
copy icon "58382565"
drag, startPoint x: 780, startPoint y: 411, endPoint x: 830, endPoint y: 437, distance: 56.9
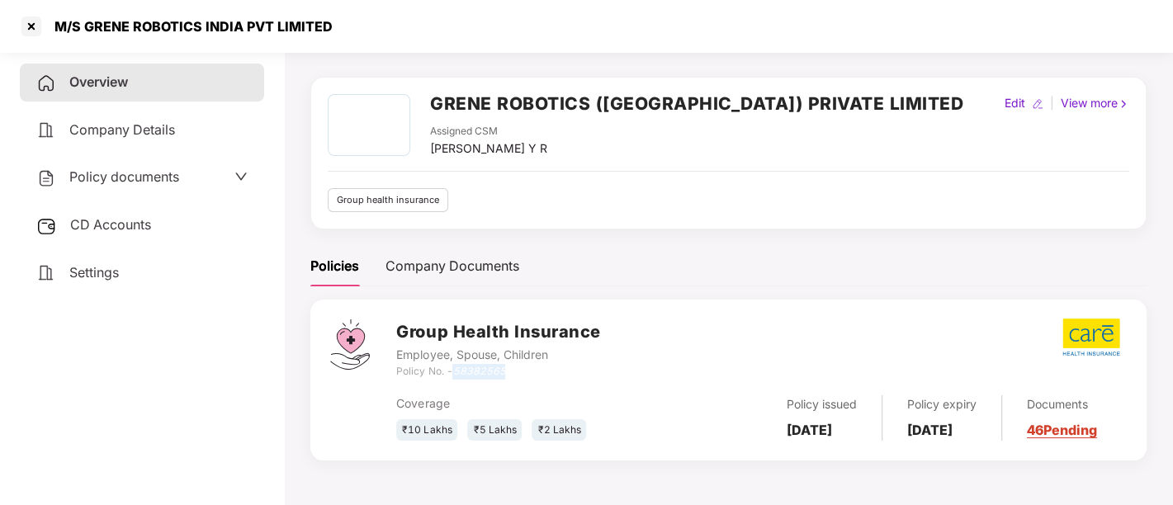
click at [830, 437] on div "Policy issued [DATE]" at bounding box center [822, 417] width 121 height 45
copy b "[DATE]"
drag, startPoint x: 917, startPoint y: 416, endPoint x: 971, endPoint y: 438, distance: 58.1
click at [971, 438] on div "Policy expiry [DATE]" at bounding box center [942, 417] width 120 height 45
copy b "[DATE]"
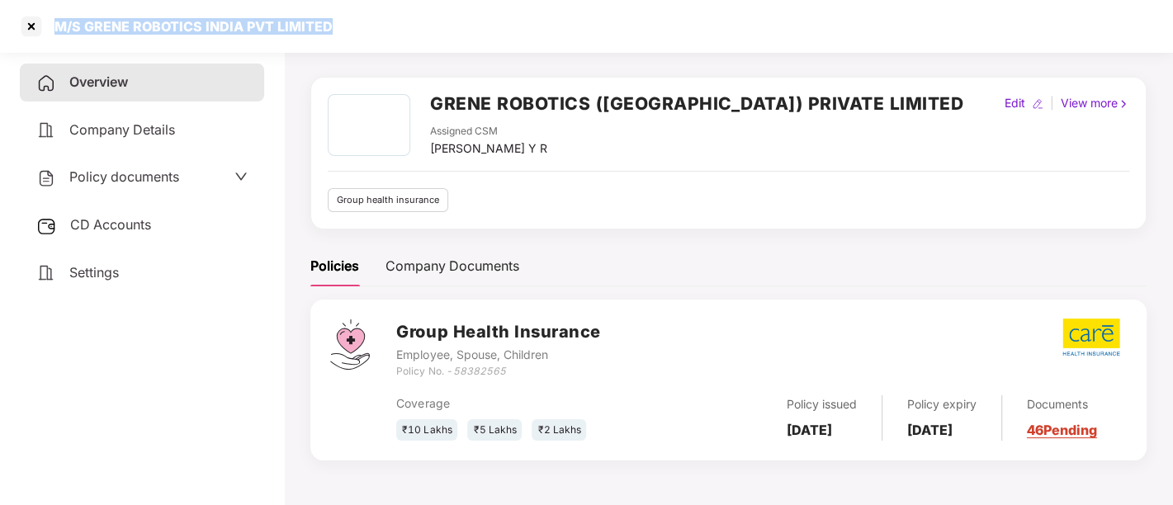
drag, startPoint x: 329, startPoint y: 17, endPoint x: 54, endPoint y: 5, distance: 275.1
click at [54, 5] on div "M/S GRENE ROBOTICS INDIA PVT LIMITED" at bounding box center [586, 26] width 1173 height 53
copy div "M/S GRENE ROBOTICS INDIA PVT LIMITED"
click at [149, 173] on span "Policy documents" at bounding box center [124, 176] width 110 height 17
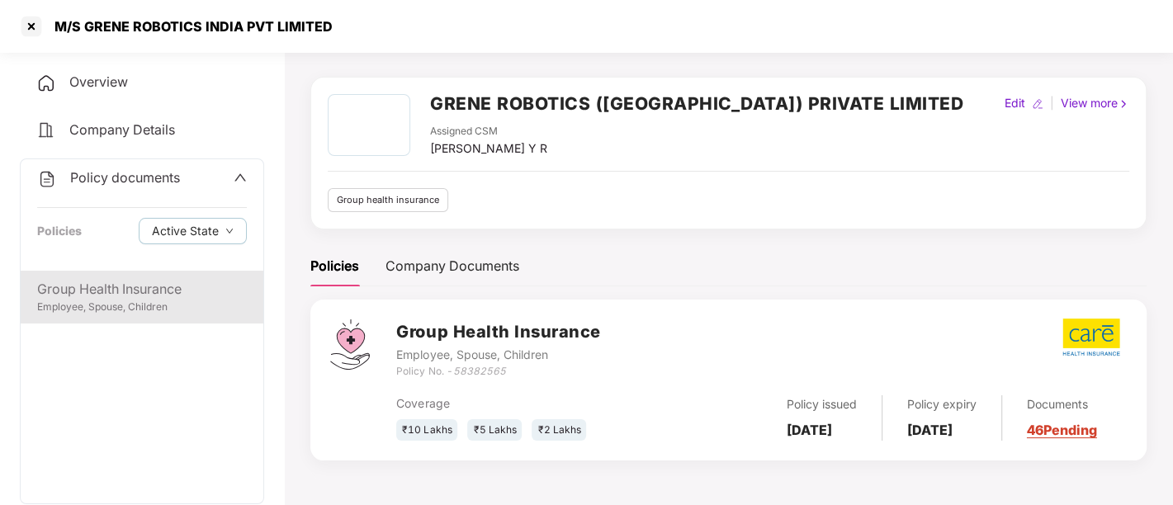
click at [144, 288] on div "Group Health Insurance" at bounding box center [142, 289] width 210 height 21
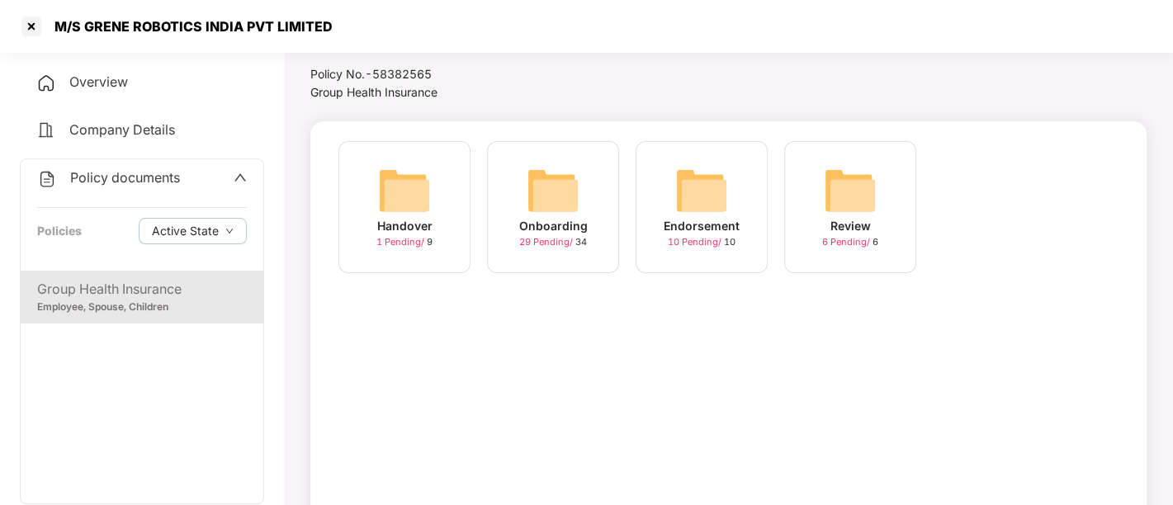
click at [556, 241] on span "29 Pending /" at bounding box center [547, 242] width 56 height 12
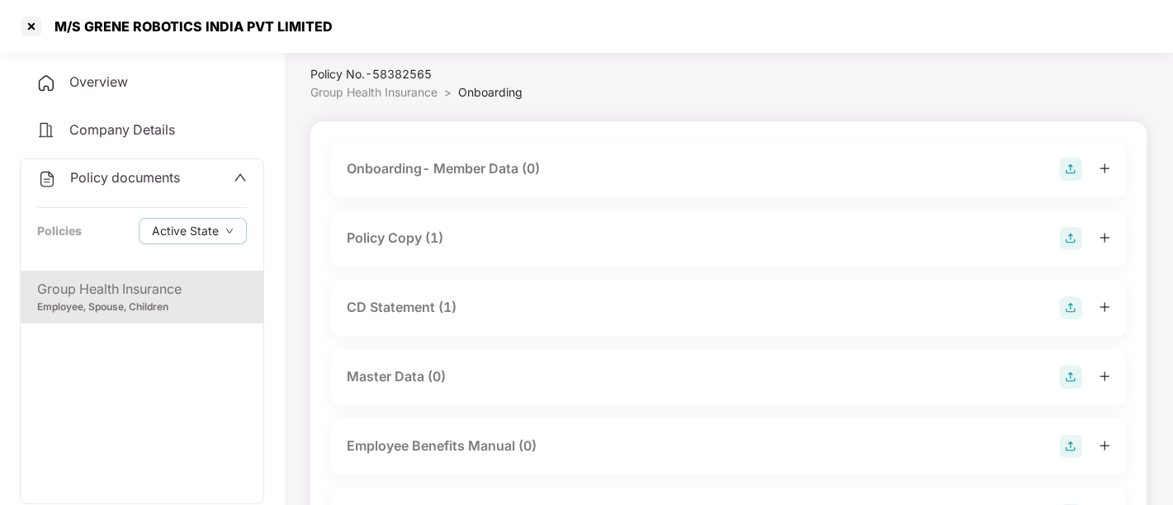
click at [499, 223] on div "Policy Copy (1)" at bounding box center [728, 238] width 797 height 56
click at [431, 239] on div "Policy Copy (1)" at bounding box center [395, 238] width 97 height 21
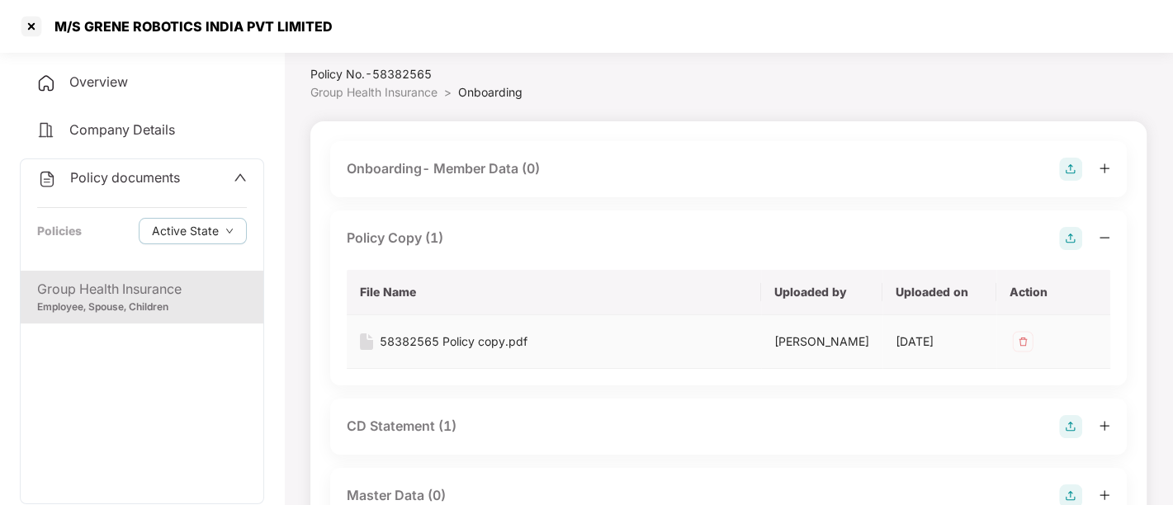
click at [463, 340] on div "58382565 Policy copy.pdf" at bounding box center [454, 342] width 148 height 18
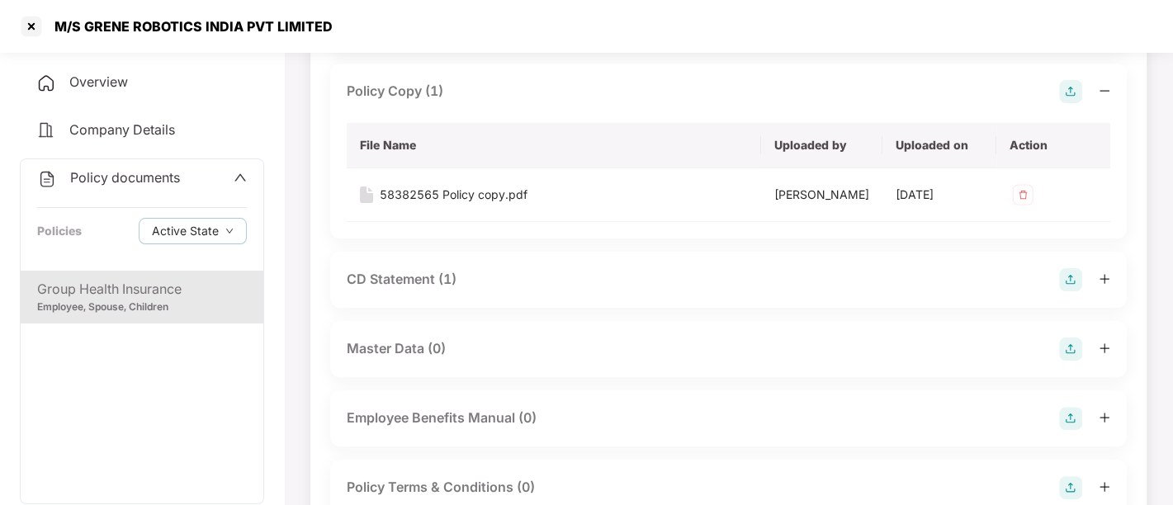
click at [410, 284] on div "CD Statement (1)" at bounding box center [402, 279] width 110 height 21
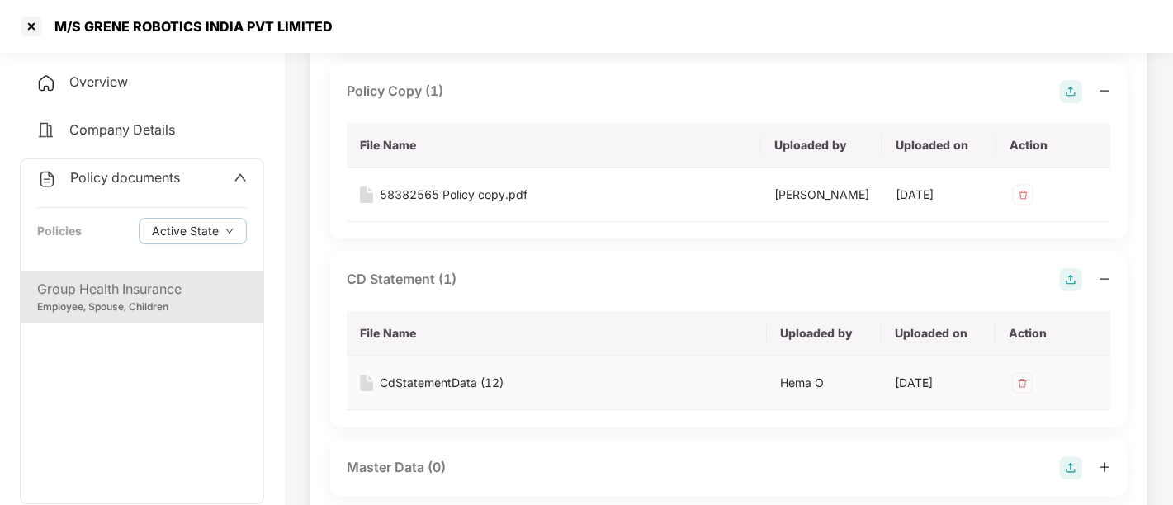
click at [422, 375] on div "CdStatementData (12)" at bounding box center [442, 383] width 124 height 18
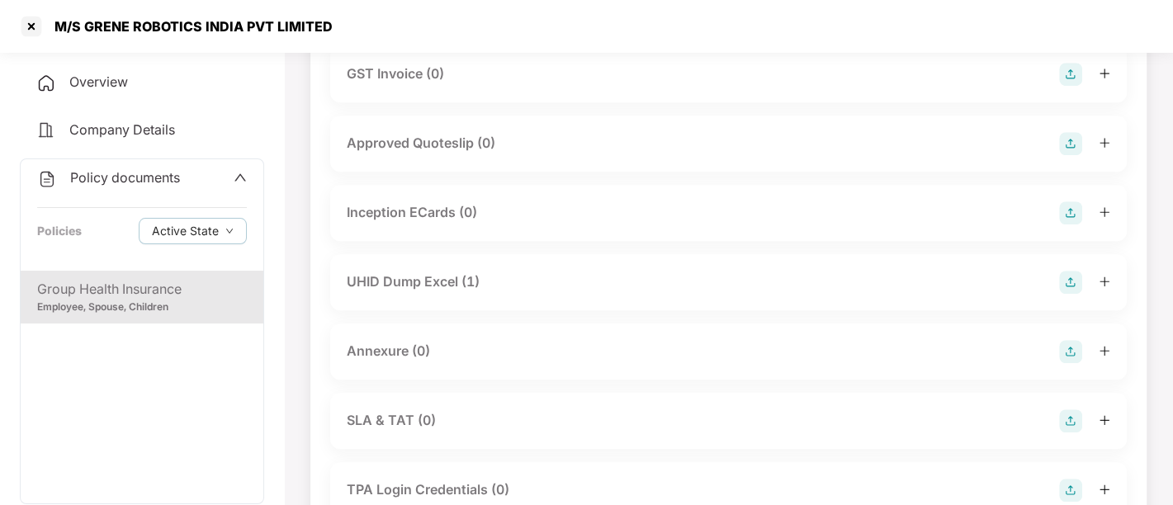
scroll to position [863, 0]
click at [431, 272] on div "UHID Dump Excel (1)" at bounding box center [413, 282] width 133 height 21
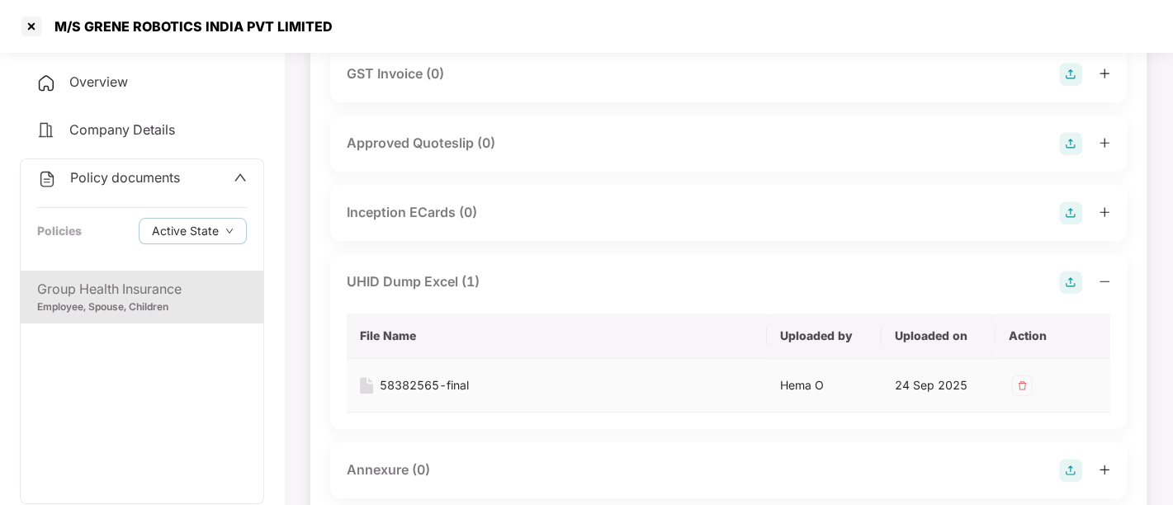
click at [428, 376] on div "58382565-final" at bounding box center [424, 385] width 89 height 18
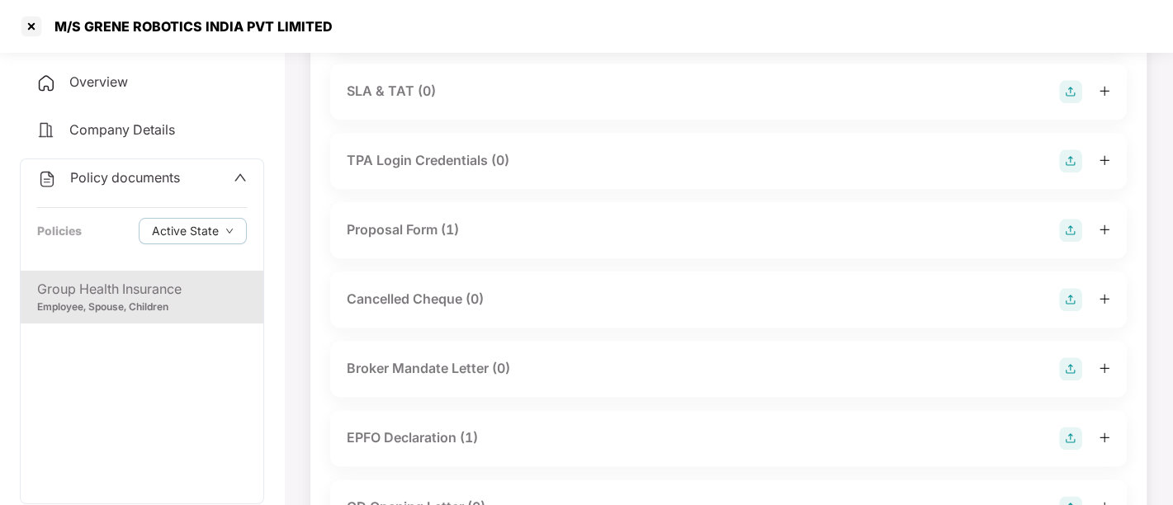
scroll to position [1310, 0]
click at [427, 436] on div "EPFO Declaration (1)" at bounding box center [412, 438] width 131 height 21
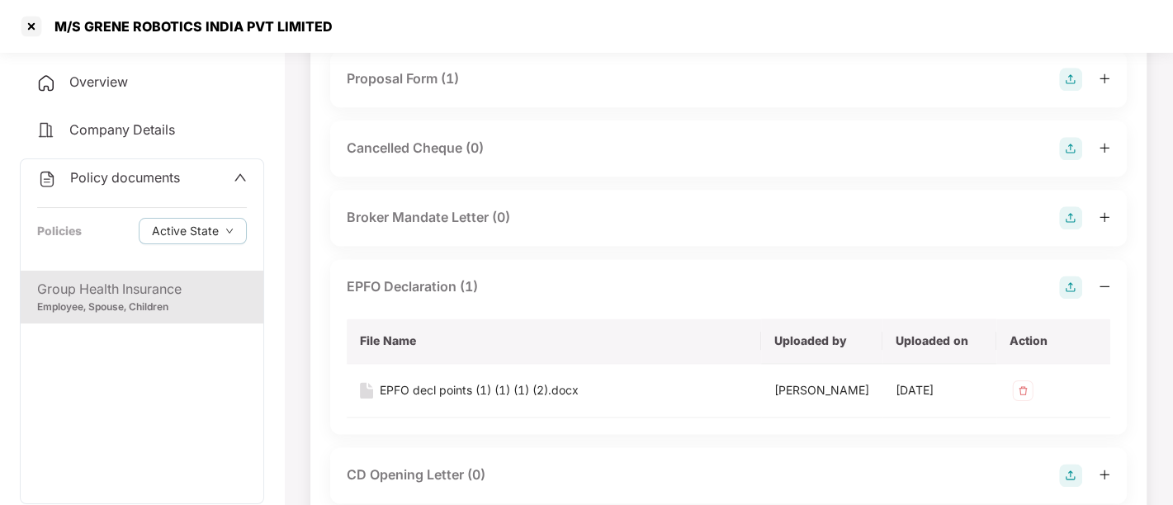
scroll to position [1468, 0]
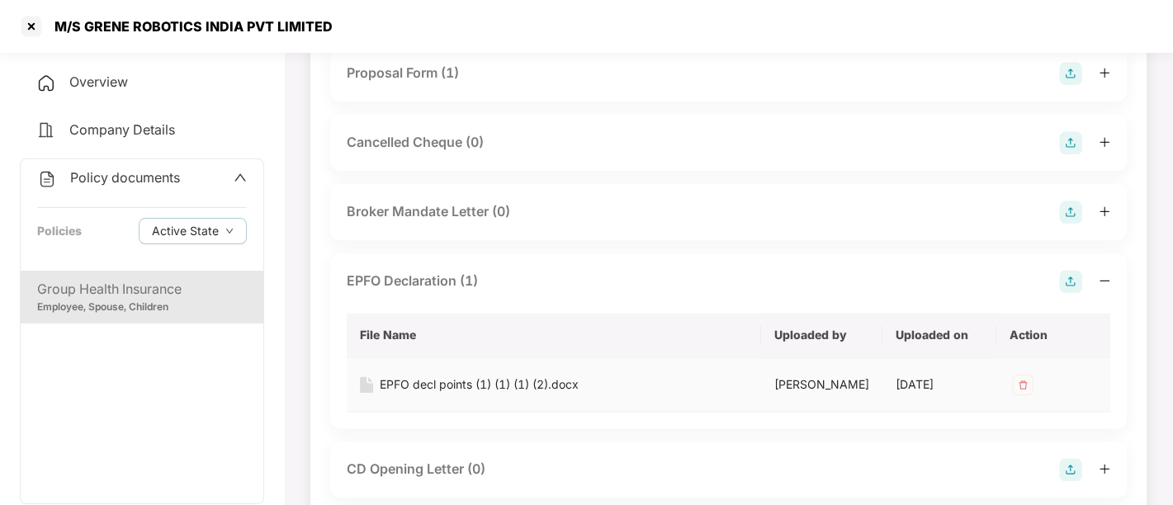
click at [440, 387] on div "EPFO decl points (1) (1) (1) (2).docx" at bounding box center [479, 385] width 199 height 18
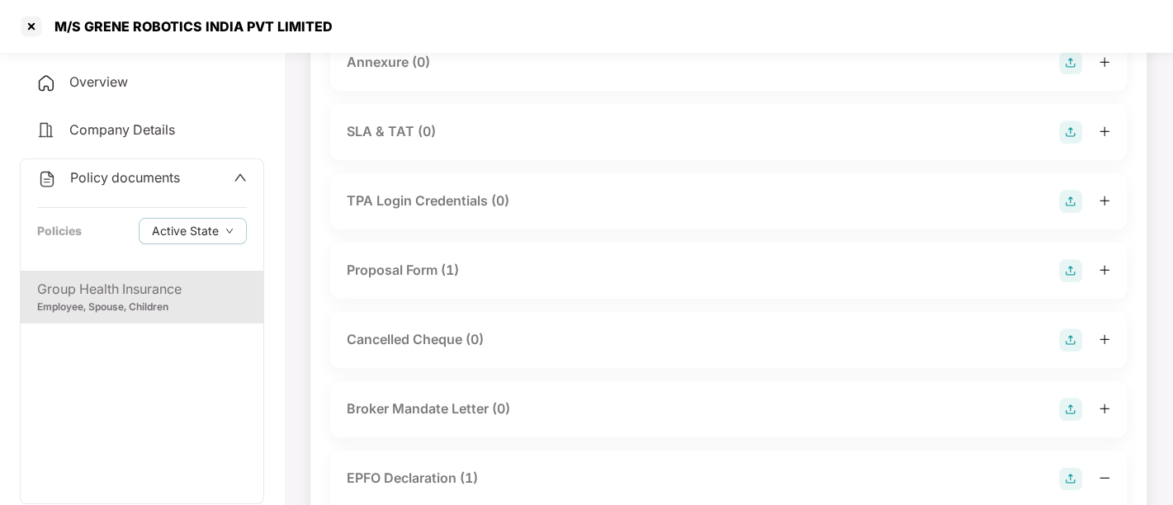
scroll to position [1269, 0]
click at [431, 271] on div "Proposal Form (1)" at bounding box center [403, 271] width 112 height 21
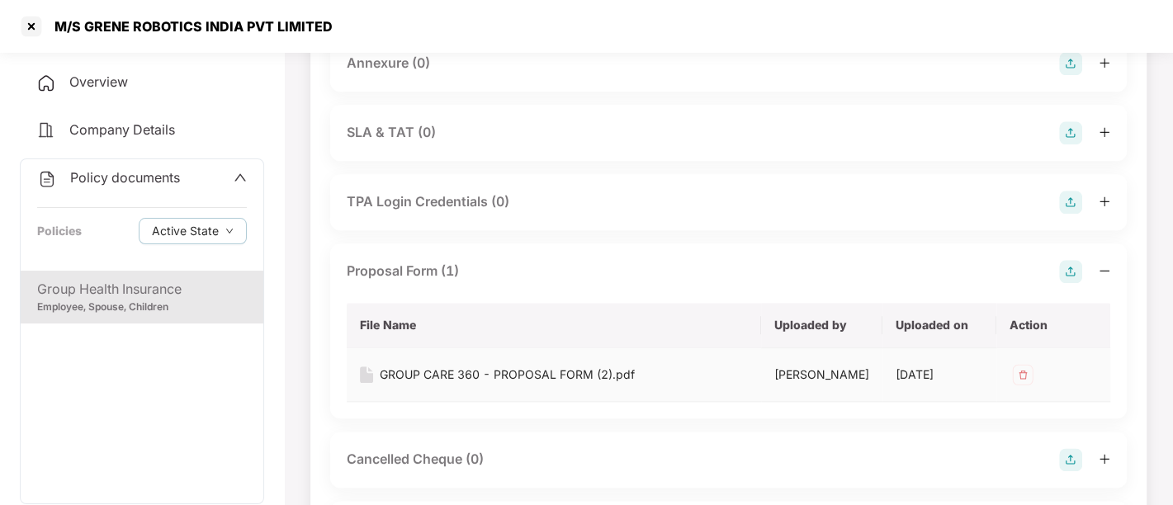
click at [436, 369] on div "GROUP CARE 360 - PROPOSAL FORM (2).pdf" at bounding box center [507, 375] width 255 height 18
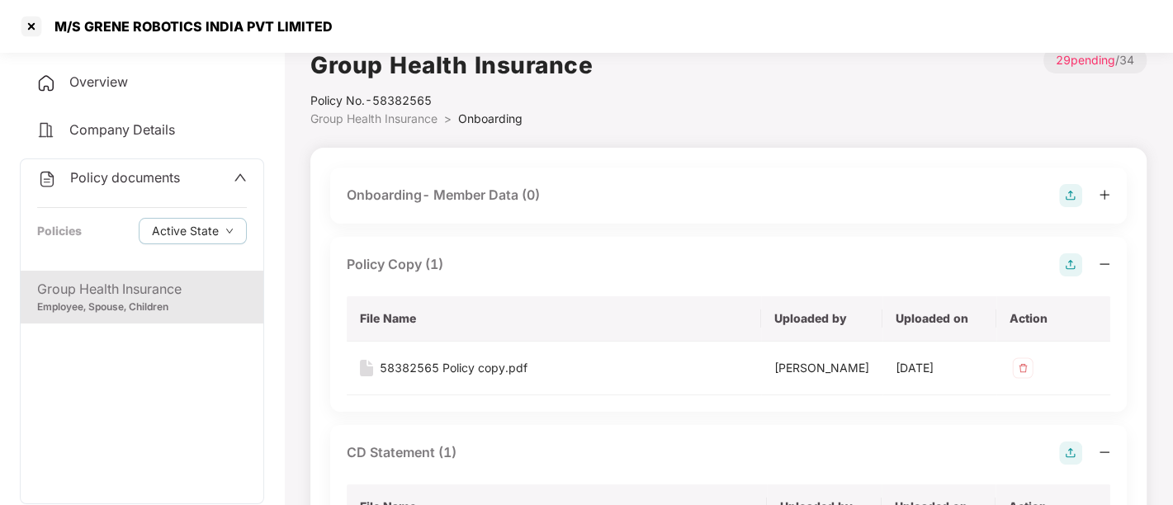
scroll to position [0, 0]
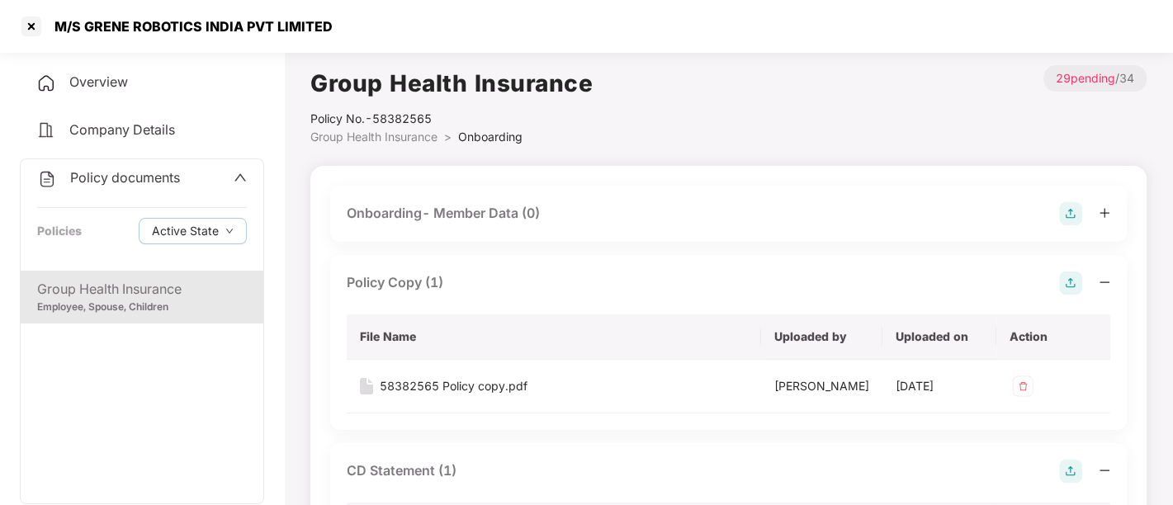
click at [378, 114] on div "Policy No.- 58382565" at bounding box center [451, 119] width 282 height 18
copy div "58382565"
click at [235, 180] on icon "up" at bounding box center [240, 177] width 13 height 13
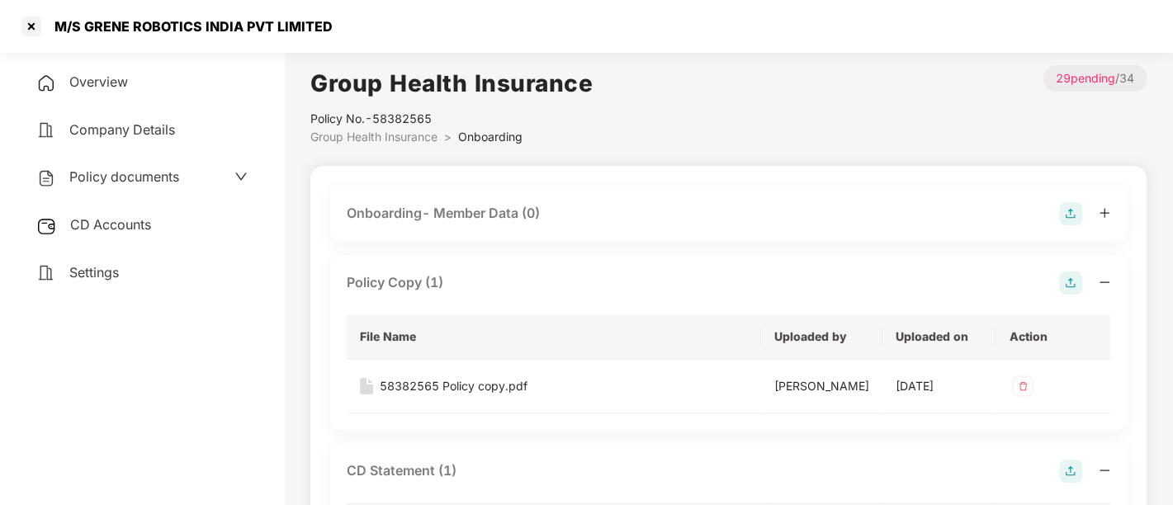
click at [99, 272] on span "Settings" at bounding box center [94, 272] width 50 height 17
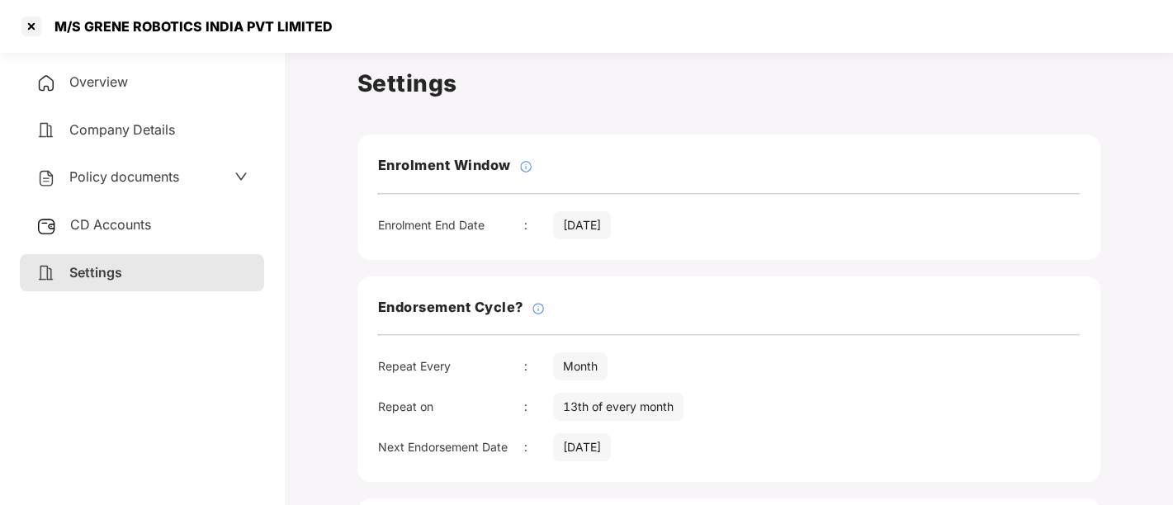
click at [51, 18] on div "M/S GRENE ROBOTICS INDIA PVT LIMITED" at bounding box center [189, 26] width 288 height 17
click at [58, 24] on div "M/S GRENE ROBOTICS INDIA PVT LIMITED" at bounding box center [189, 26] width 288 height 17
drag, startPoint x: 346, startPoint y: 19, endPoint x: 53, endPoint y: 31, distance: 293.3
click at [53, 31] on div "M/S GRENE ROBOTICS INDIA PVT LIMITED" at bounding box center [586, 26] width 1173 height 53
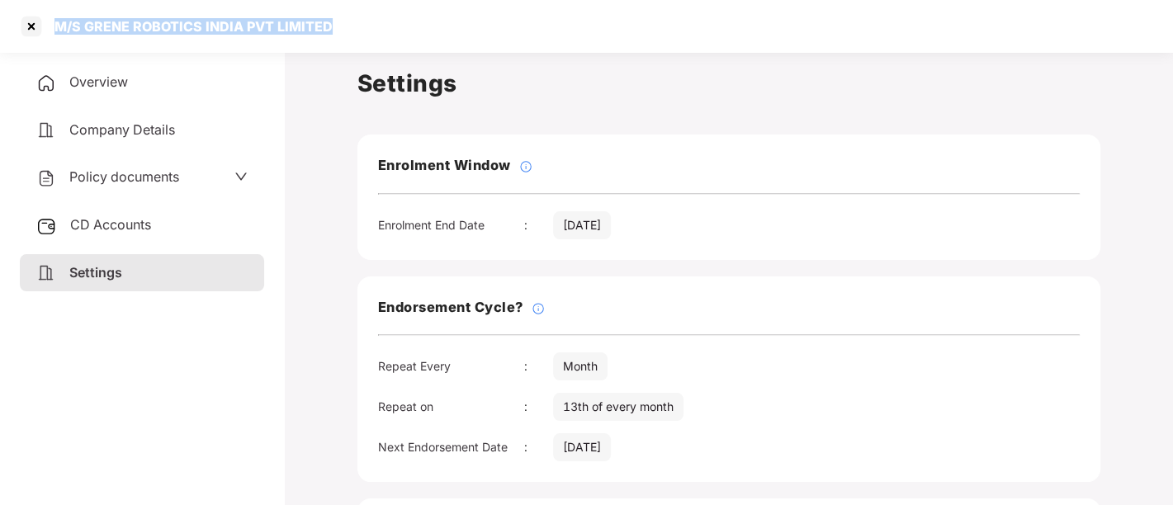
copy div "M/S GRENE ROBOTICS INDIA PVT LIMITED"
click at [164, 86] on div "Overview" at bounding box center [142, 83] width 244 height 38
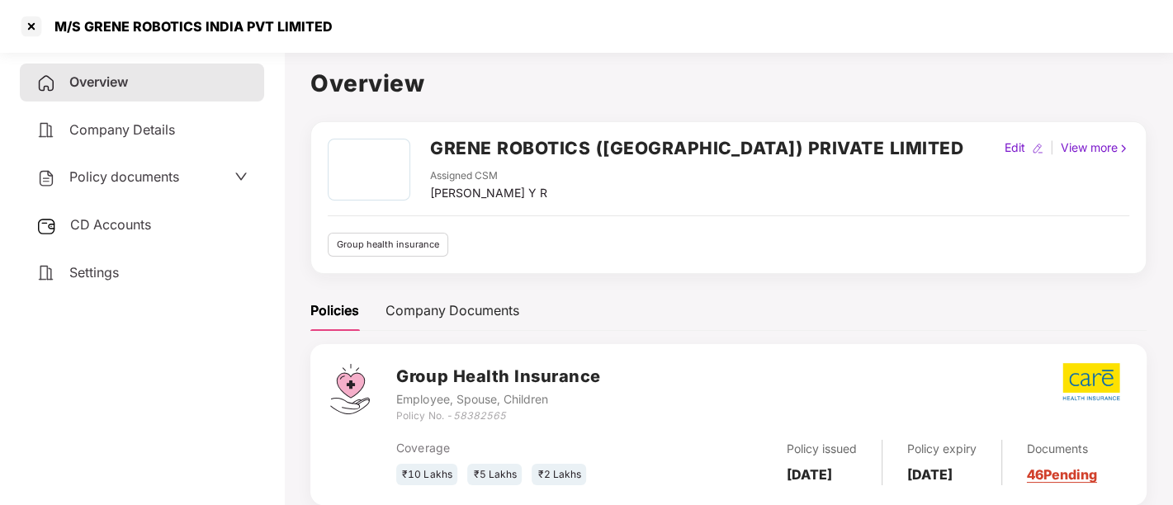
drag, startPoint x: 921, startPoint y: 458, endPoint x: 962, endPoint y: 483, distance: 48.1
click at [962, 483] on div "Policy expiry [DATE]" at bounding box center [942, 462] width 120 height 45
copy b "[DATE]"
click at [120, 227] on span "CD Accounts" at bounding box center [110, 224] width 81 height 17
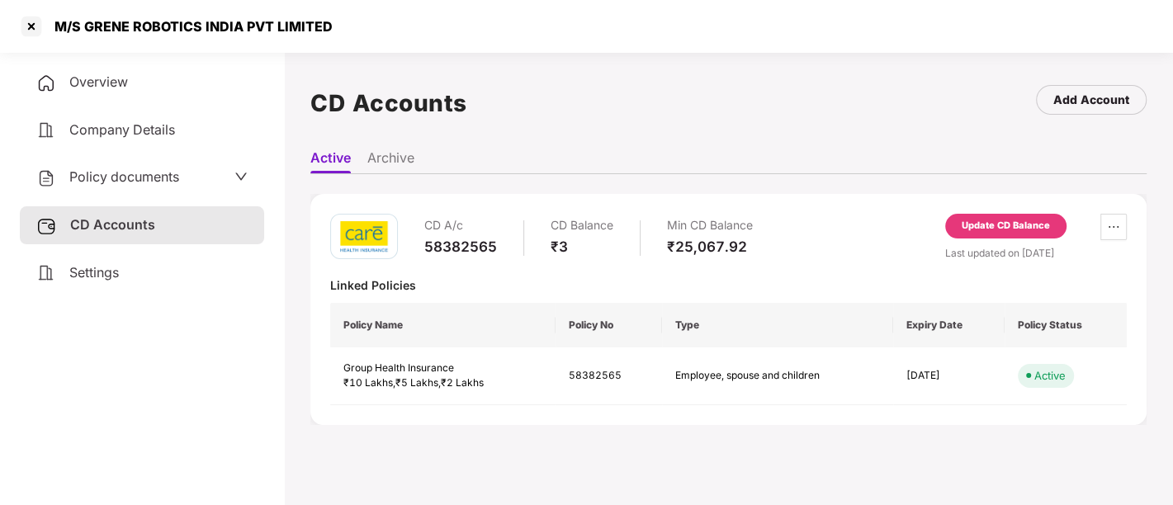
click at [424, 245] on div "58382565" at bounding box center [460, 247] width 73 height 18
copy div "58382565"
